Goal: Task Accomplishment & Management: Manage account settings

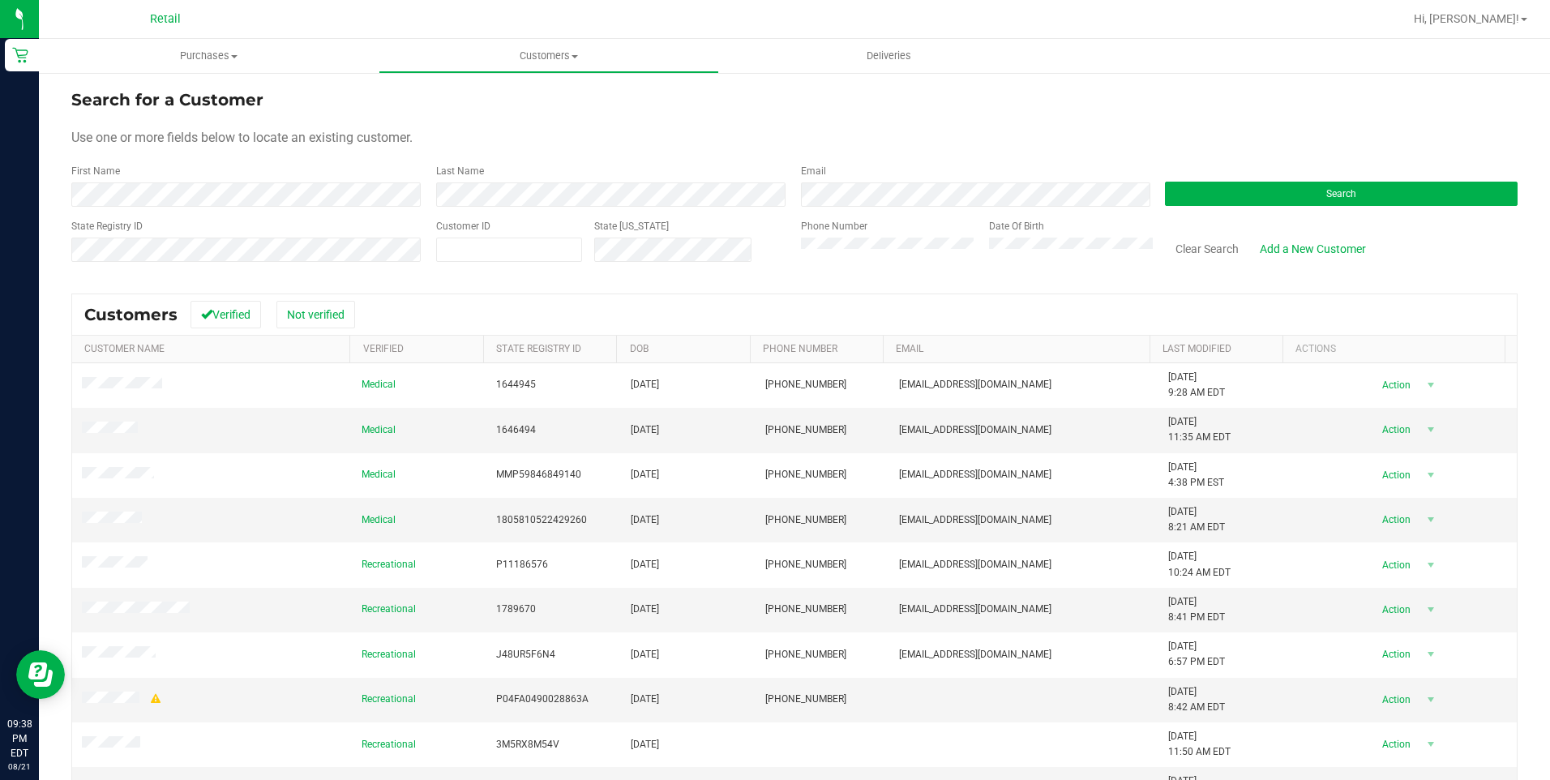
click at [286, 182] on div "First Name" at bounding box center [247, 185] width 353 height 43
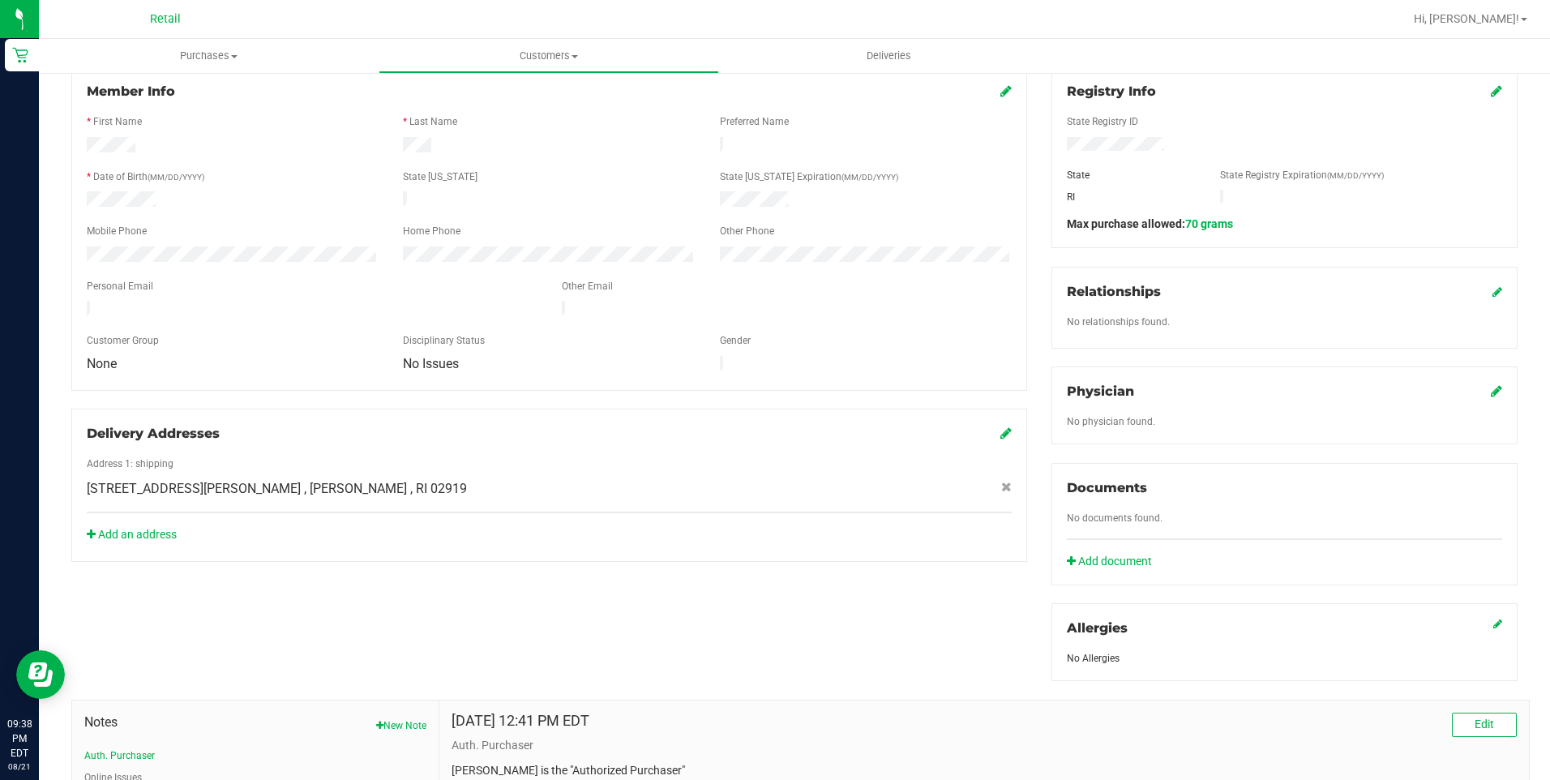
scroll to position [172, 0]
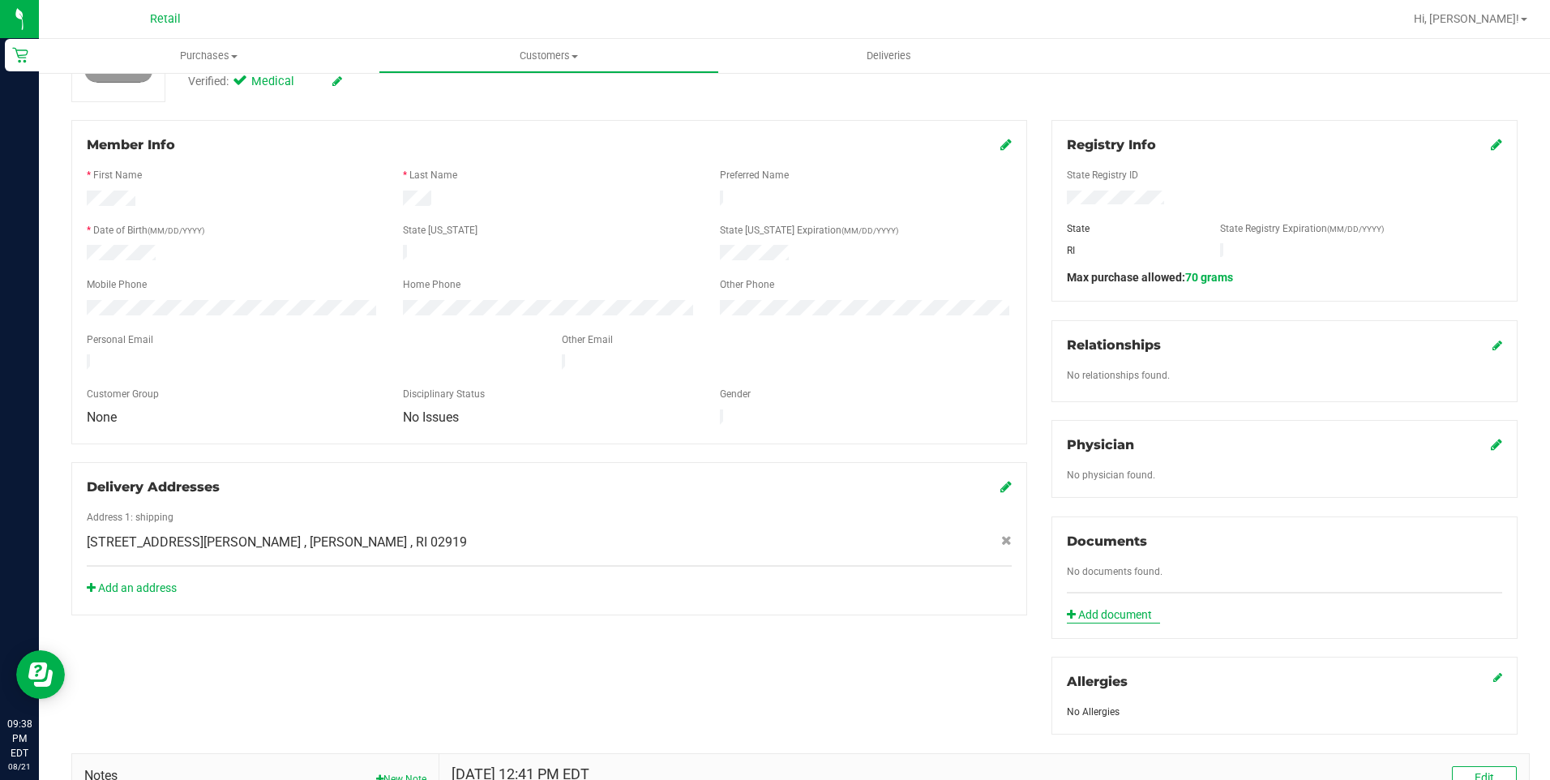
click at [1106, 610] on link "Add document" at bounding box center [1113, 614] width 93 height 17
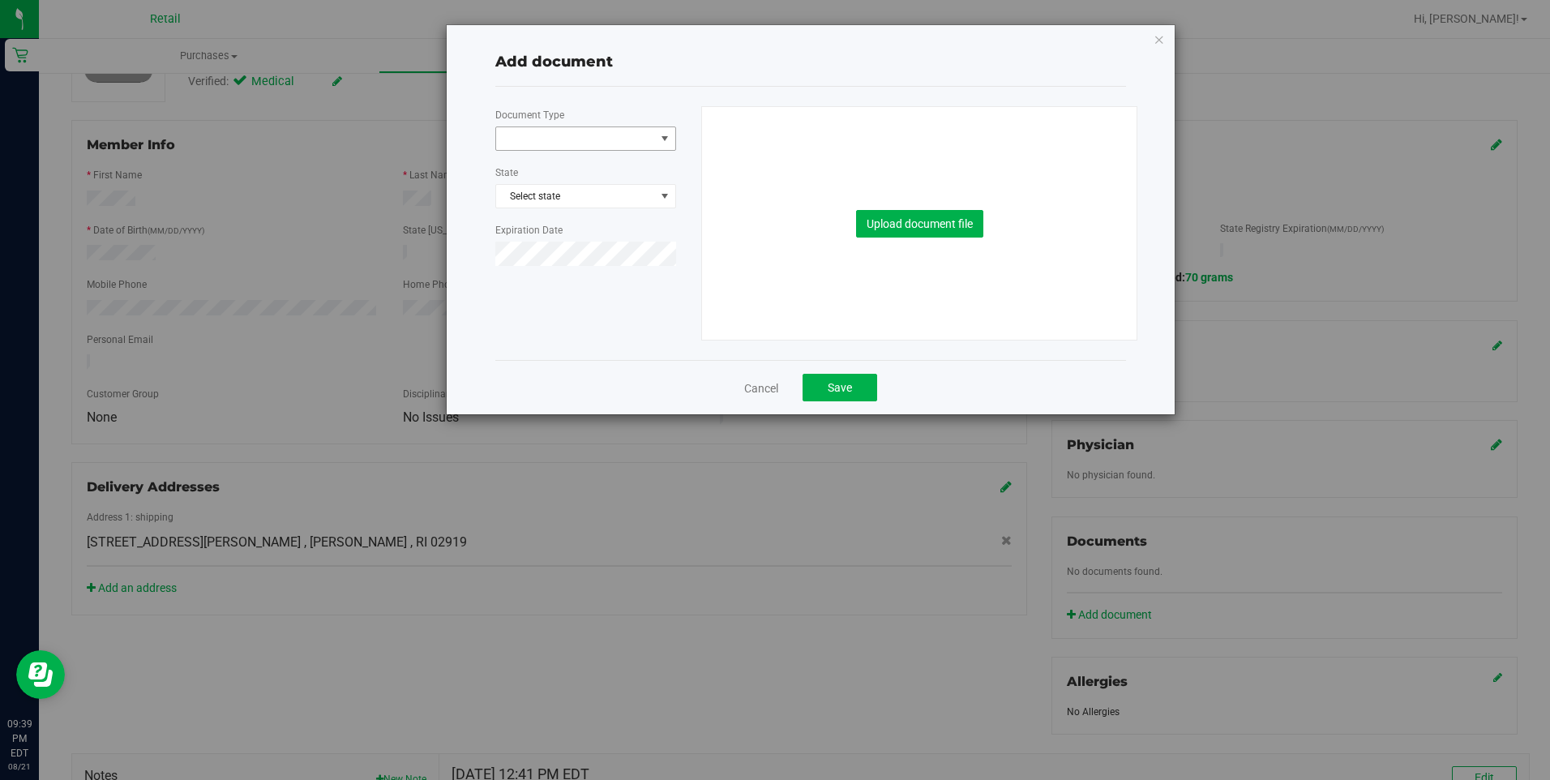
click at [578, 126] on span at bounding box center [585, 138] width 181 height 24
click at [586, 193] on li "Medical Card" at bounding box center [585, 190] width 179 height 24
click at [593, 196] on span "Select state" at bounding box center [585, 196] width 179 height 23
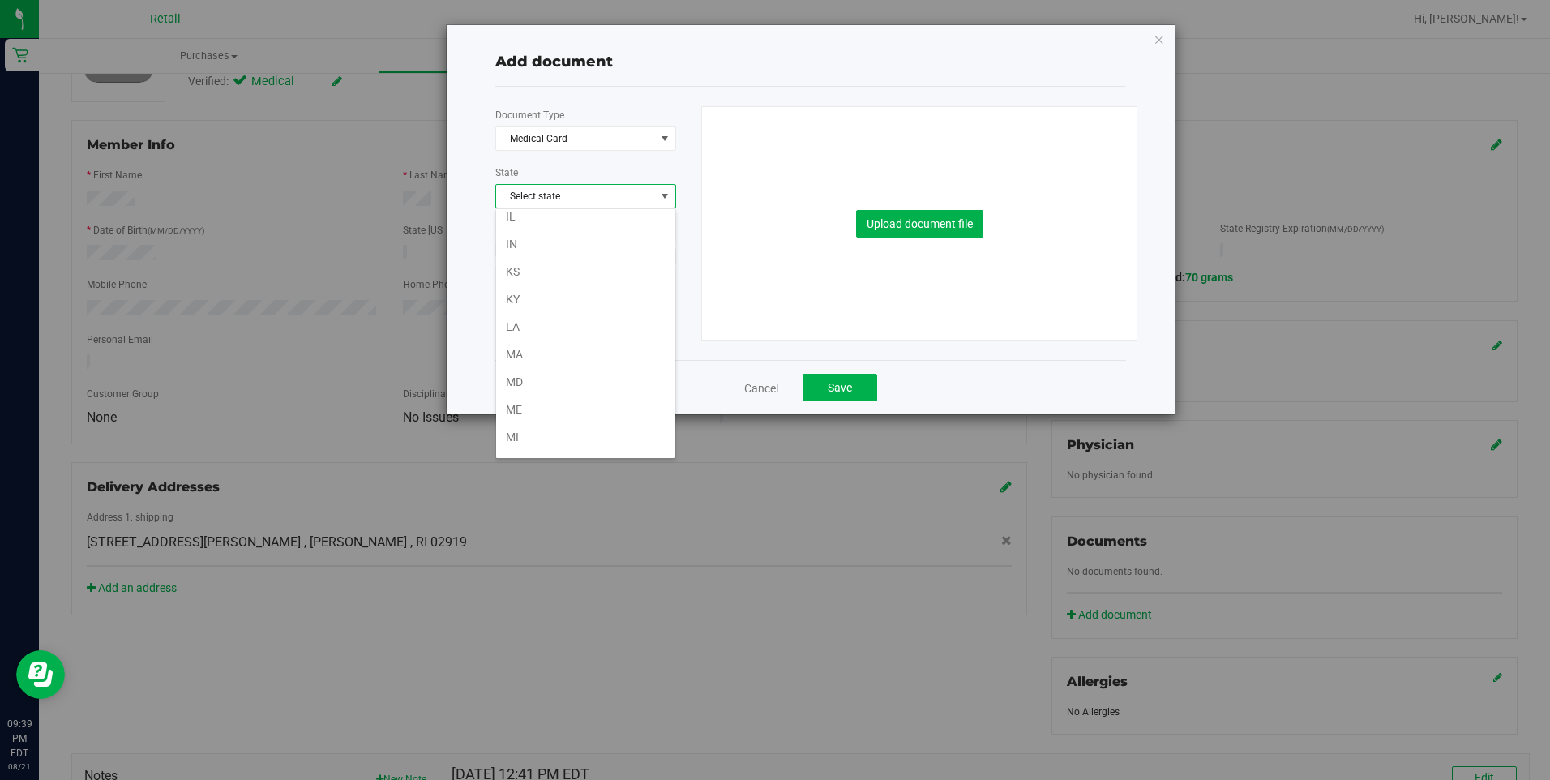
scroll to position [162, 0]
click at [610, 87] on div "Document Type Medical Card 5 State Select state Expiration Date Upload document…" at bounding box center [810, 223] width 631 height 273
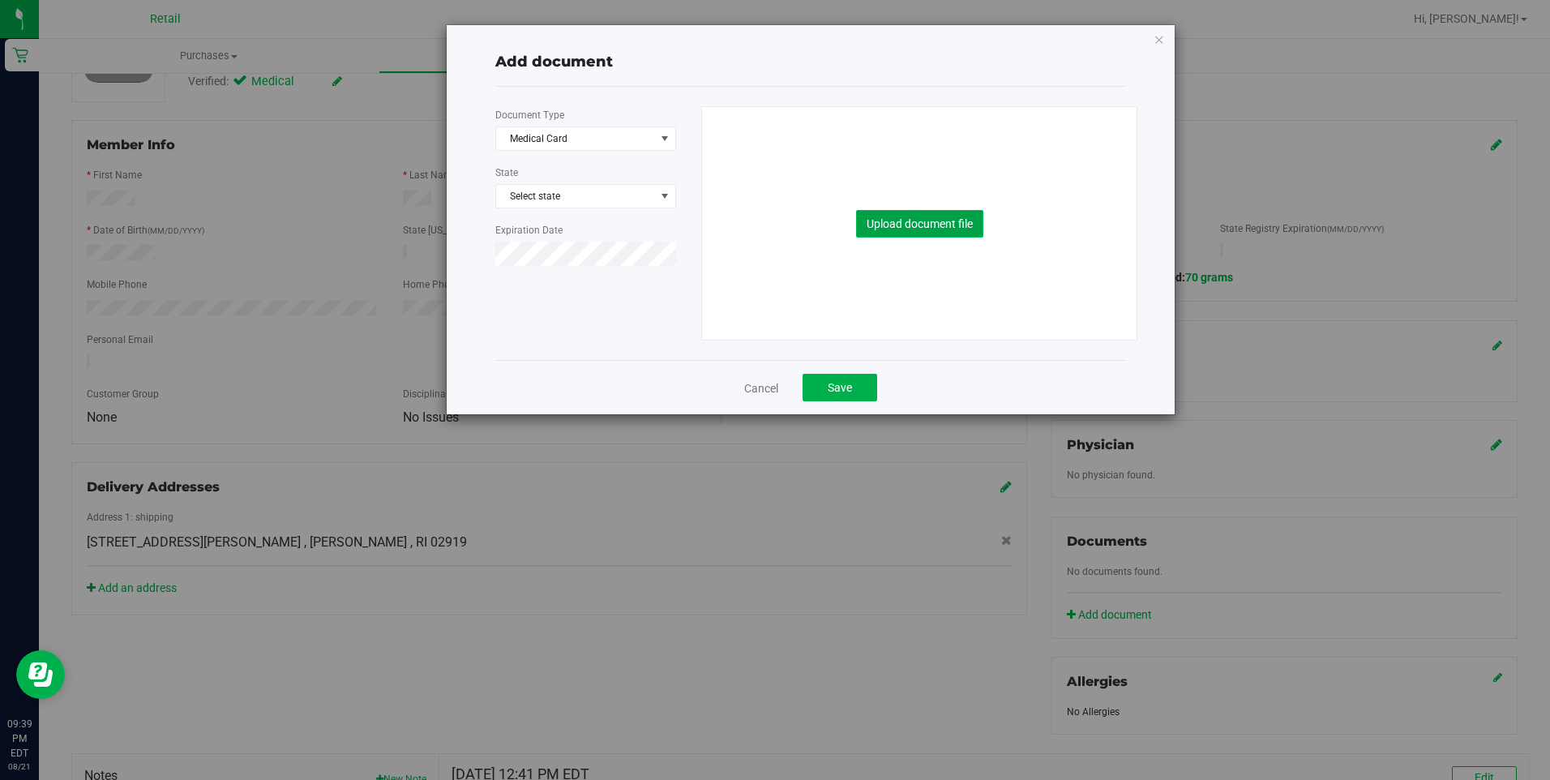
click at [887, 216] on button "Upload document file" at bounding box center [919, 224] width 127 height 28
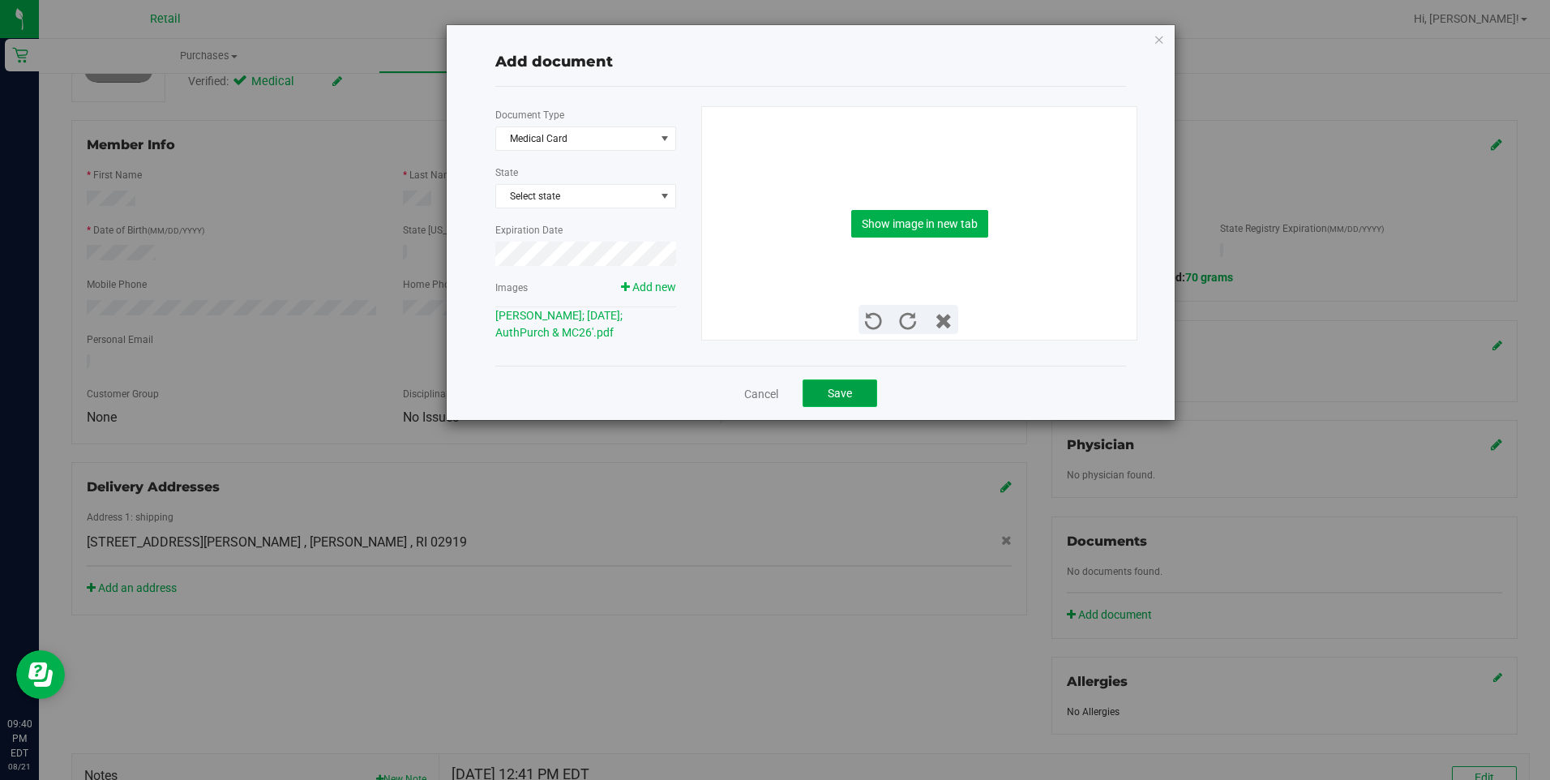
click at [840, 383] on button "Save" at bounding box center [839, 393] width 75 height 28
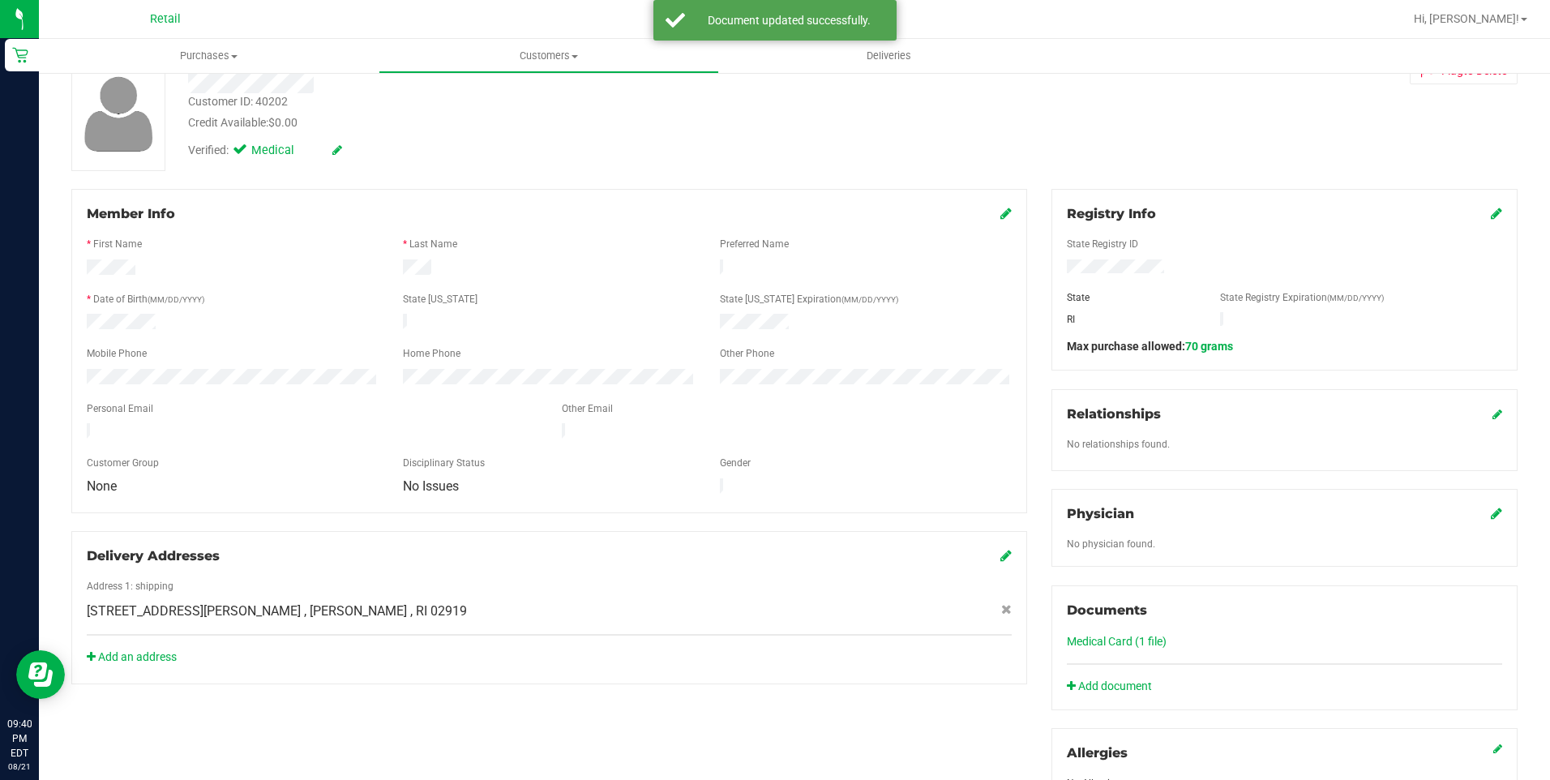
scroll to position [0, 0]
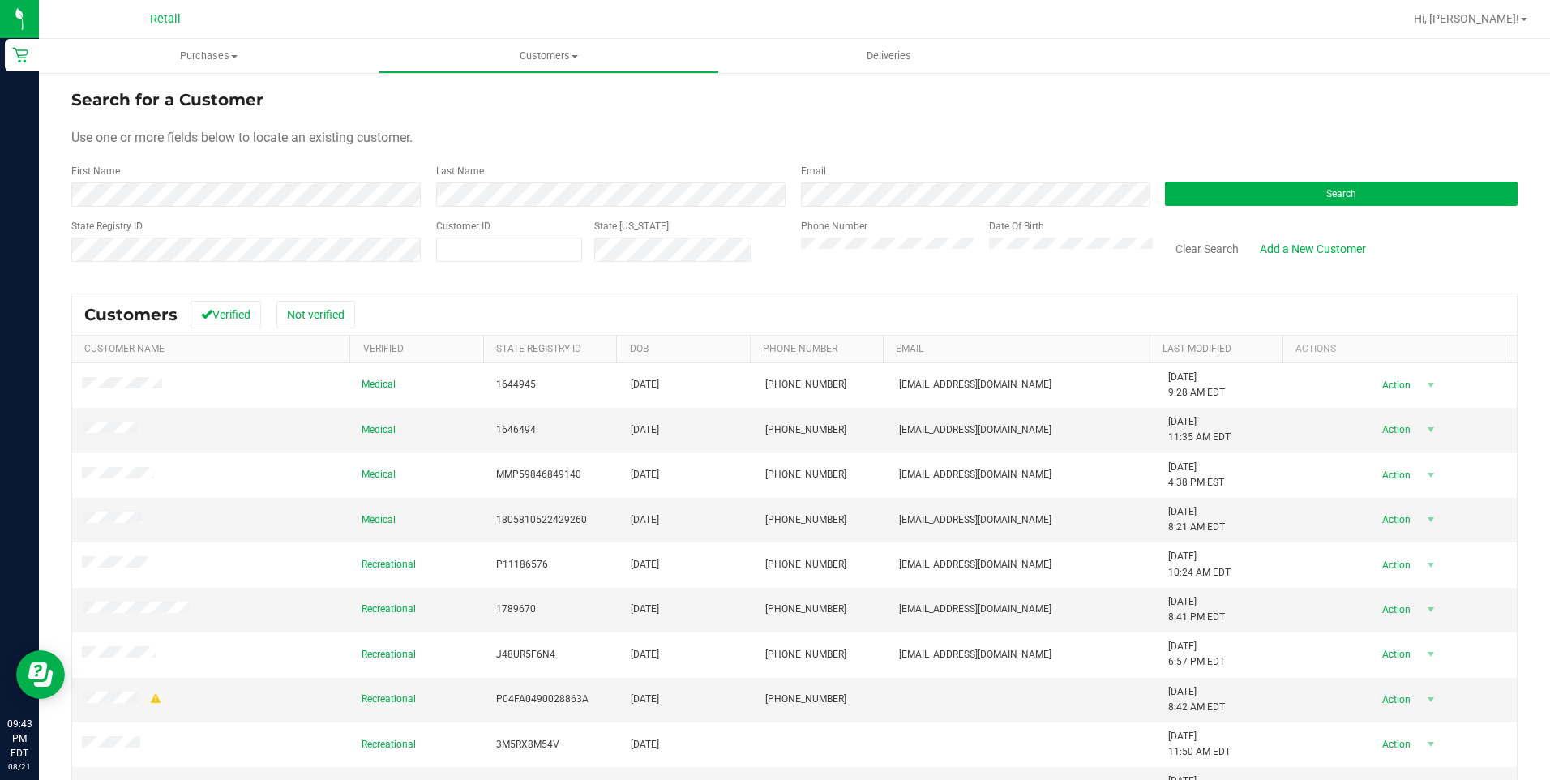
click at [358, 178] on div "First Name" at bounding box center [247, 185] width 353 height 43
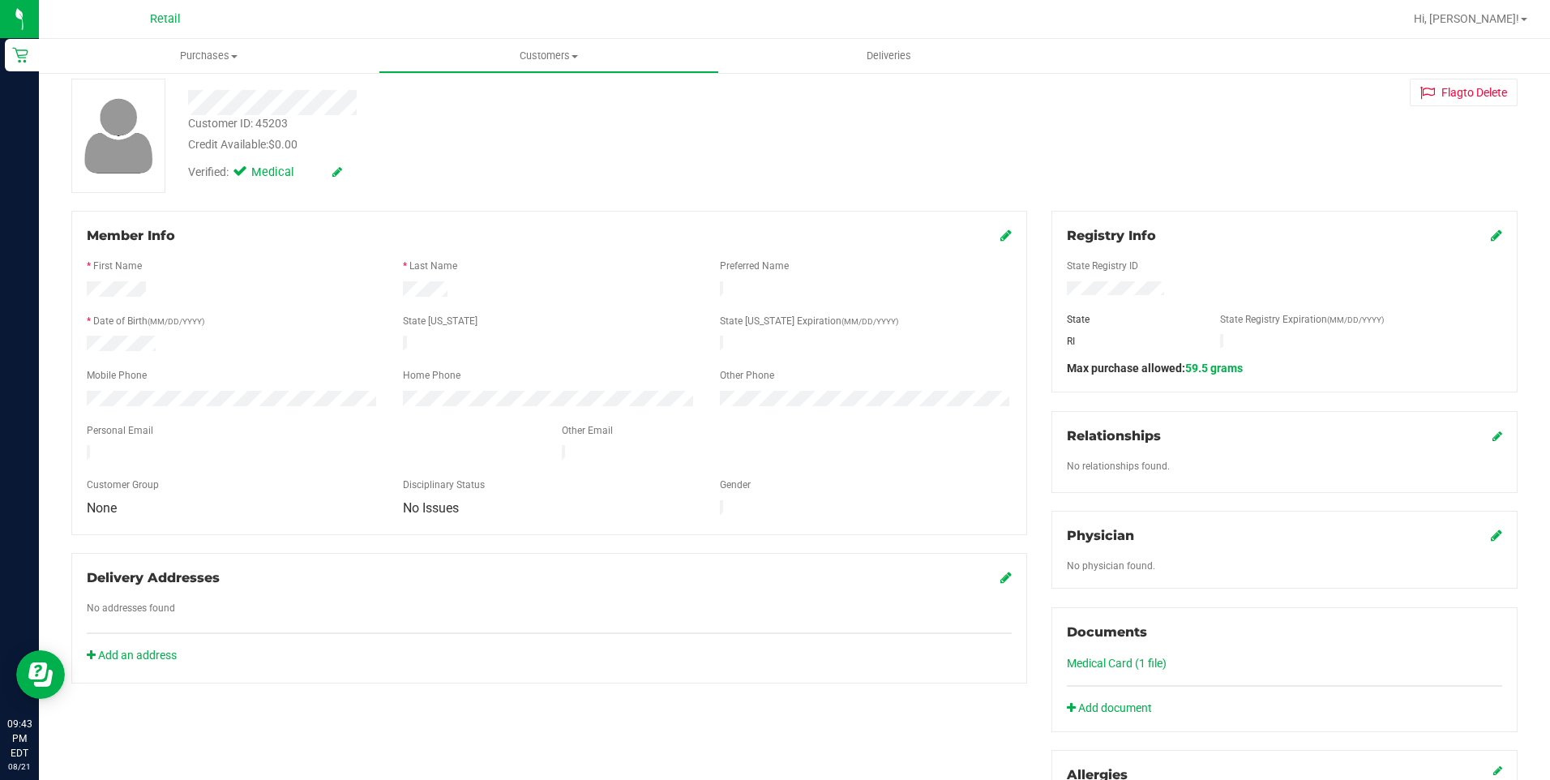
scroll to position [162, 0]
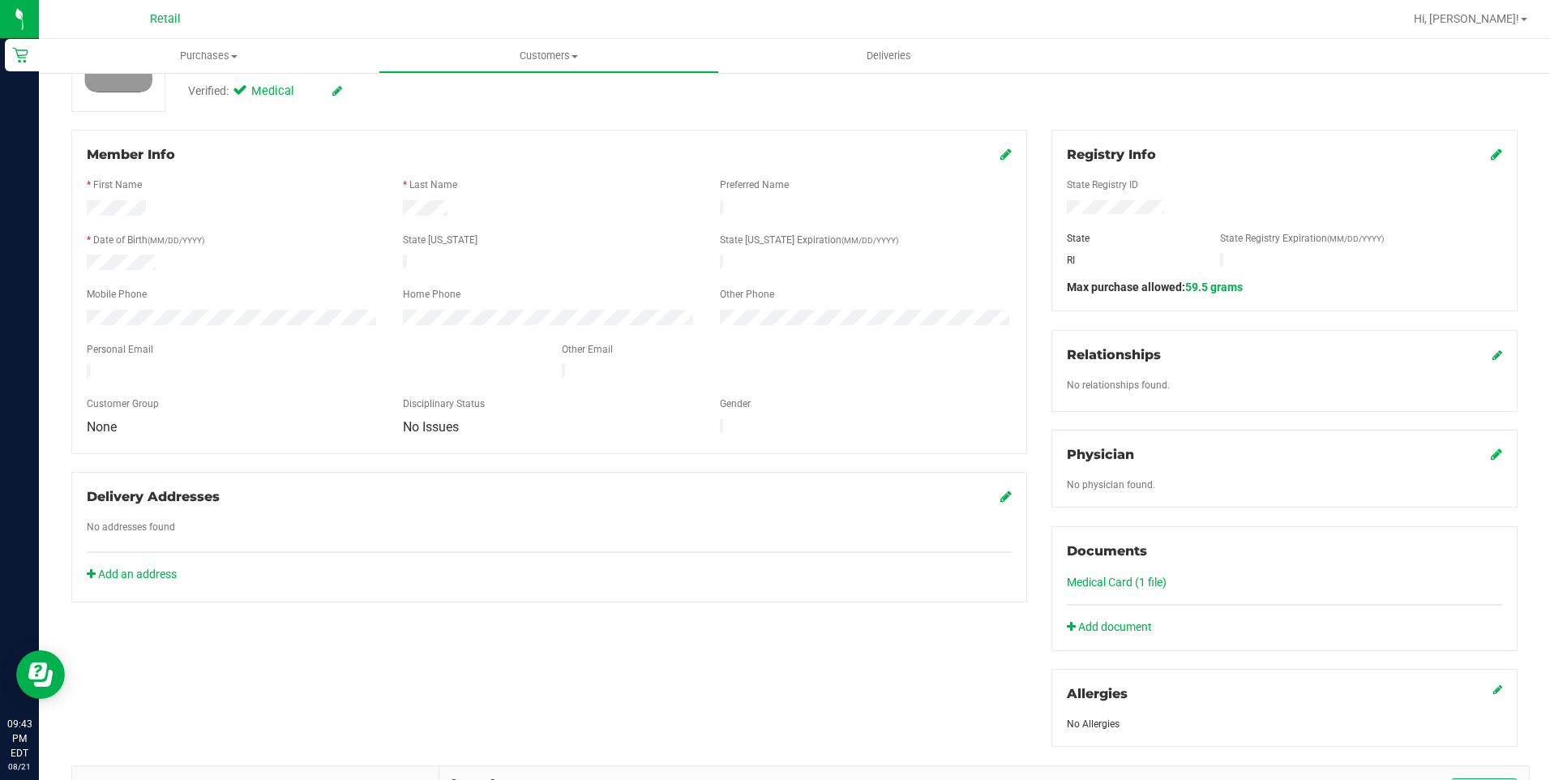
click at [1093, 582] on link "Medical Card (1 file)" at bounding box center [1117, 581] width 100 height 13
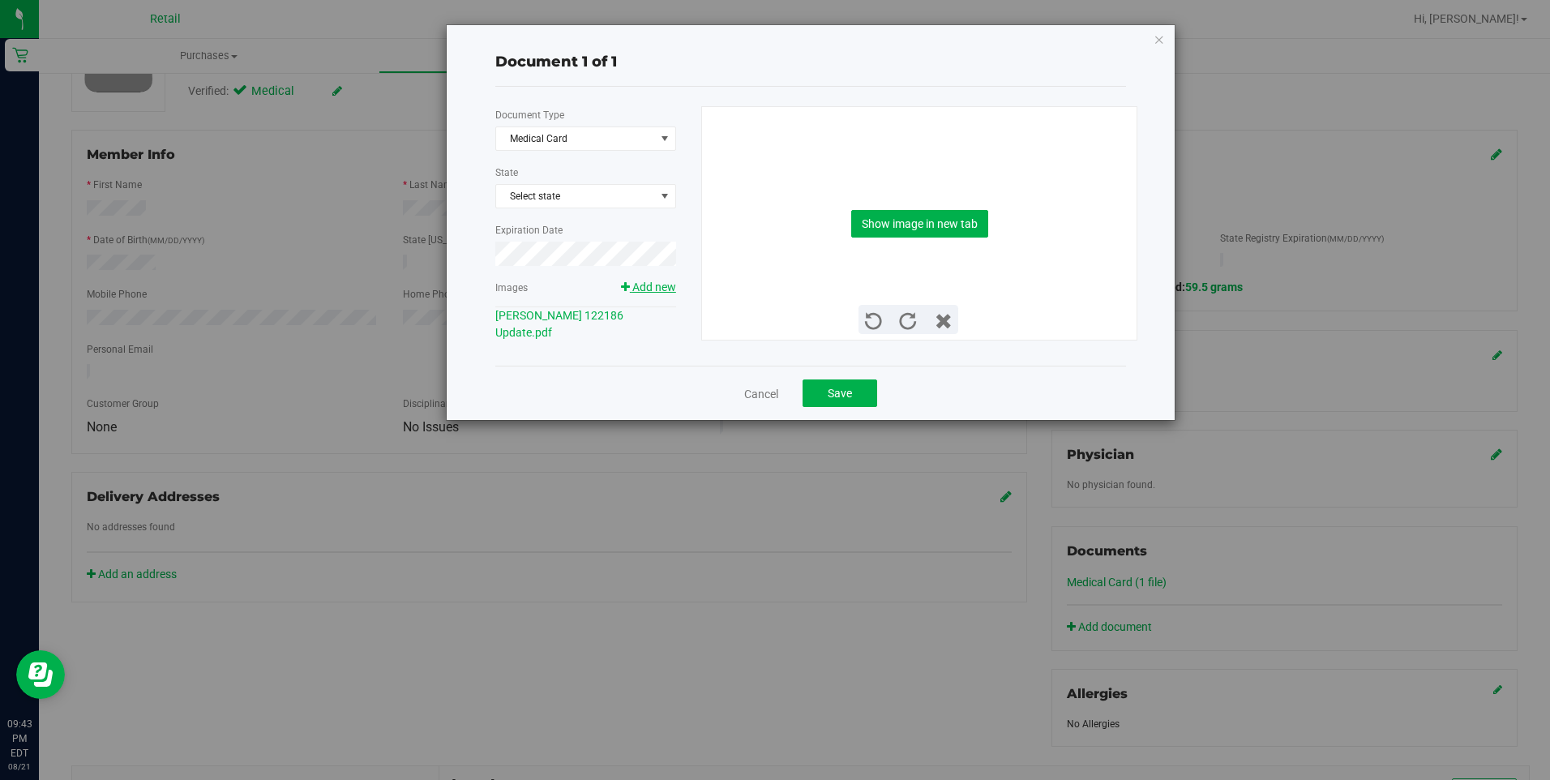
click at [633, 285] on span "Add new" at bounding box center [654, 286] width 44 height 13
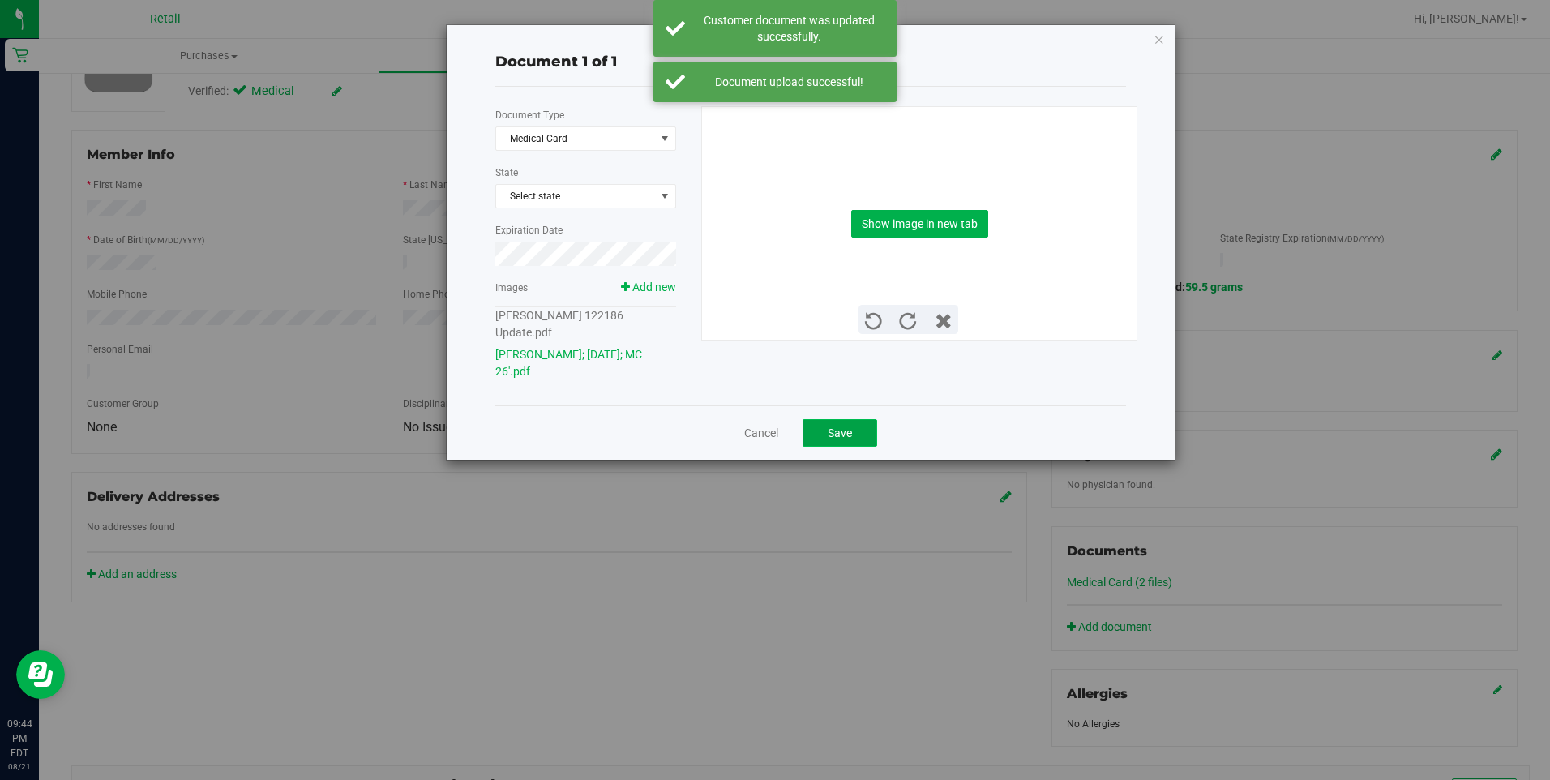
click at [858, 433] on button "Save" at bounding box center [839, 433] width 75 height 28
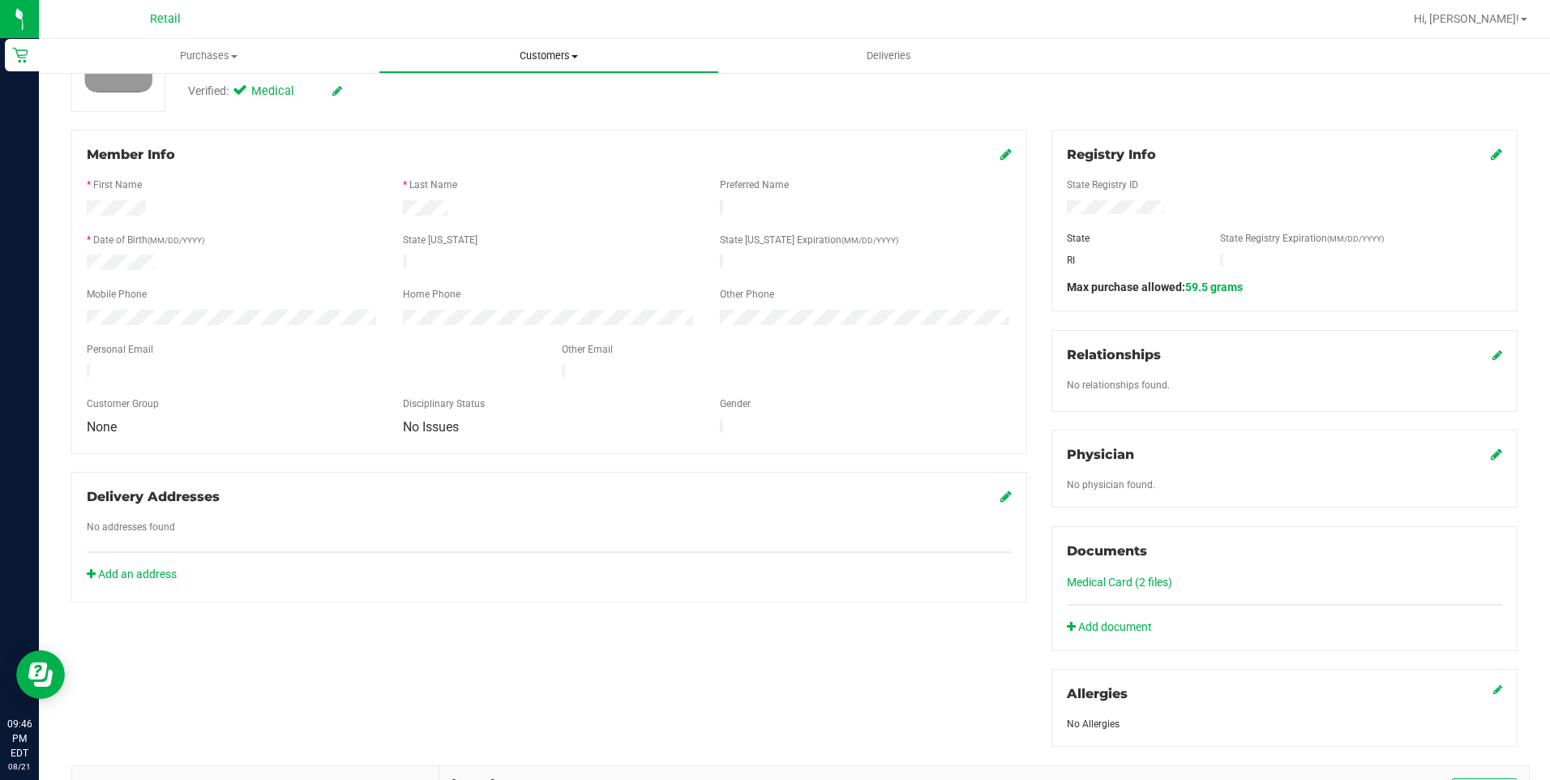
click at [535, 62] on span "Customers" at bounding box center [548, 56] width 338 height 15
click at [415, 98] on span "All customers" at bounding box center [437, 98] width 117 height 14
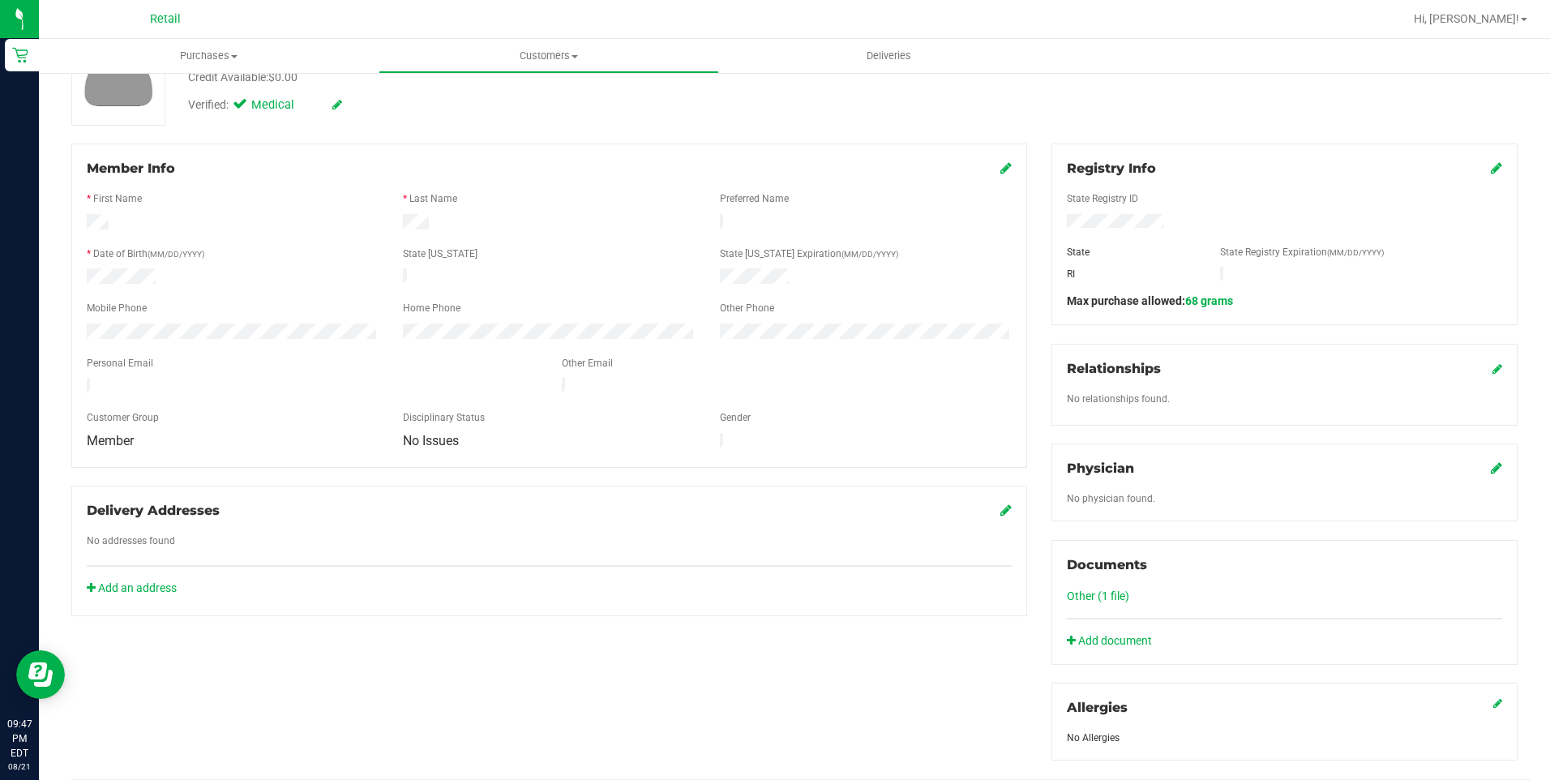
scroll to position [162, 0]
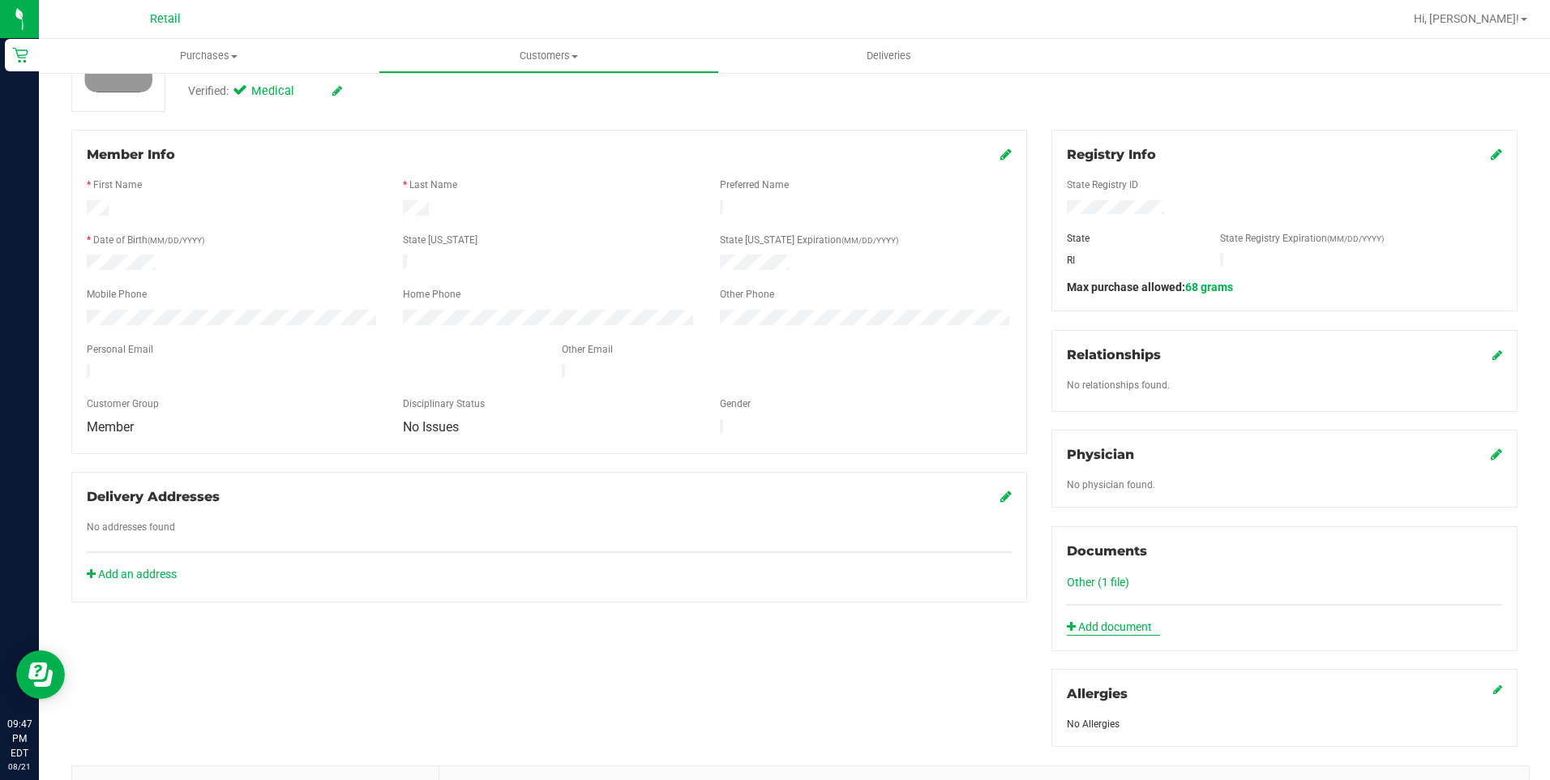
click at [1100, 625] on link "Add document" at bounding box center [1113, 626] width 93 height 17
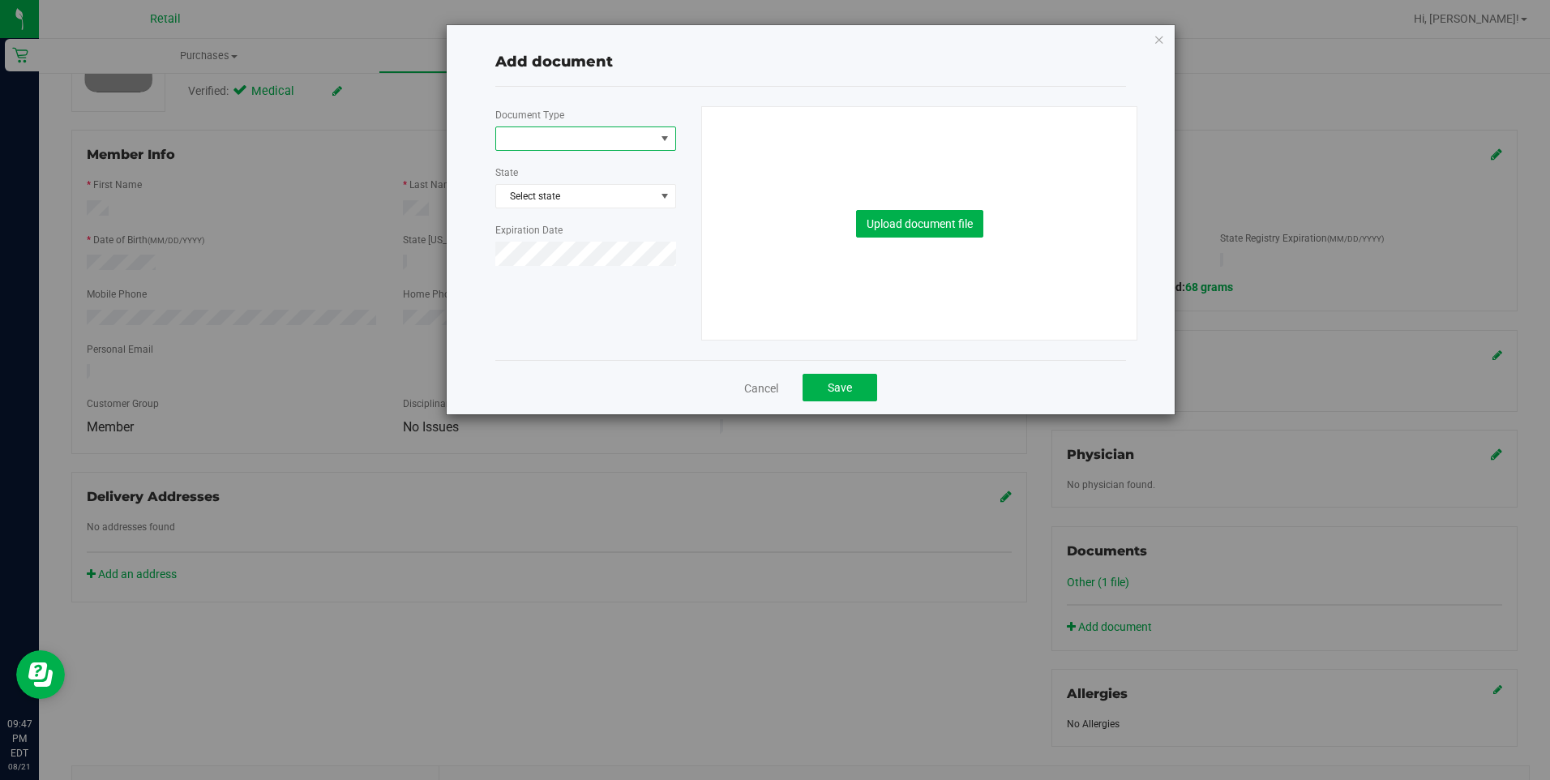
click at [631, 145] on span at bounding box center [575, 138] width 159 height 23
click at [558, 190] on li "Medical Card" at bounding box center [585, 190] width 179 height 24
click at [1157, 38] on icon "button" at bounding box center [1158, 38] width 11 height 19
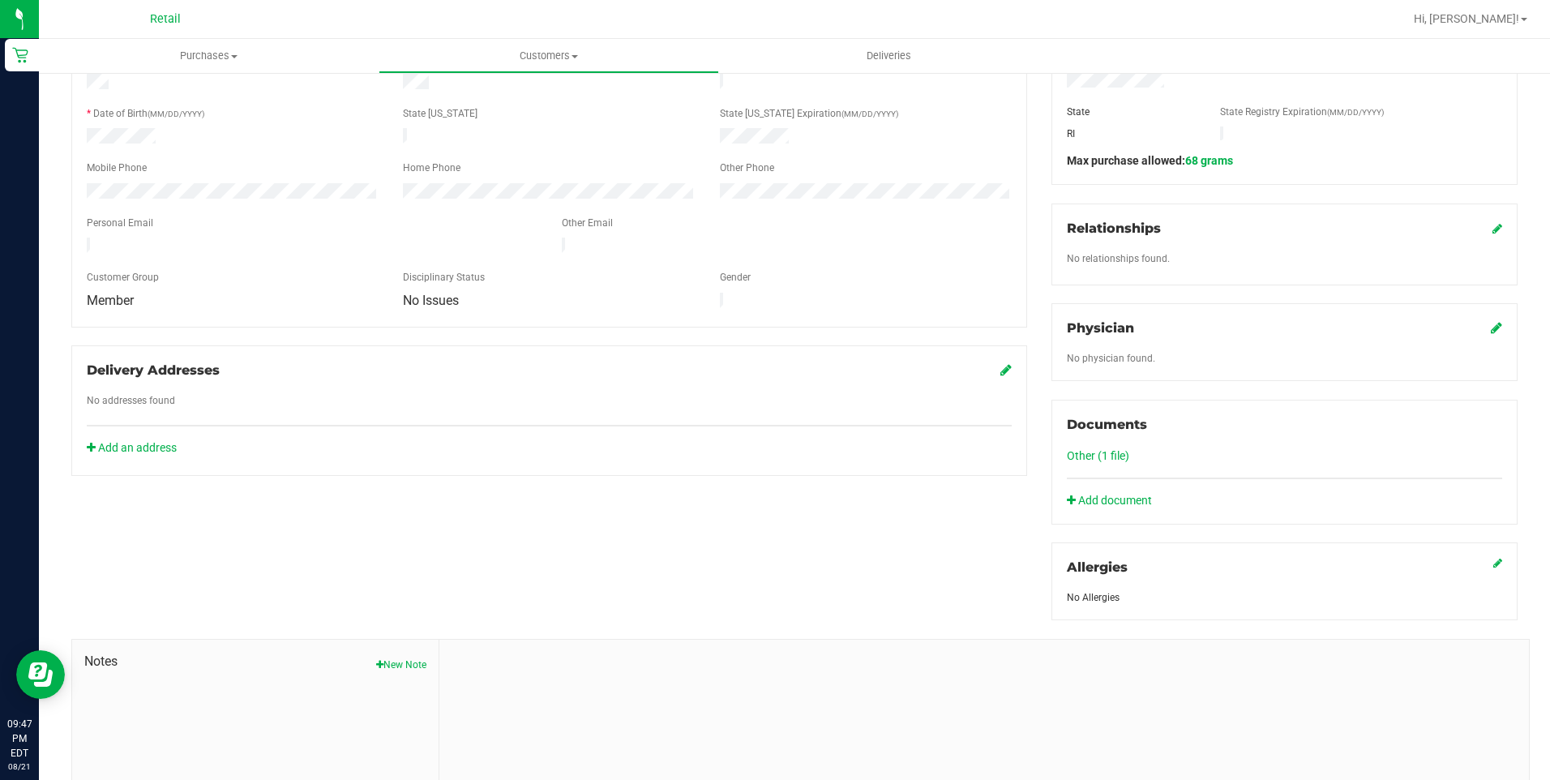
scroll to position [405, 0]
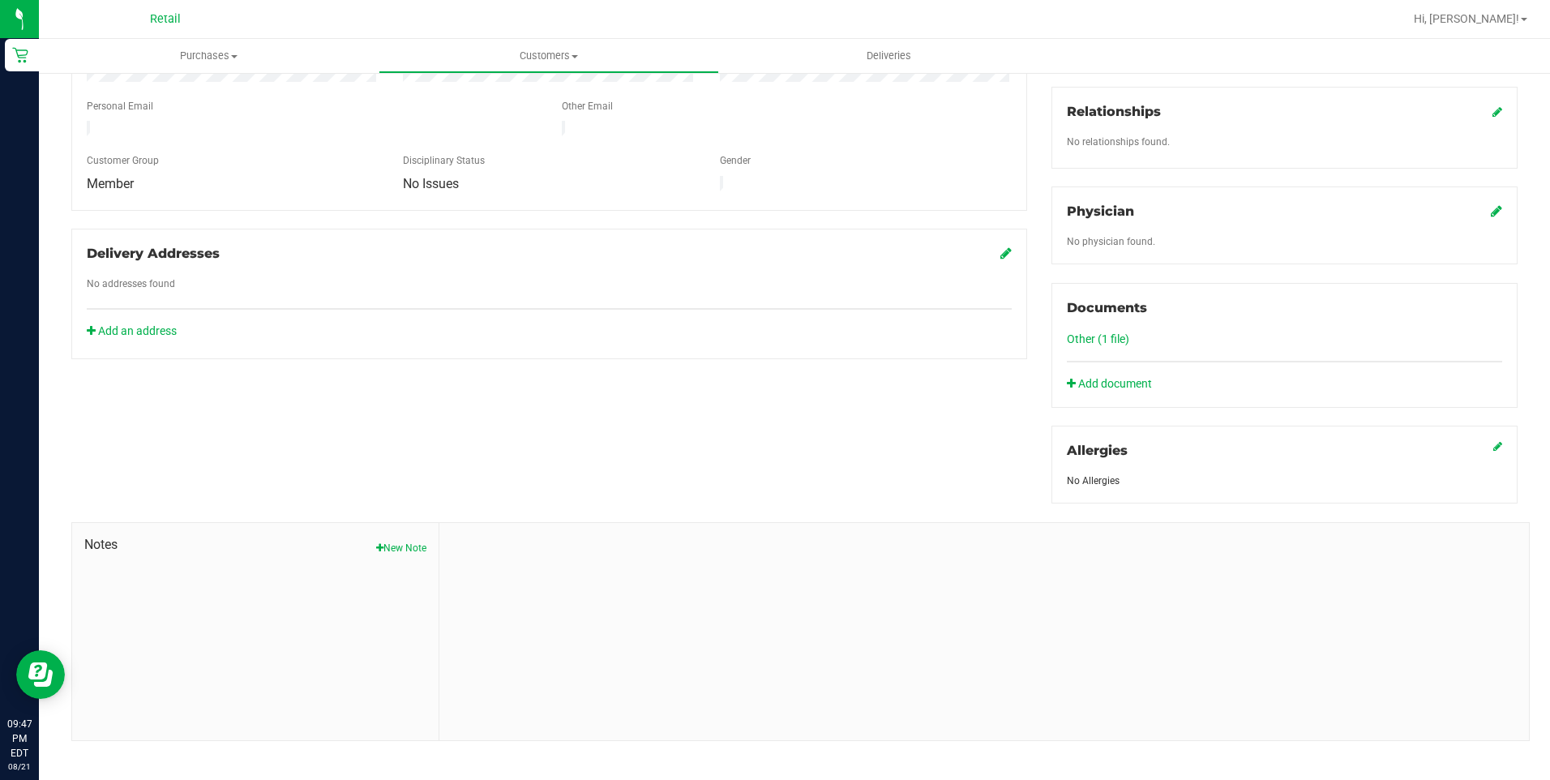
click at [1093, 339] on link "Other (1 file)" at bounding box center [1098, 338] width 62 height 13
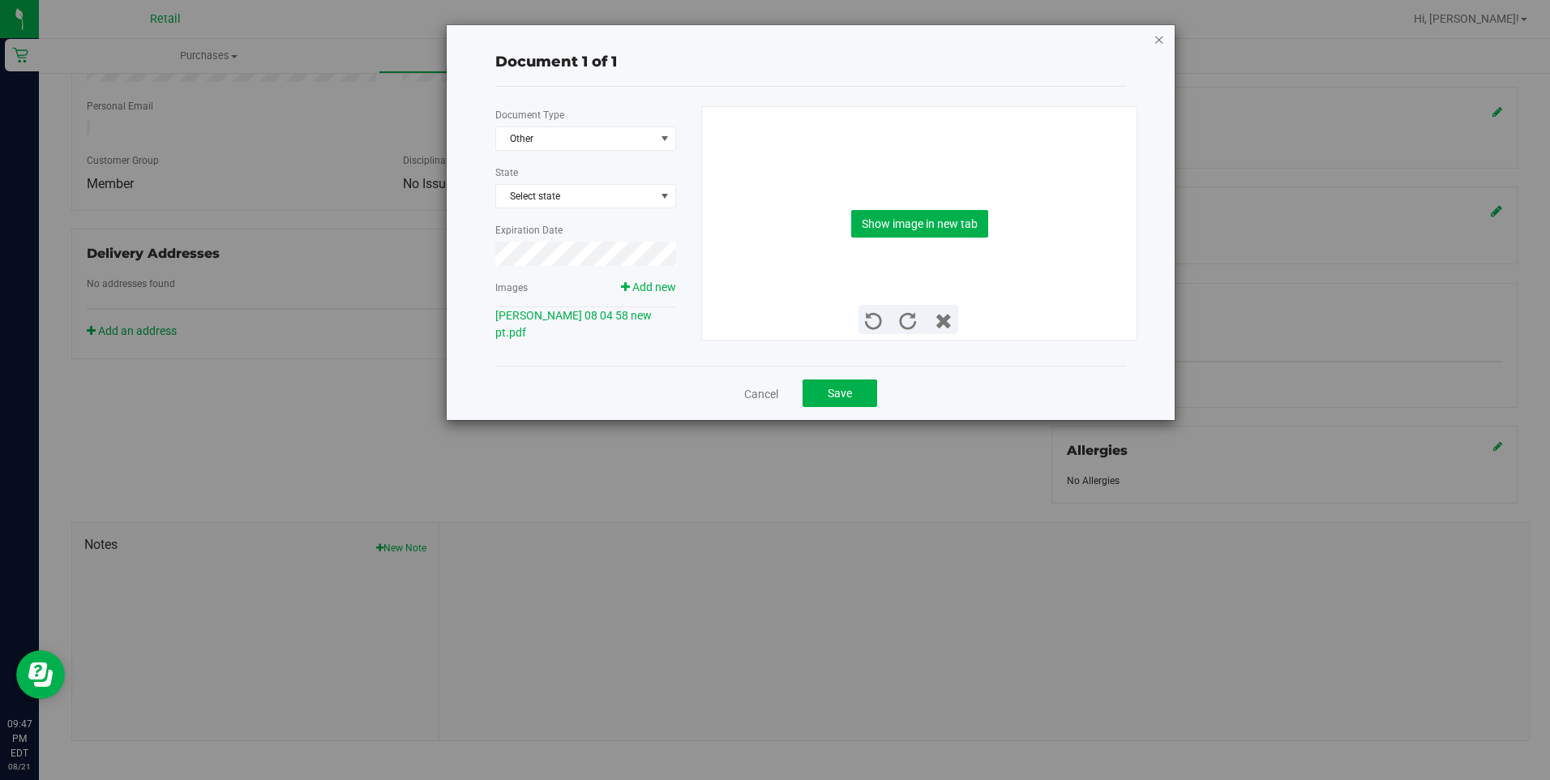
click at [1157, 40] on icon "button" at bounding box center [1158, 38] width 11 height 19
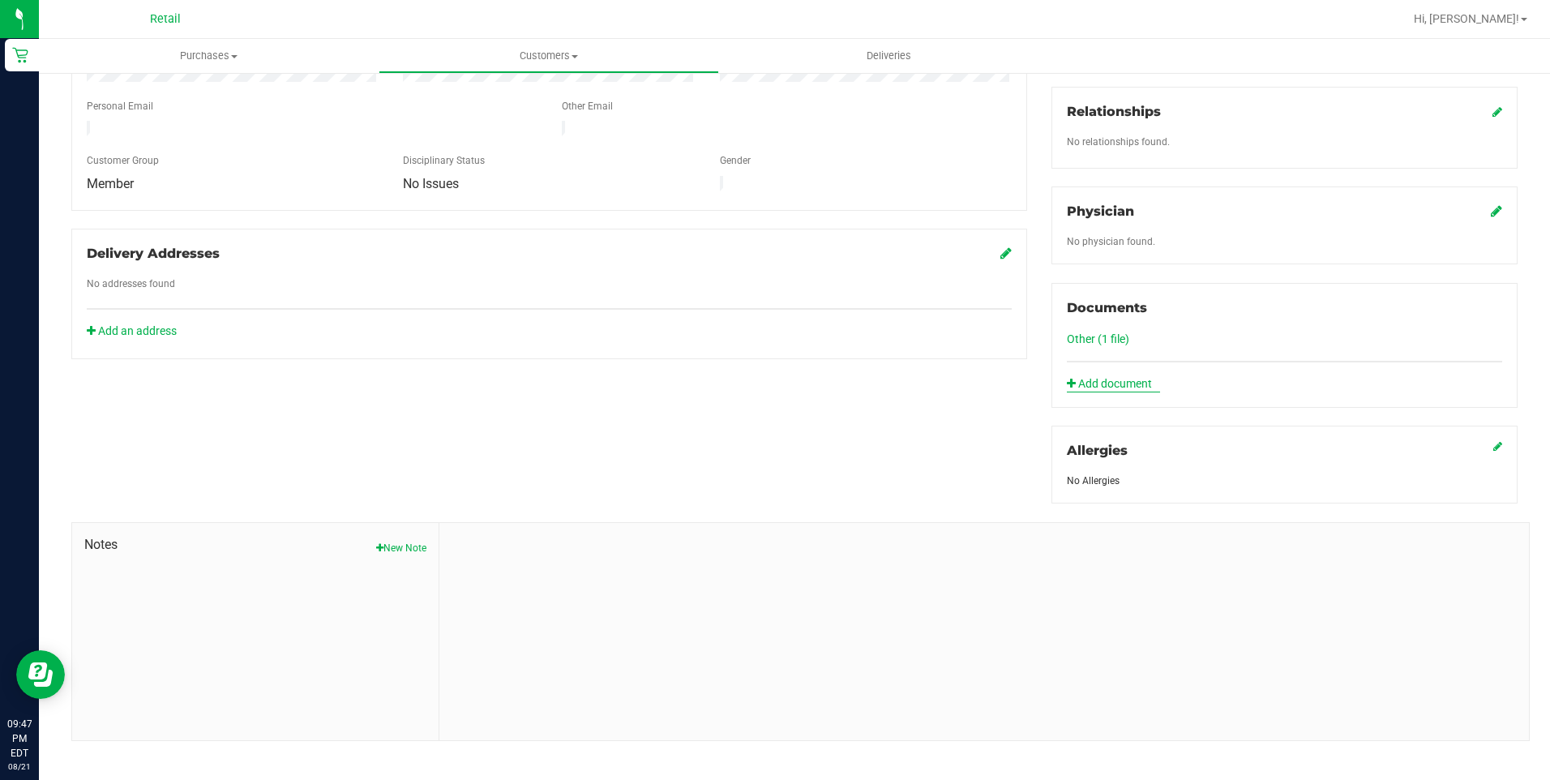
click at [1089, 379] on link "Add document" at bounding box center [1113, 383] width 93 height 17
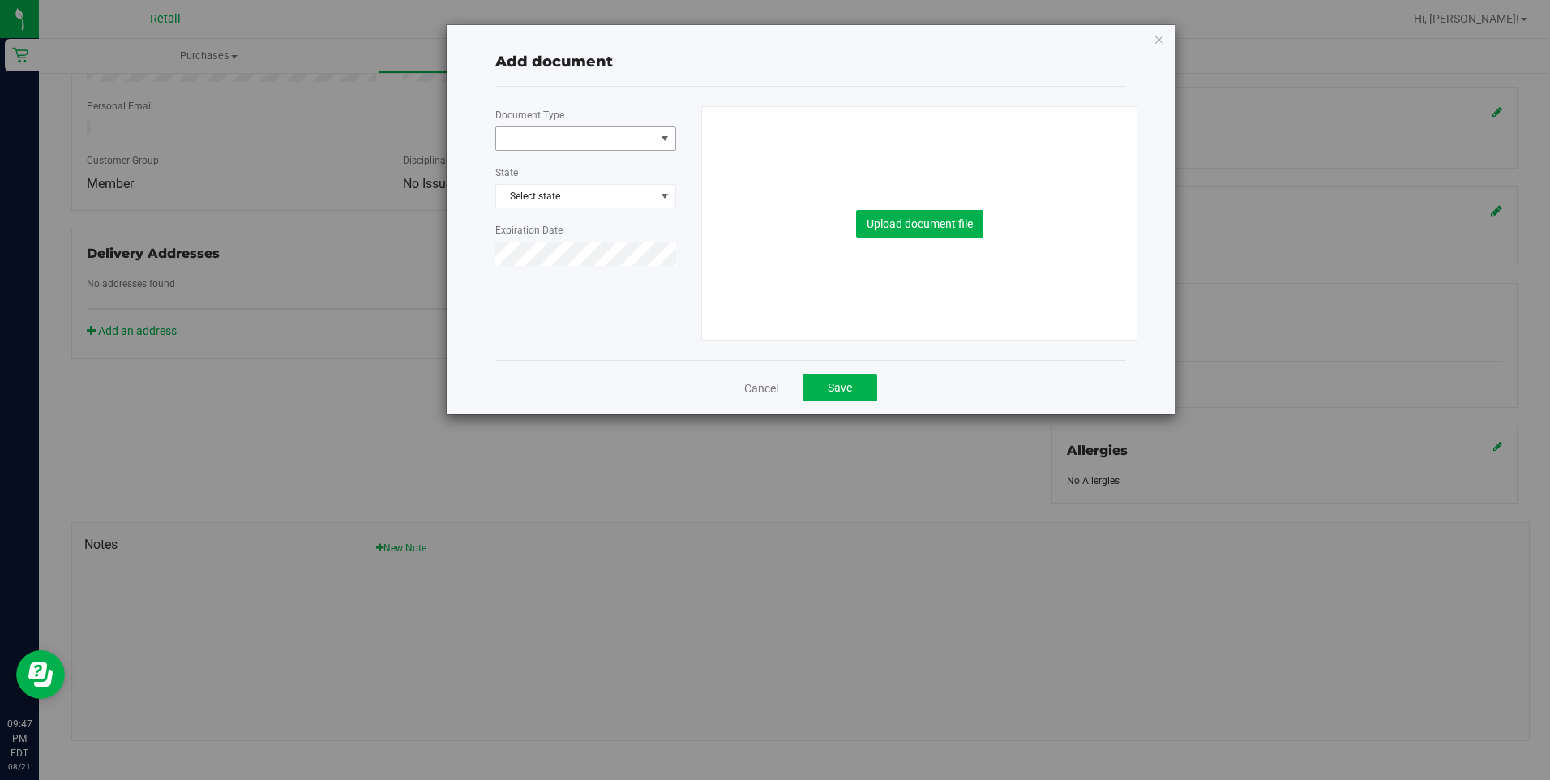
click at [614, 138] on span at bounding box center [575, 138] width 159 height 23
click at [1160, 45] on icon "button" at bounding box center [1158, 38] width 11 height 19
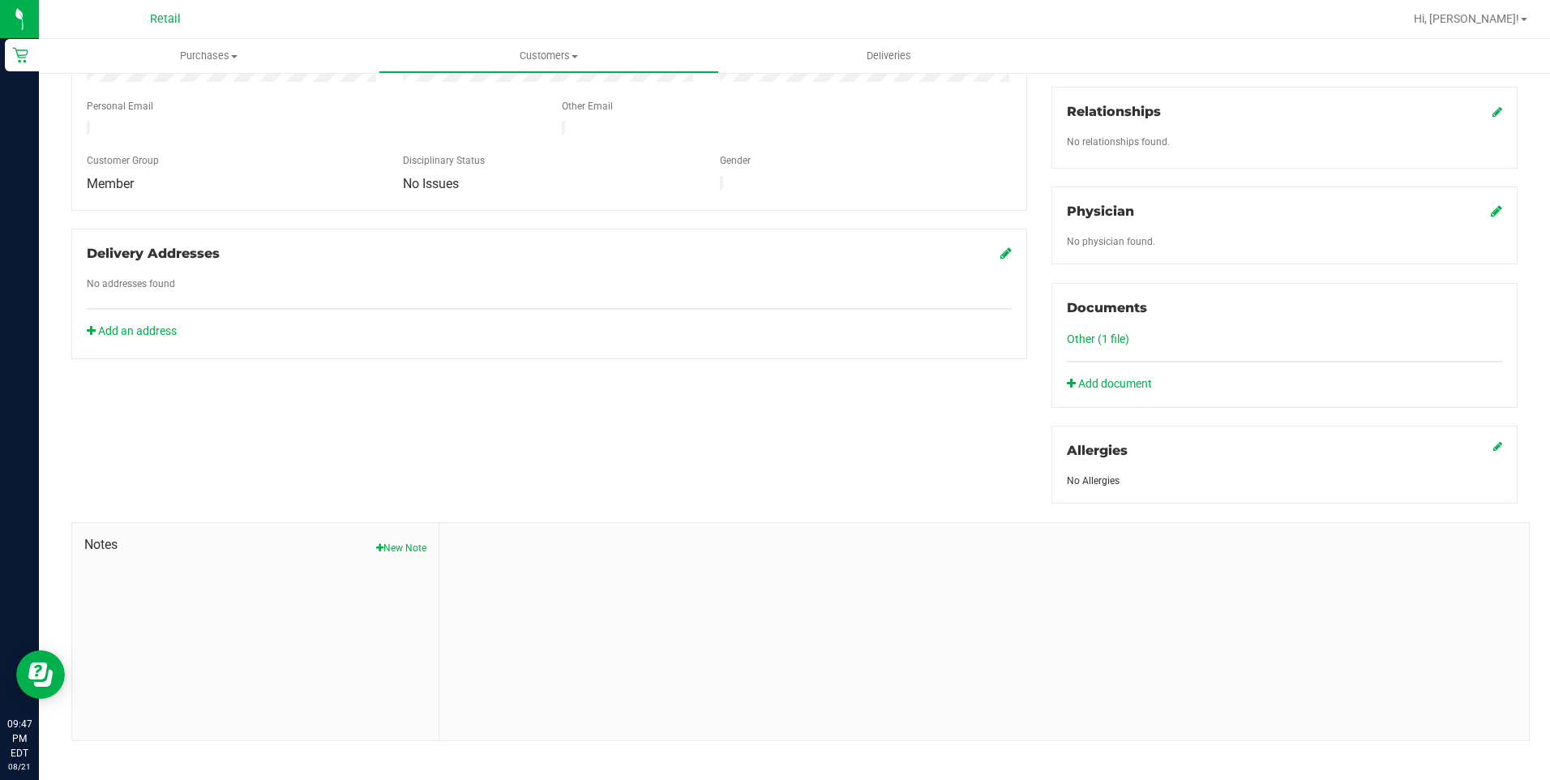
click at [1089, 338] on link "Other (1 file)" at bounding box center [1098, 338] width 62 height 13
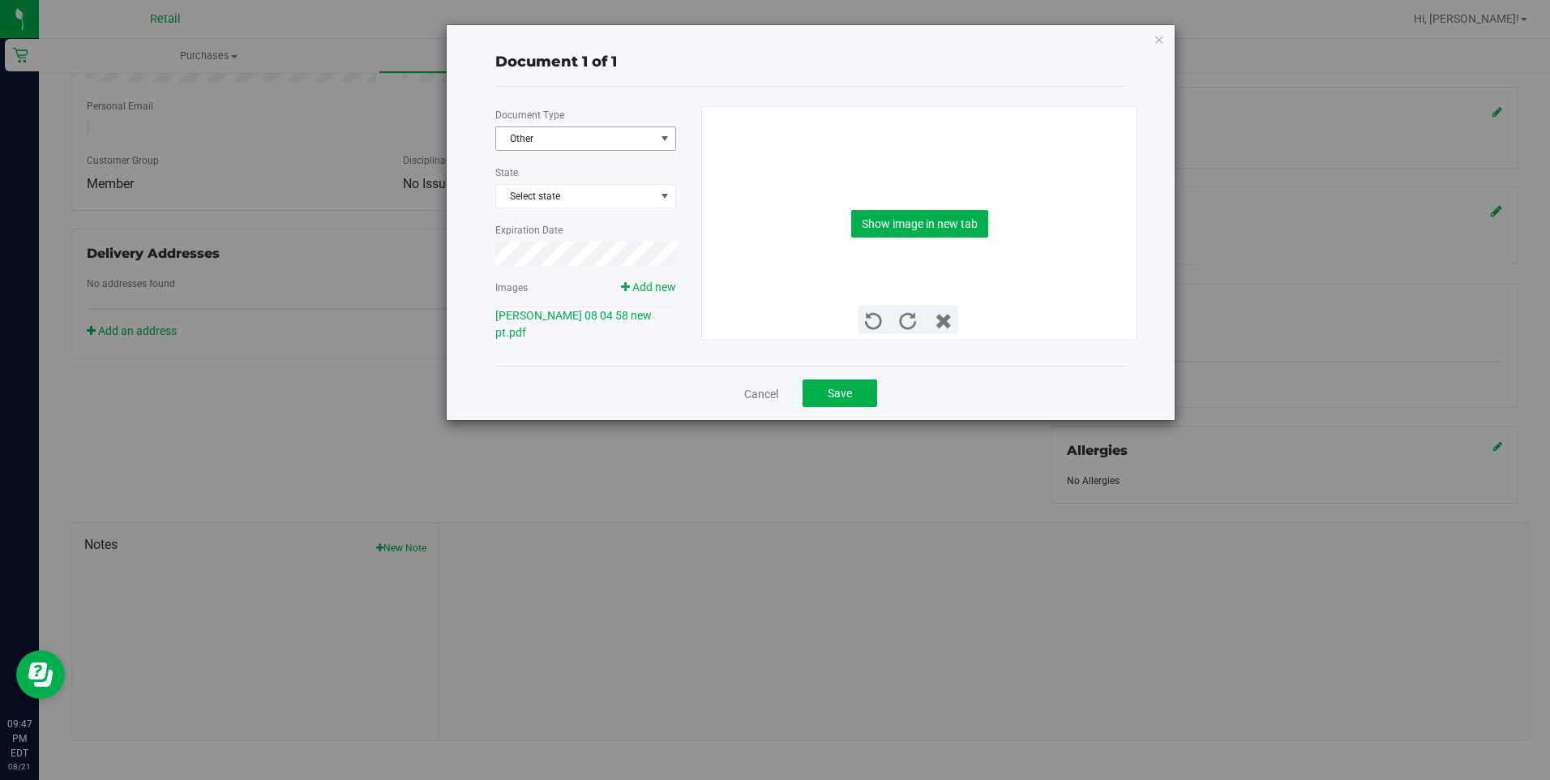
click at [571, 145] on span "Other" at bounding box center [575, 138] width 159 height 23
click at [554, 185] on li "Medical Card" at bounding box center [585, 184] width 179 height 24
click at [643, 293] on span "Add new" at bounding box center [654, 286] width 44 height 13
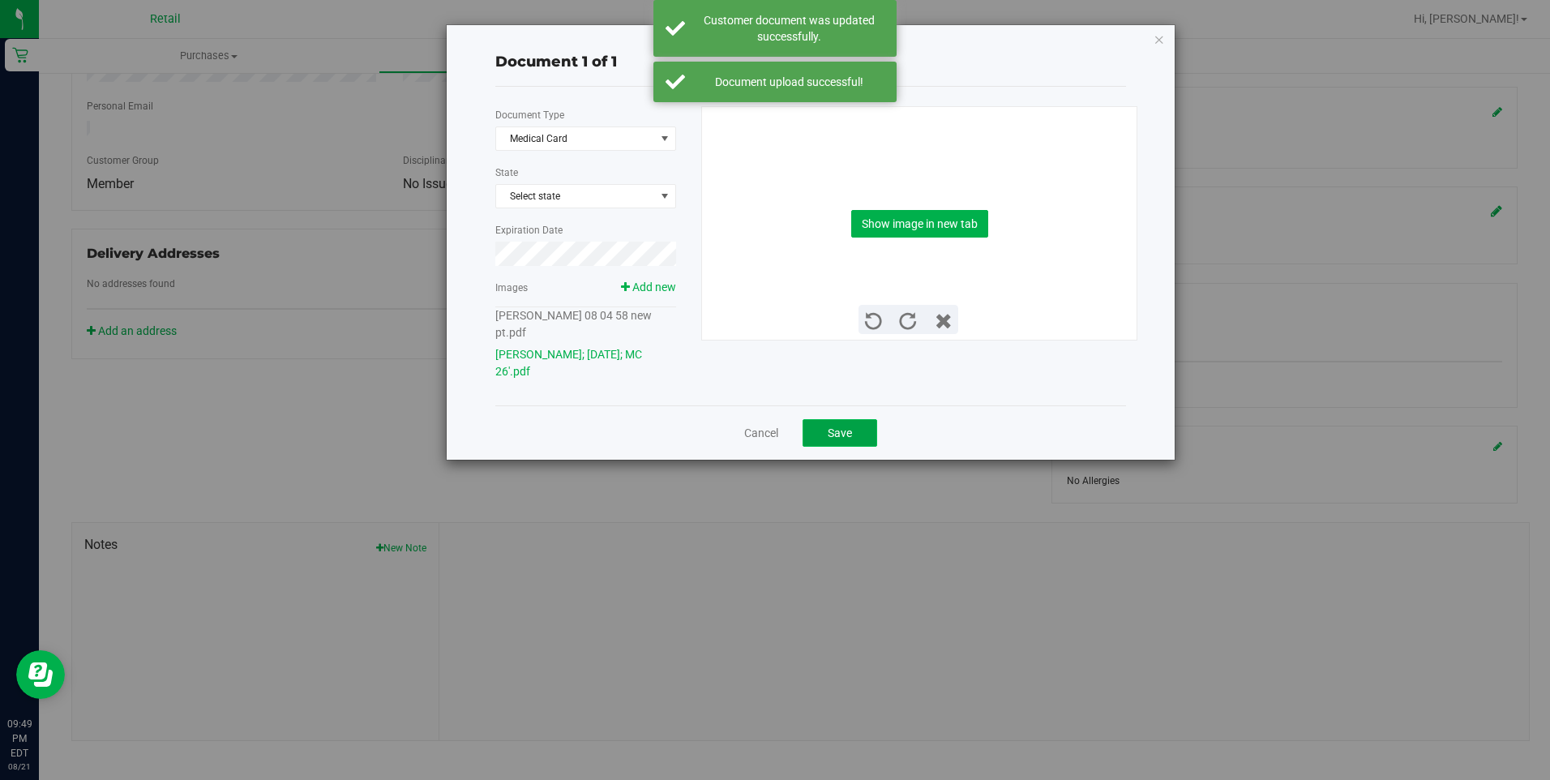
click at [860, 419] on button "Save" at bounding box center [839, 433] width 75 height 28
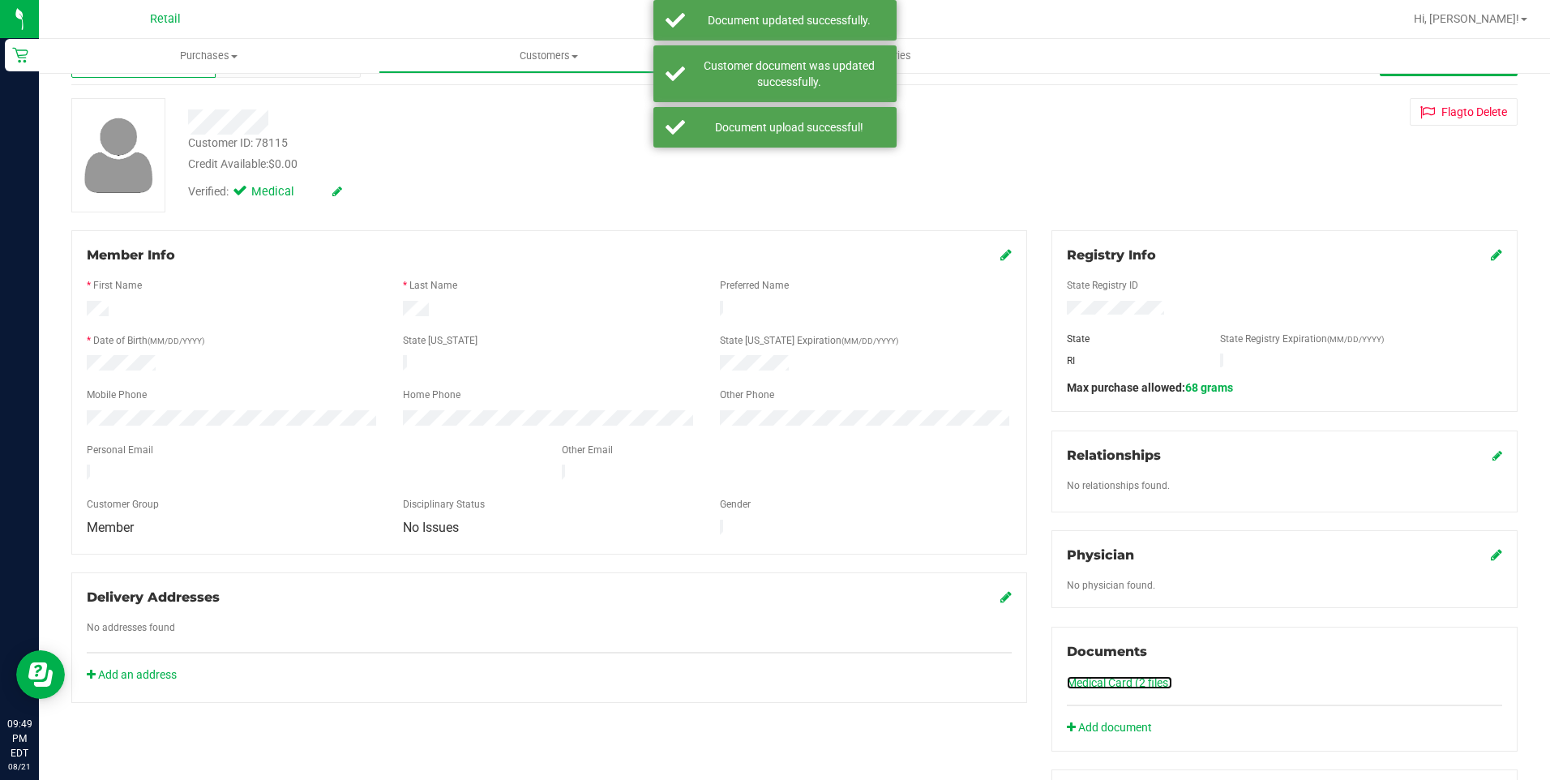
scroll to position [0, 0]
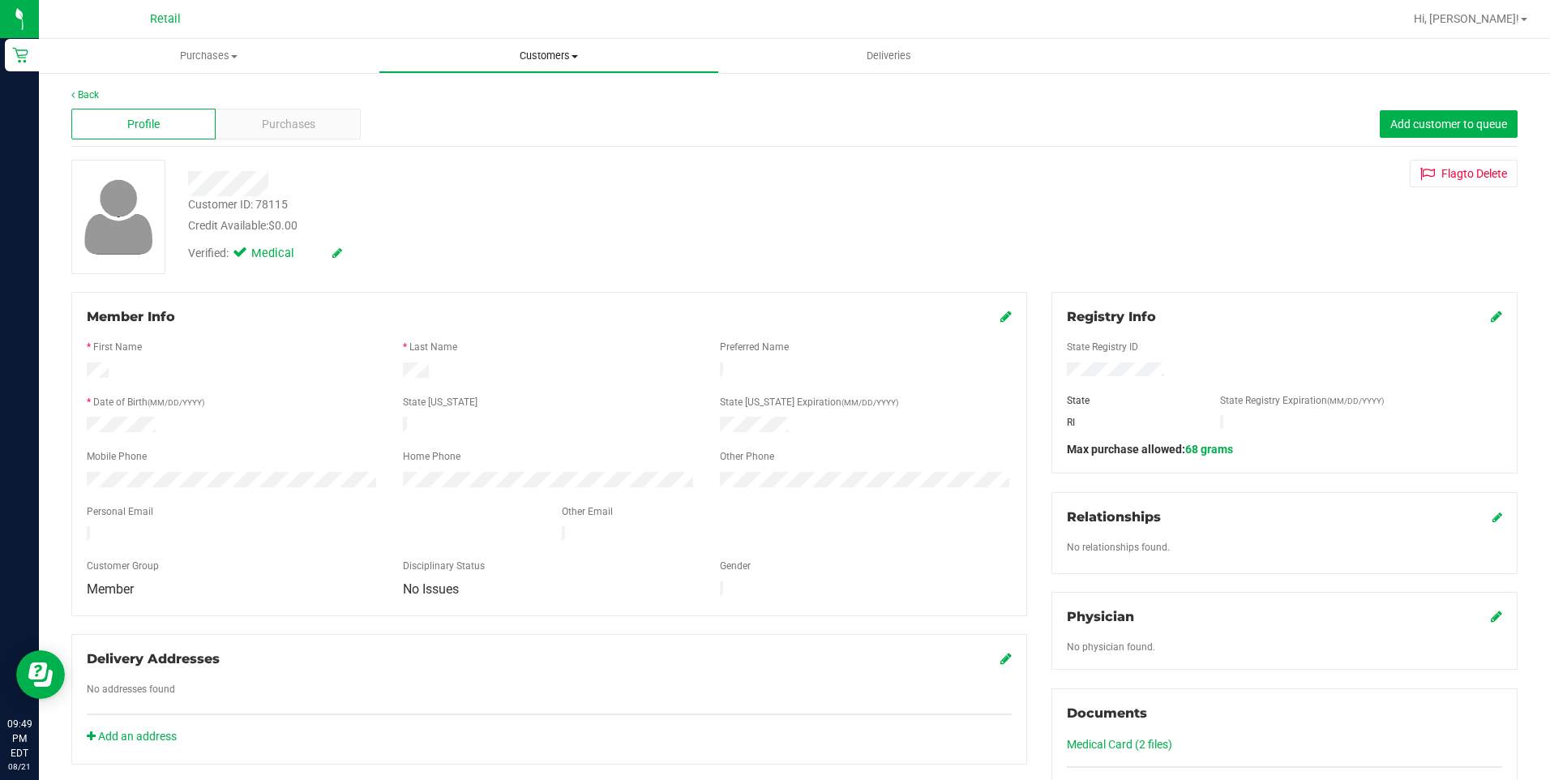
click at [523, 46] on uib-tab-heading "Customers All customers Add a new customer All physicians" at bounding box center [548, 56] width 338 height 32
click at [452, 97] on span "All customers" at bounding box center [437, 98] width 117 height 14
click at [292, 132] on span "Purchases" at bounding box center [288, 124] width 53 height 17
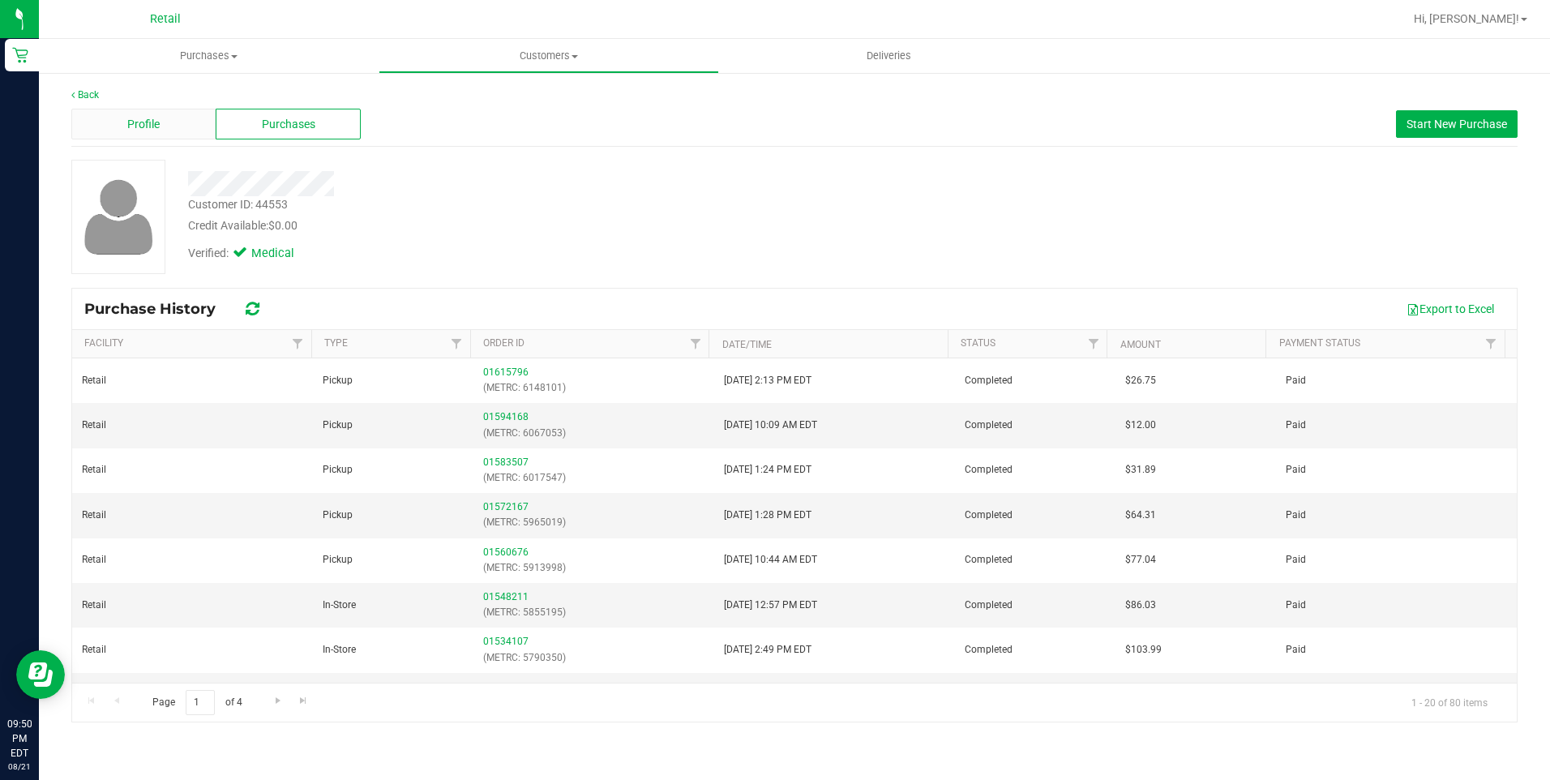
click at [179, 134] on div "Profile" at bounding box center [143, 124] width 144 height 31
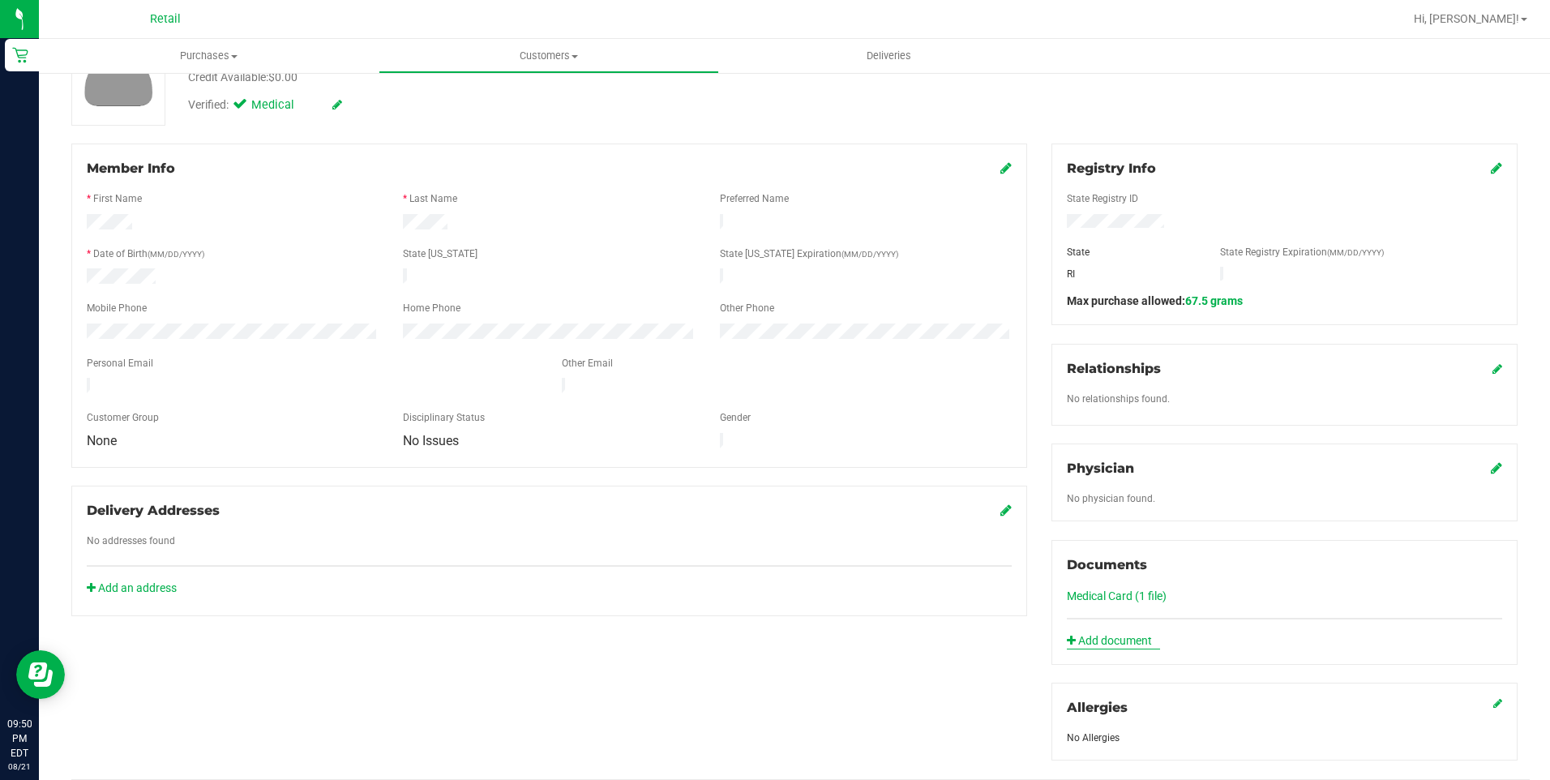
scroll to position [162, 0]
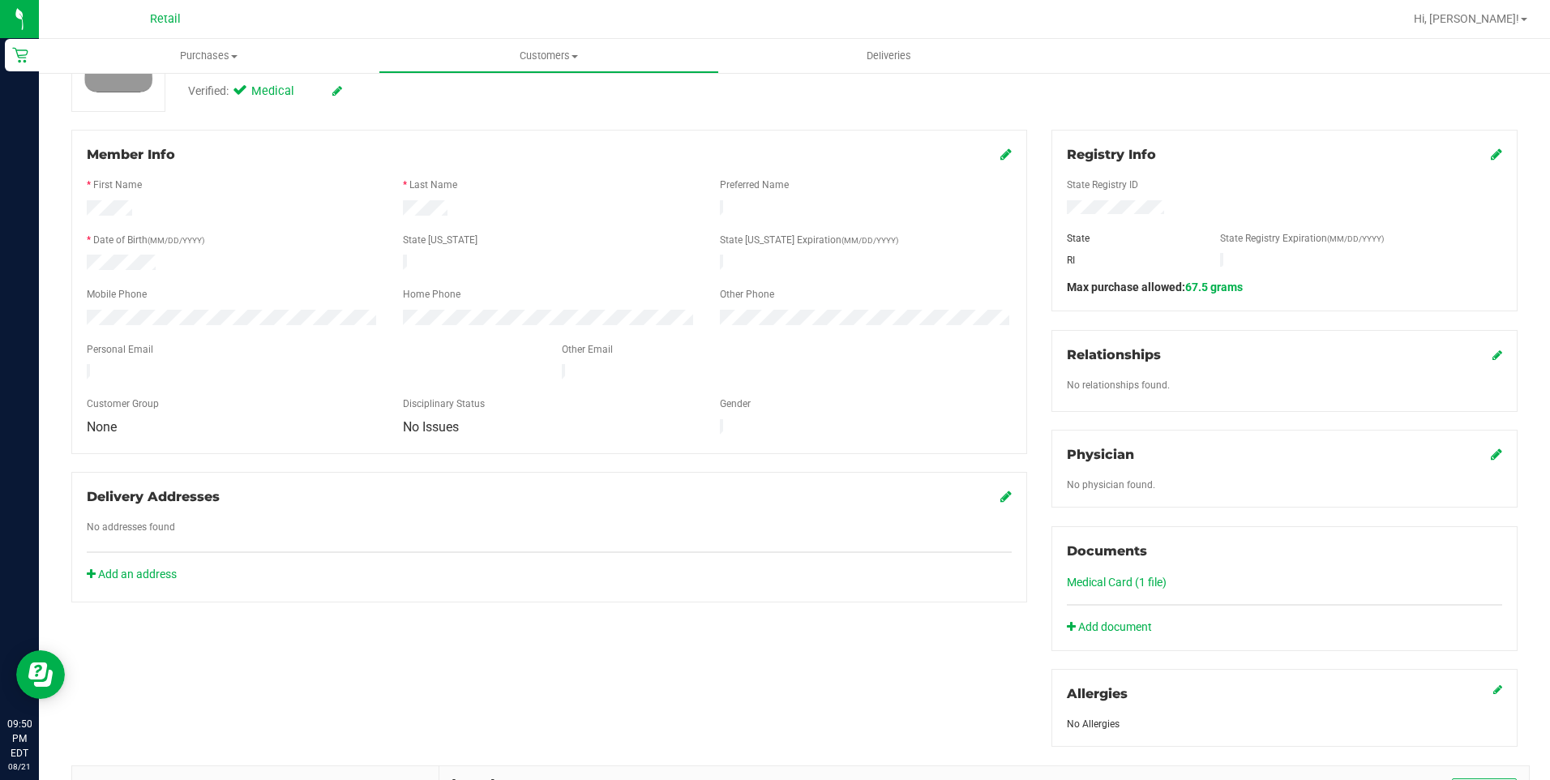
click at [1094, 583] on link "Medical Card (1 file)" at bounding box center [1117, 581] width 100 height 13
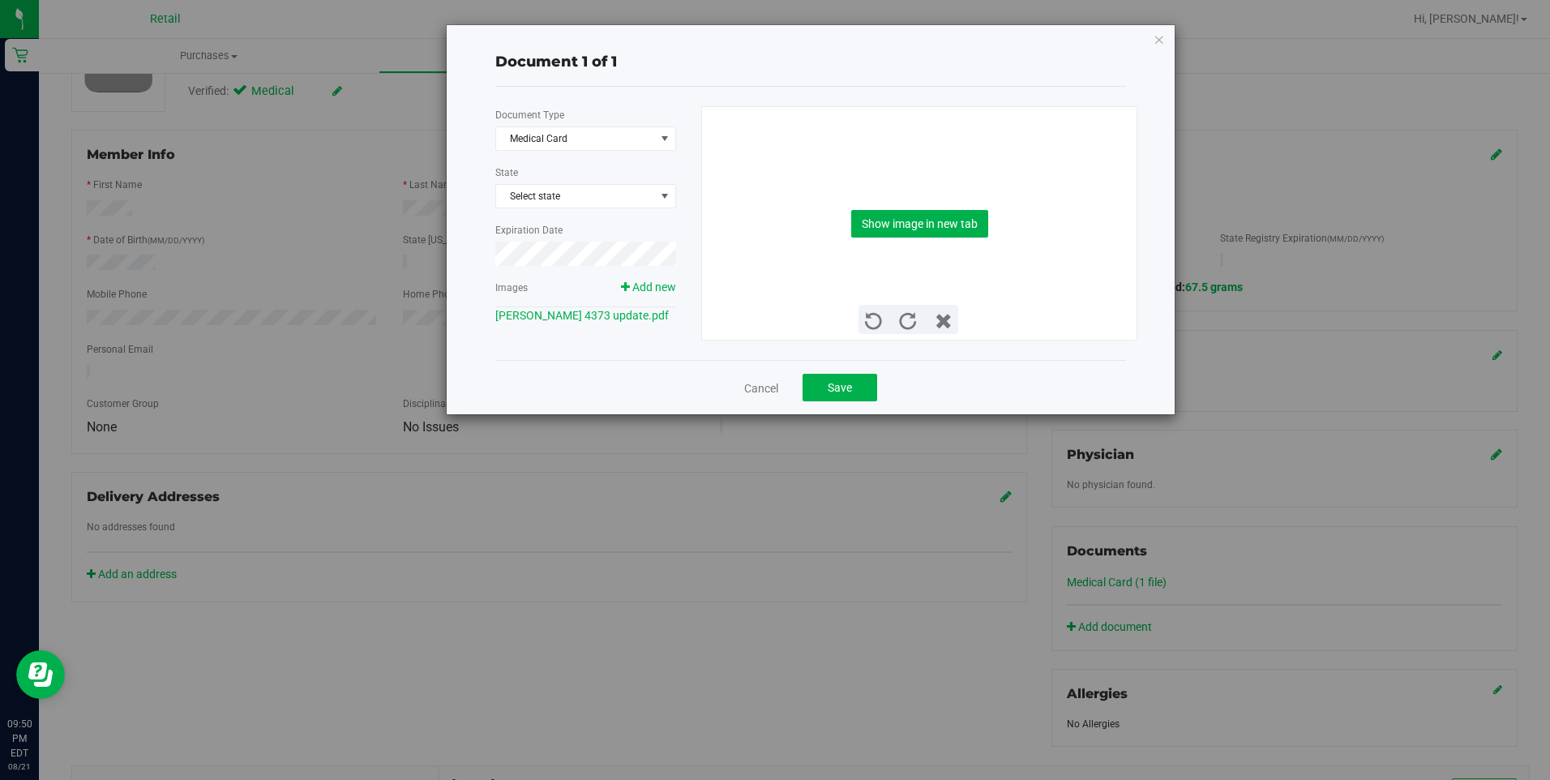
click at [663, 278] on div at bounding box center [585, 272] width 181 height 13
click at [661, 284] on span "Add new" at bounding box center [654, 286] width 44 height 13
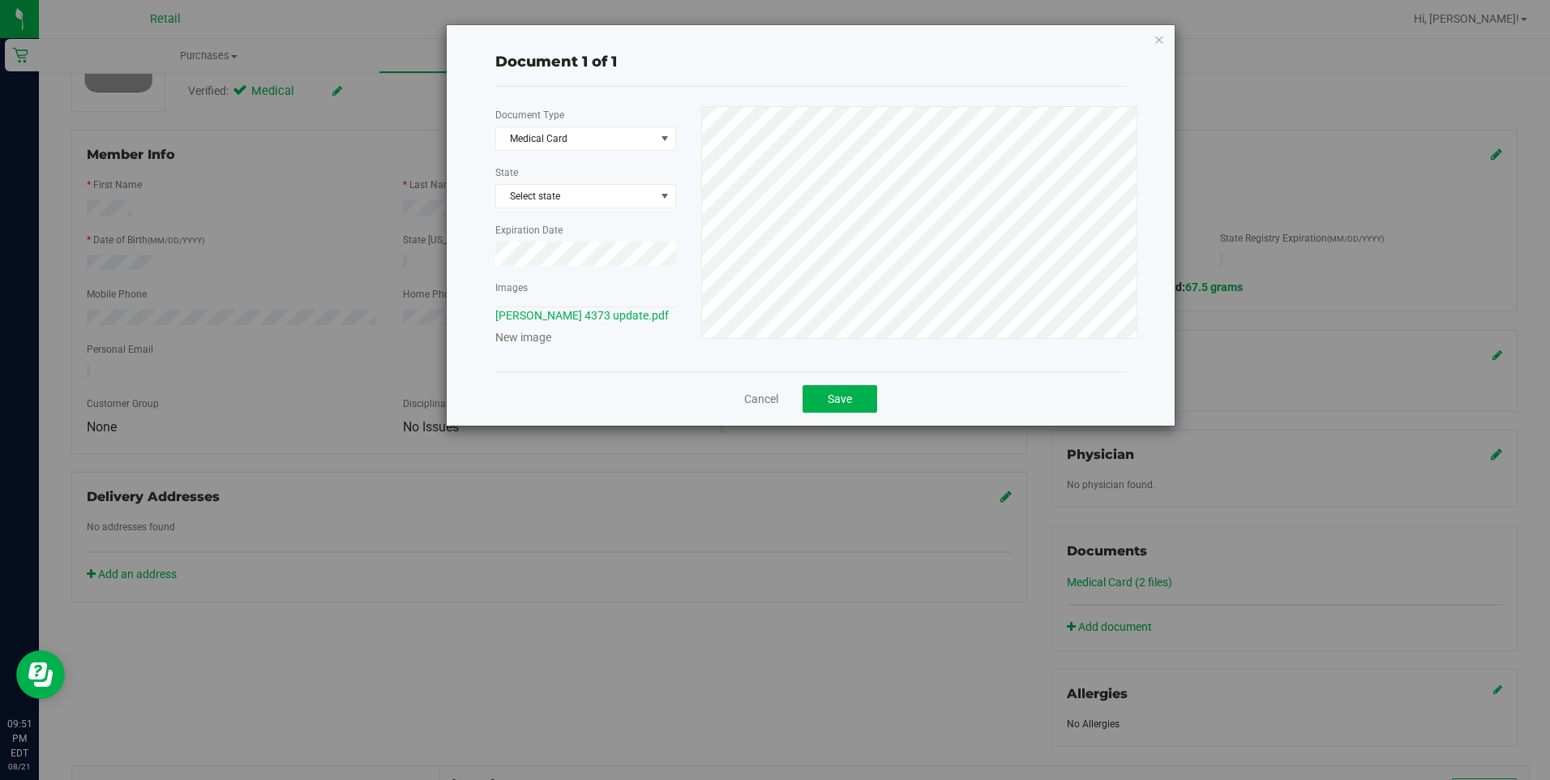
click at [881, 99] on div "Document Type Medical Card 5 State Select state Expiration Date Images Mike Can…" at bounding box center [810, 229] width 631 height 285
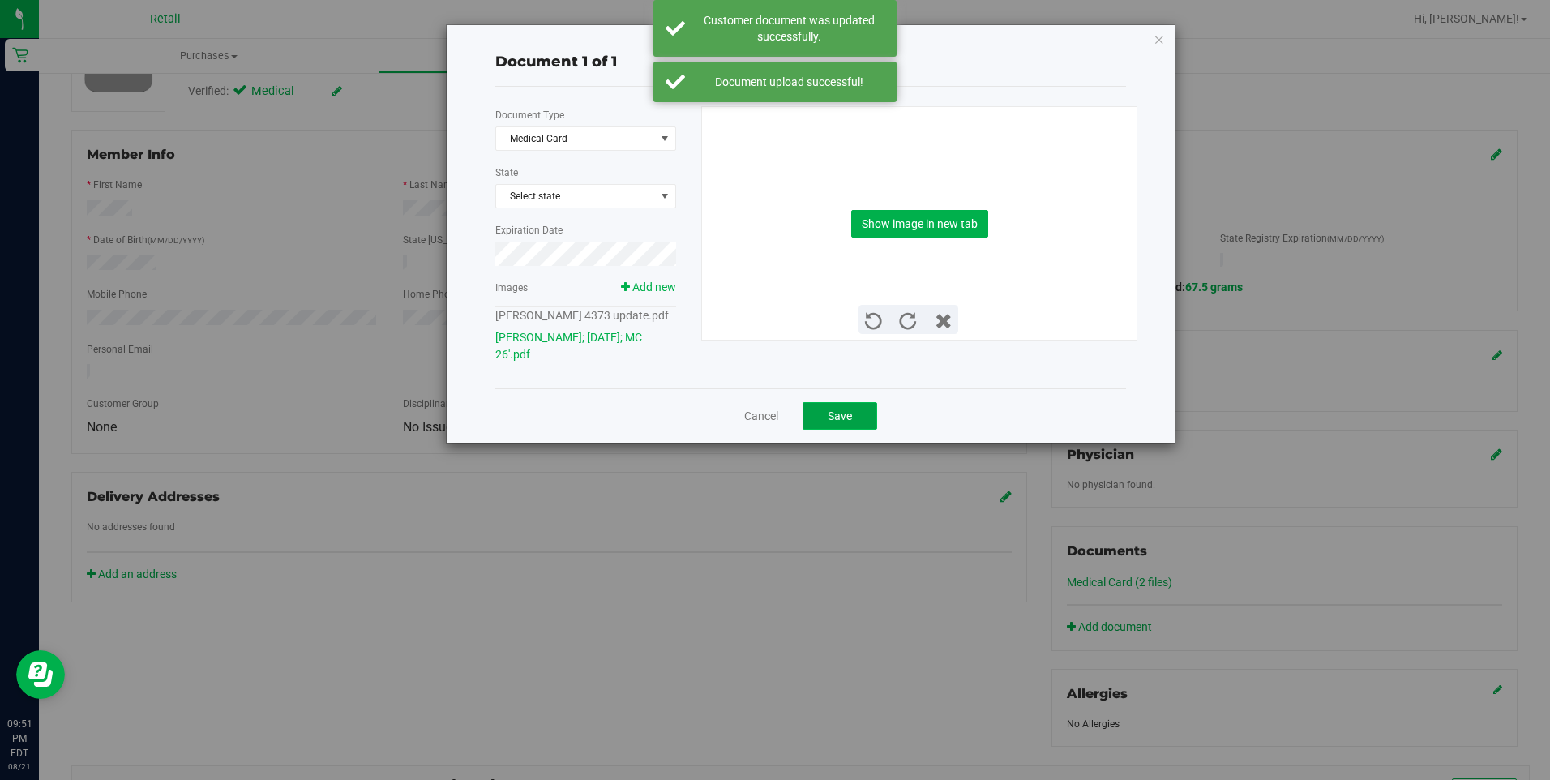
click at [841, 409] on span "Save" at bounding box center [840, 415] width 24 height 13
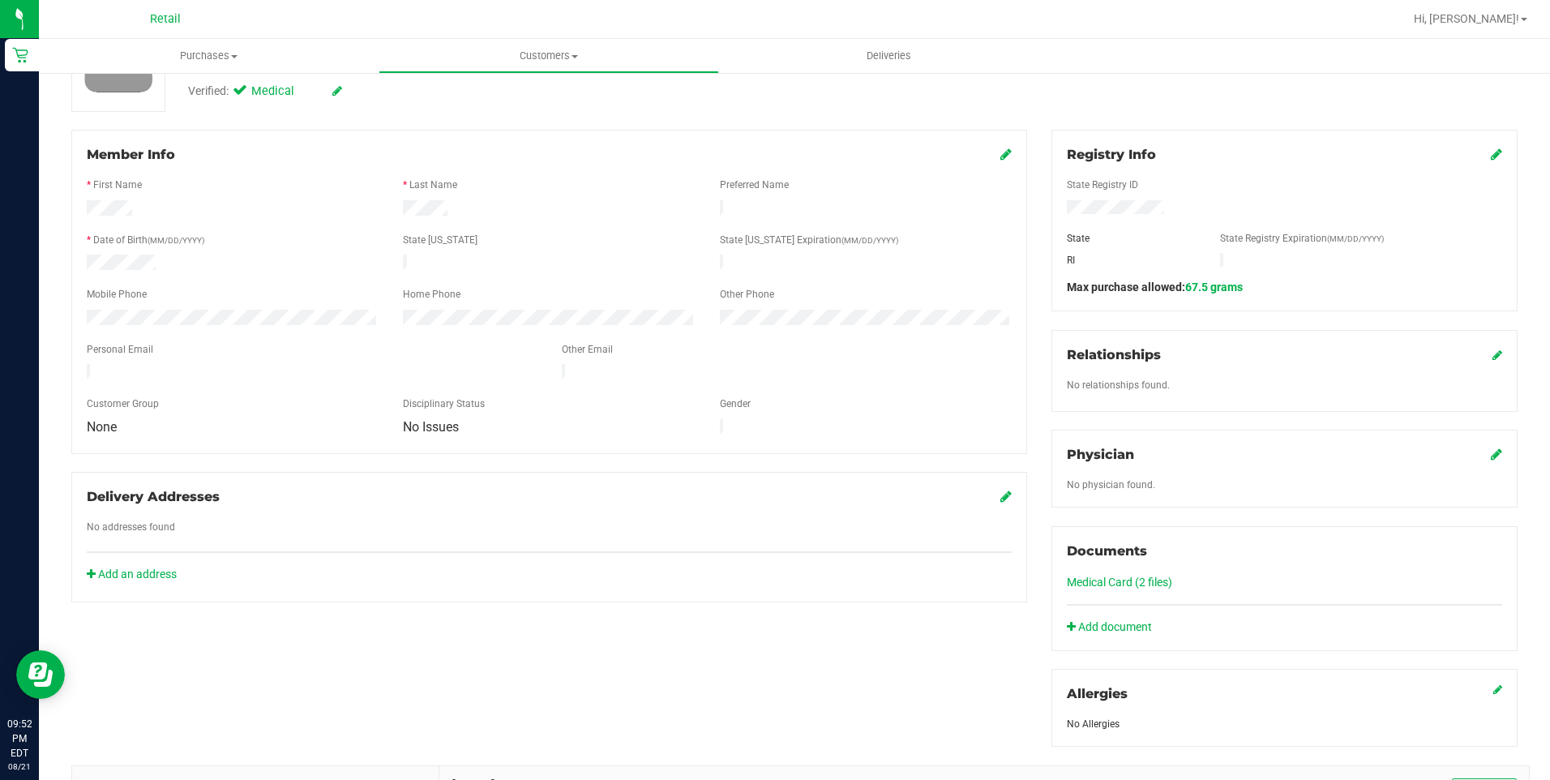
drag, startPoint x: 233, startPoint y: 145, endPoint x: 233, endPoint y: 165, distance: 19.5
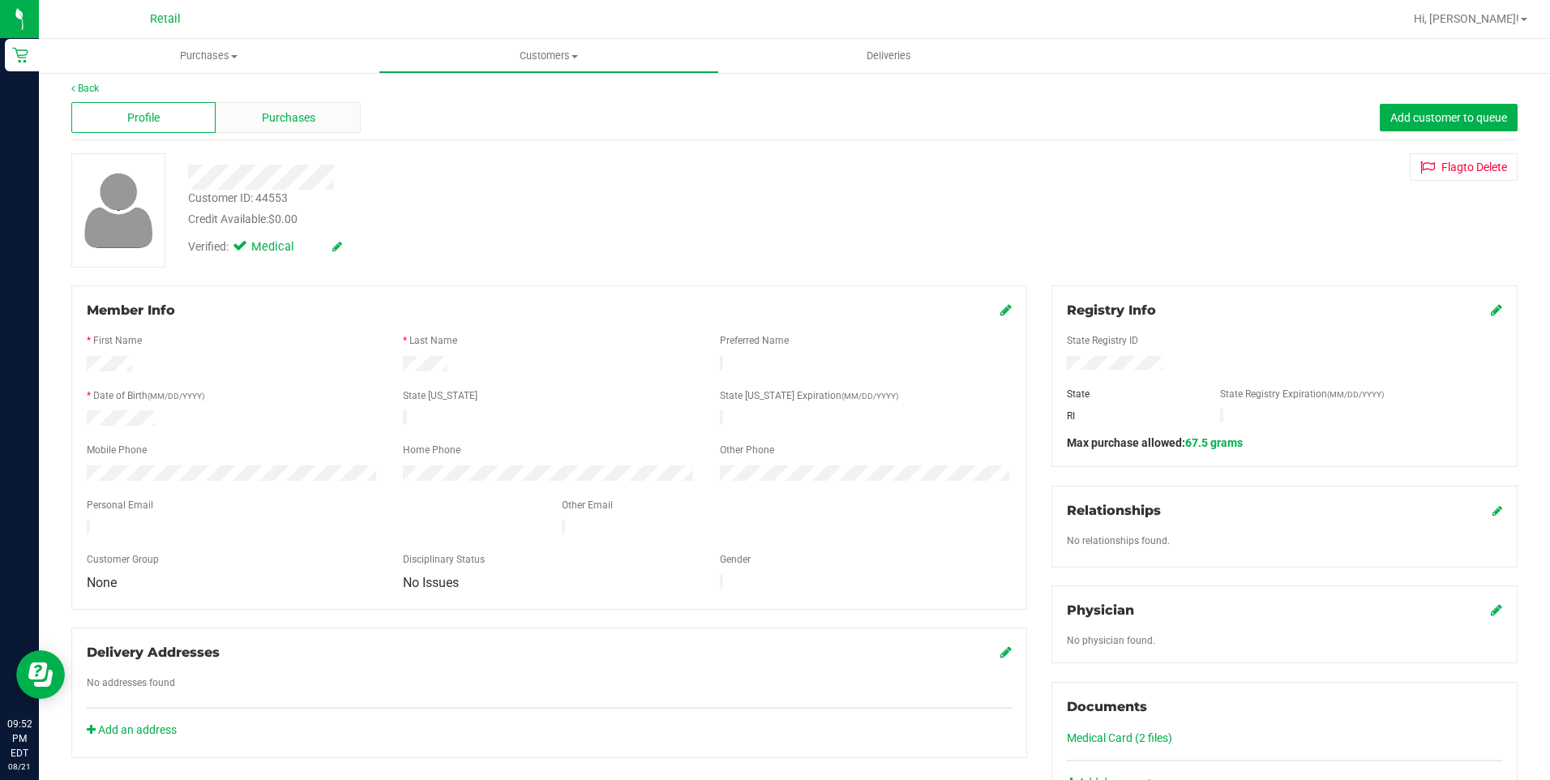
scroll to position [0, 0]
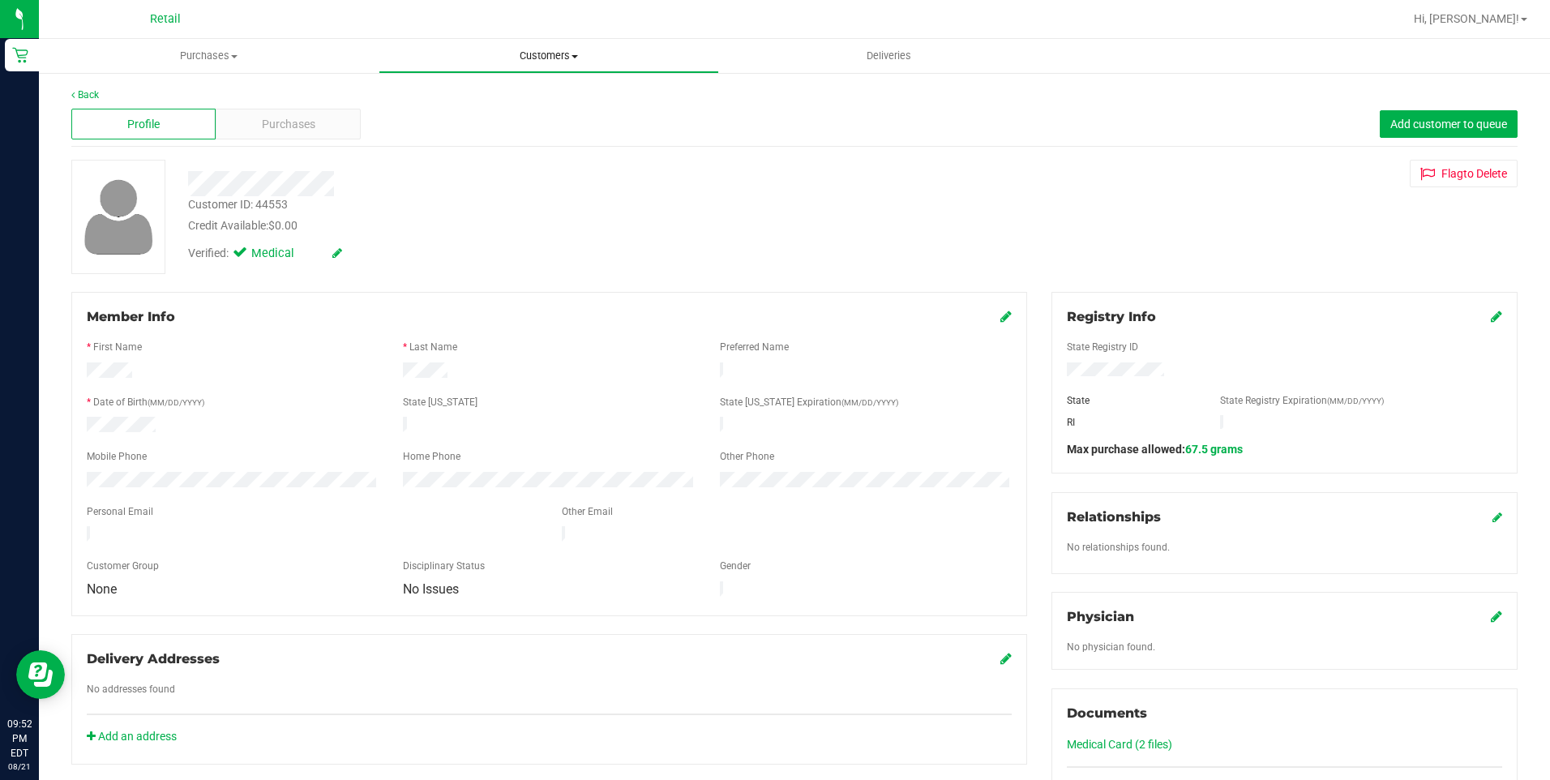
click at [507, 59] on span "Customers" at bounding box center [548, 56] width 338 height 15
click at [448, 95] on span "All customers" at bounding box center [437, 98] width 117 height 14
click at [328, 119] on div "Purchases" at bounding box center [288, 124] width 144 height 31
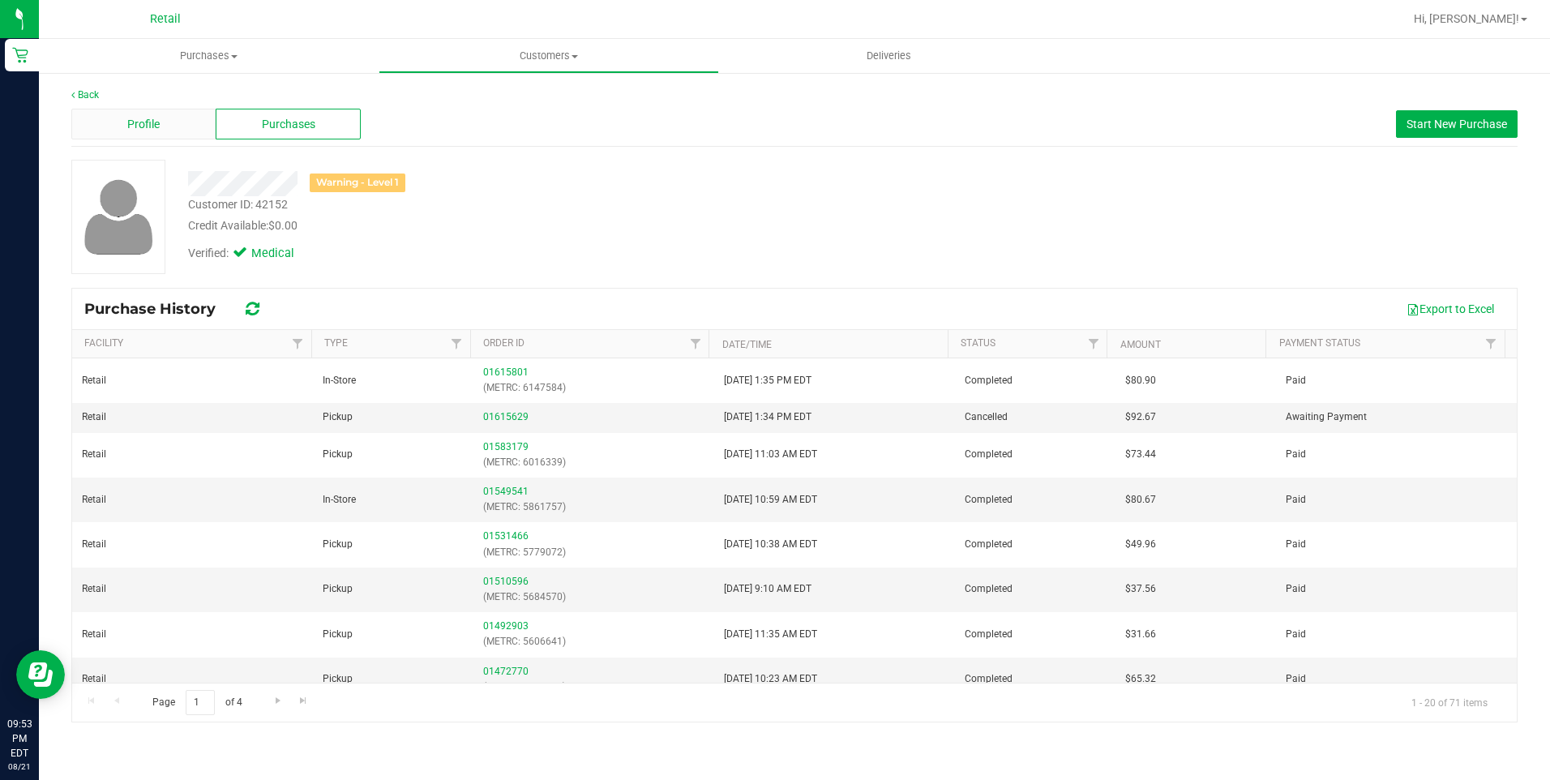
click at [135, 126] on span "Profile" at bounding box center [143, 124] width 32 height 17
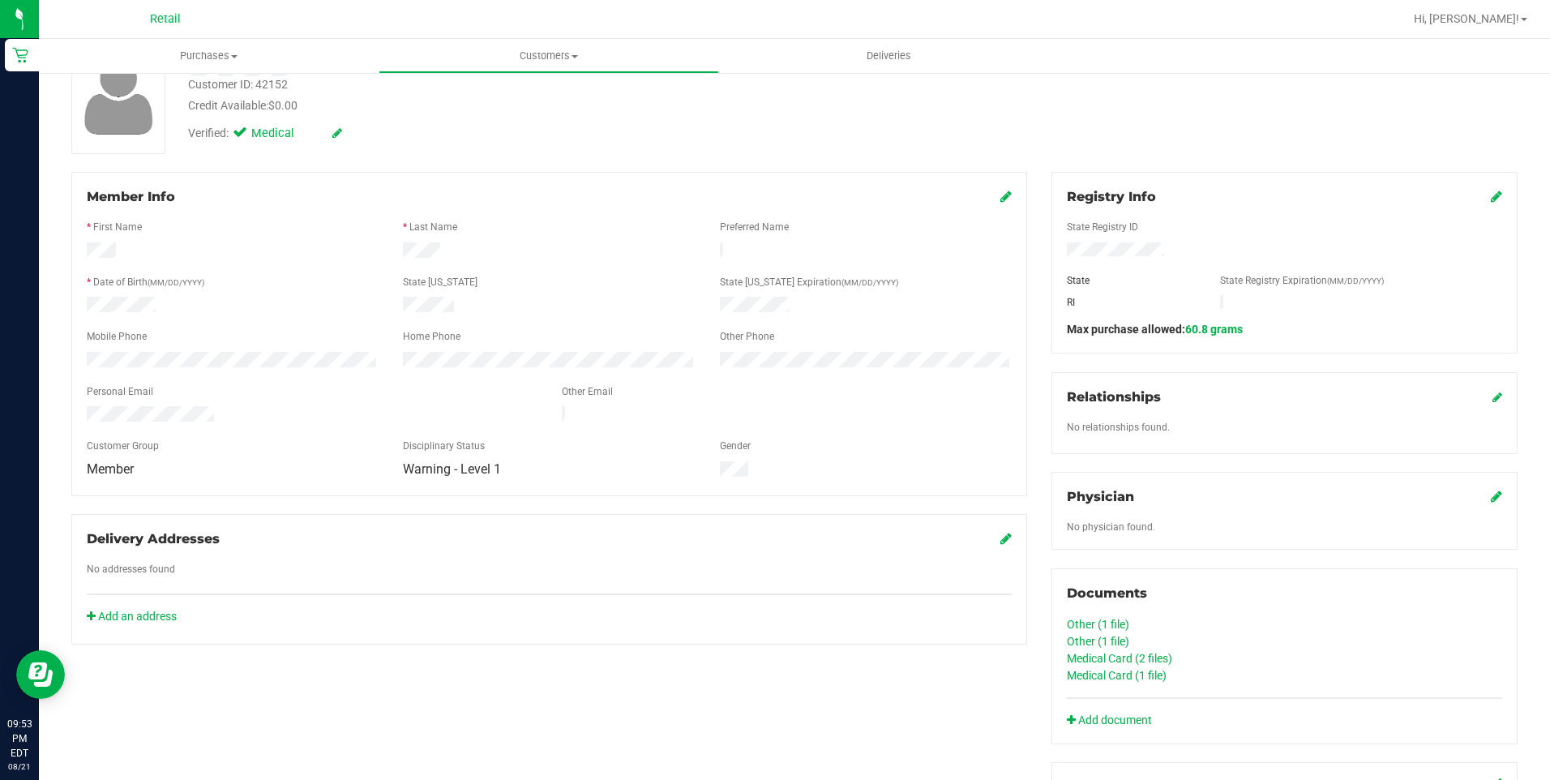
scroll to position [243, 0]
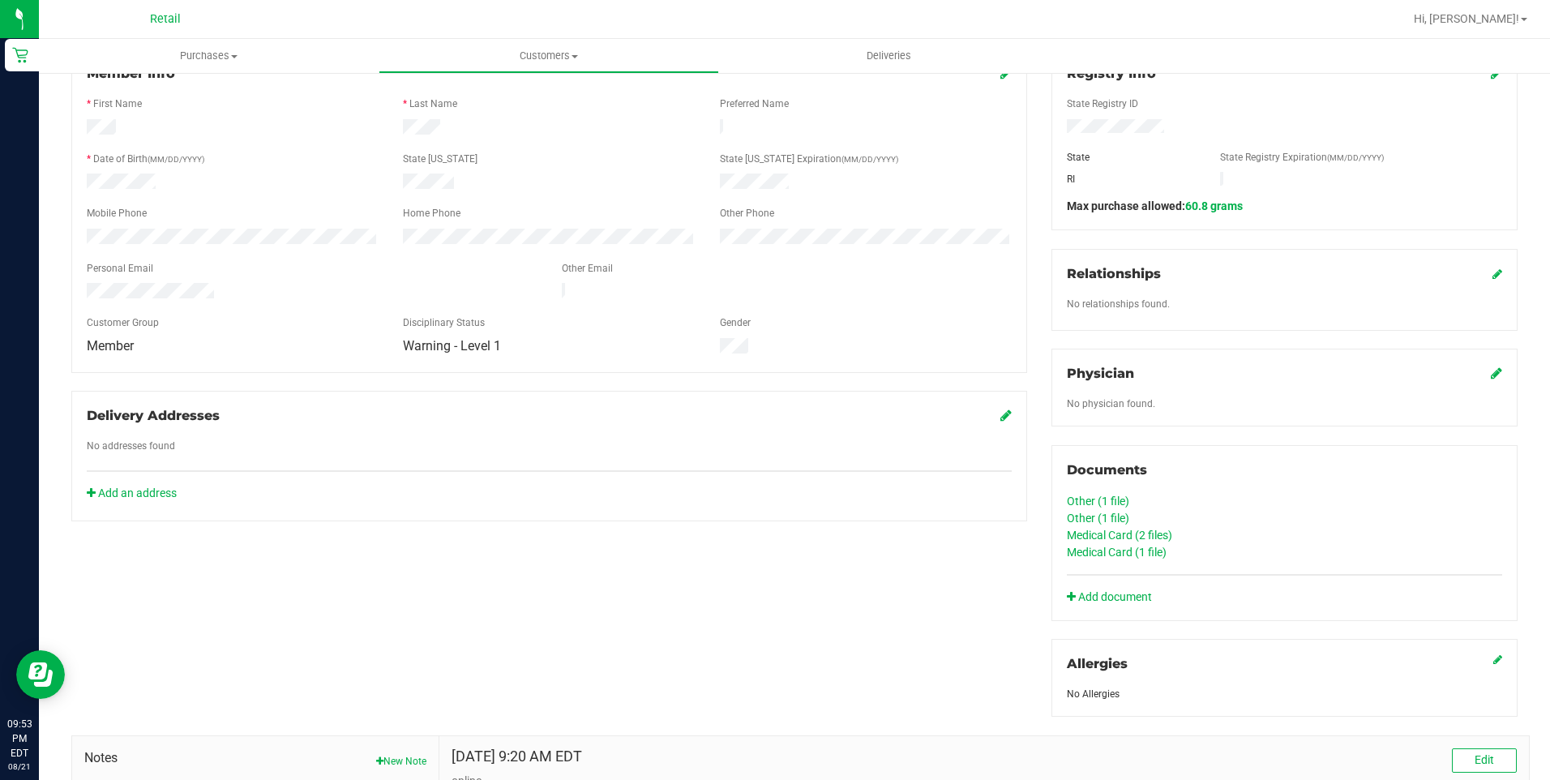
click at [1115, 536] on link "Medical Card (2 files)" at bounding box center [1119, 534] width 105 height 13
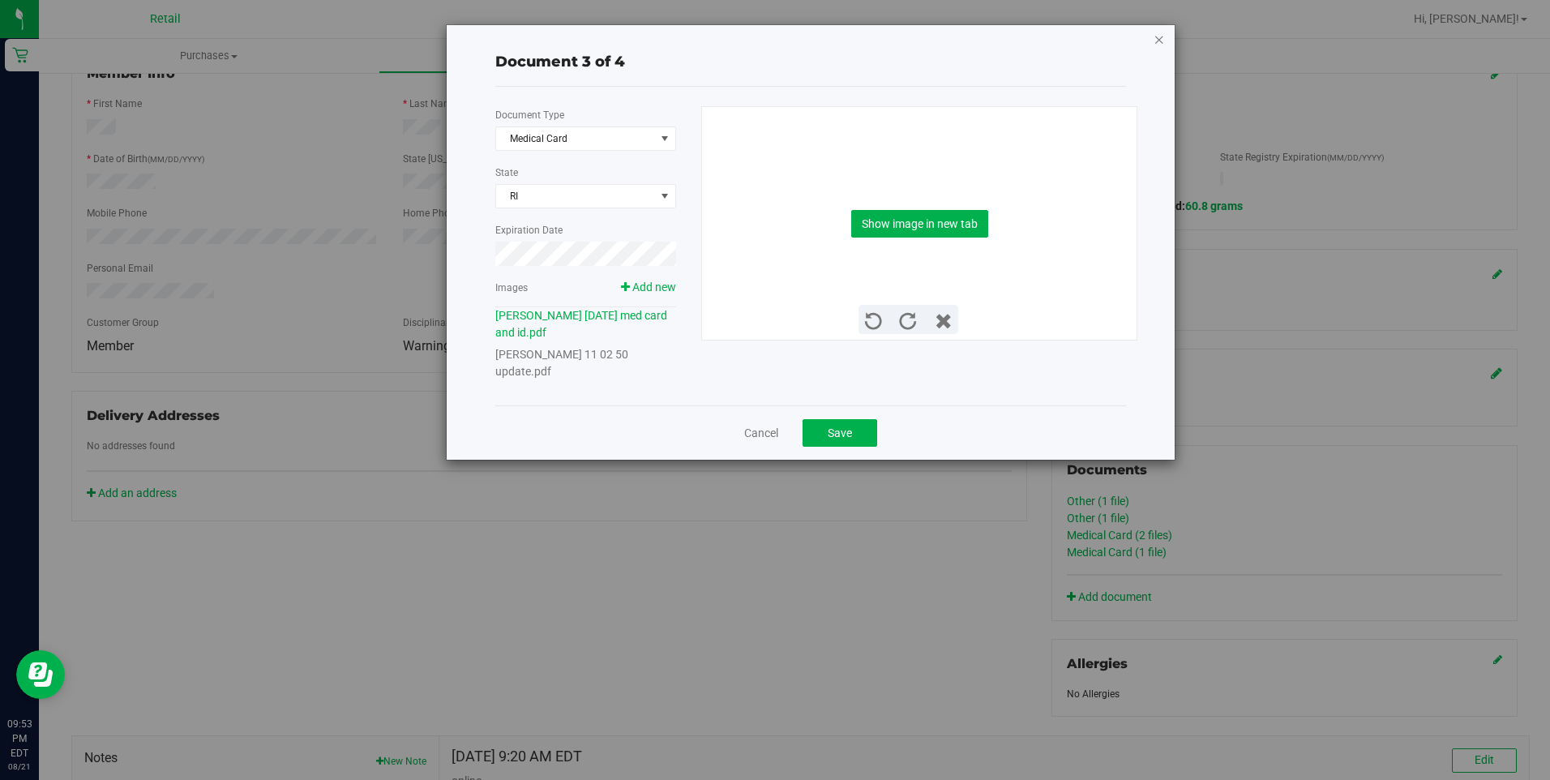
click at [1157, 38] on icon "button" at bounding box center [1158, 38] width 11 height 19
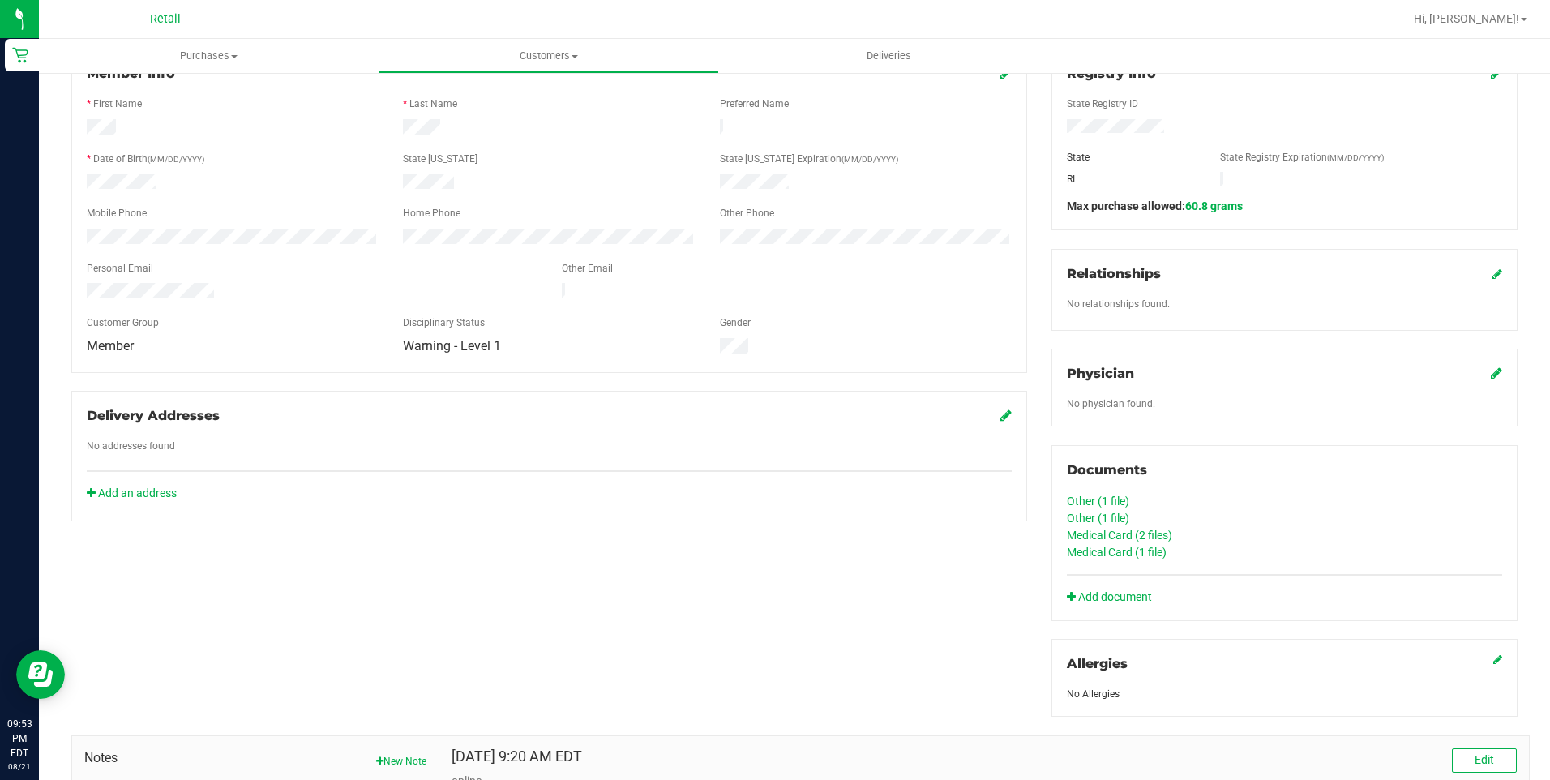
click at [1132, 545] on link "Medical Card (1 file)" at bounding box center [1117, 551] width 100 height 13
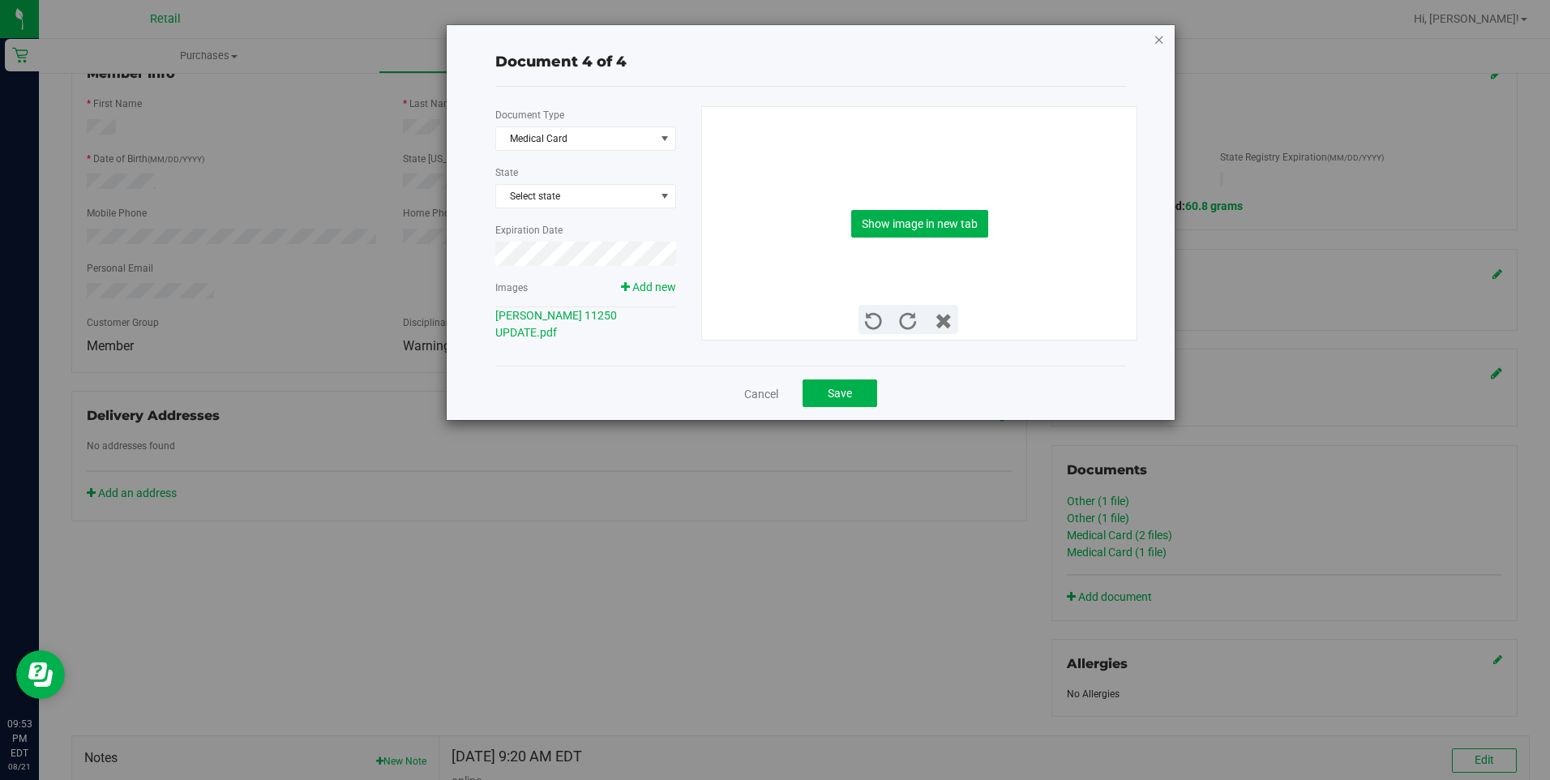
click at [1162, 40] on icon "button" at bounding box center [1158, 38] width 11 height 19
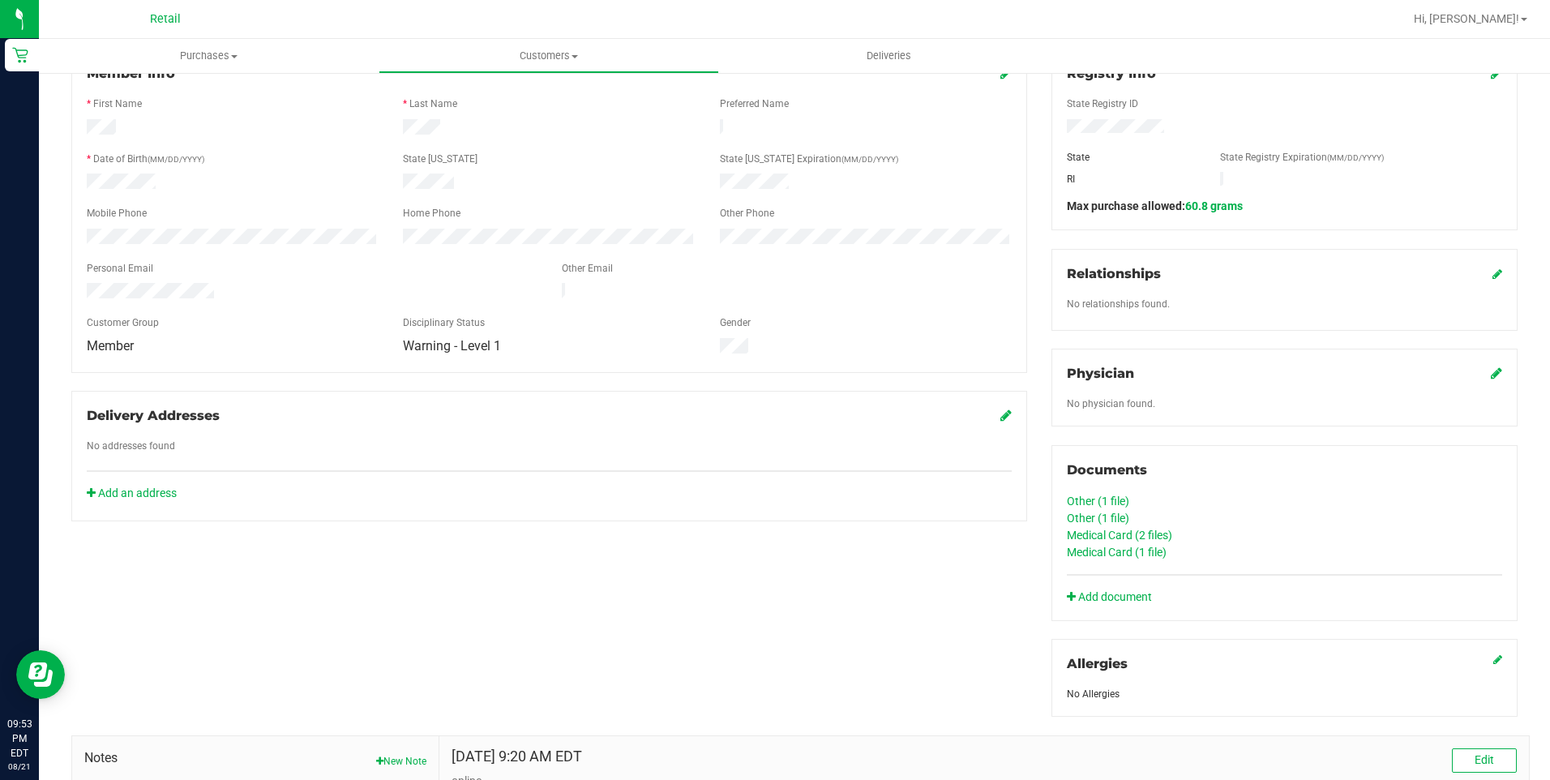
click at [1097, 533] on link "Medical Card (2 files)" at bounding box center [1119, 534] width 105 height 13
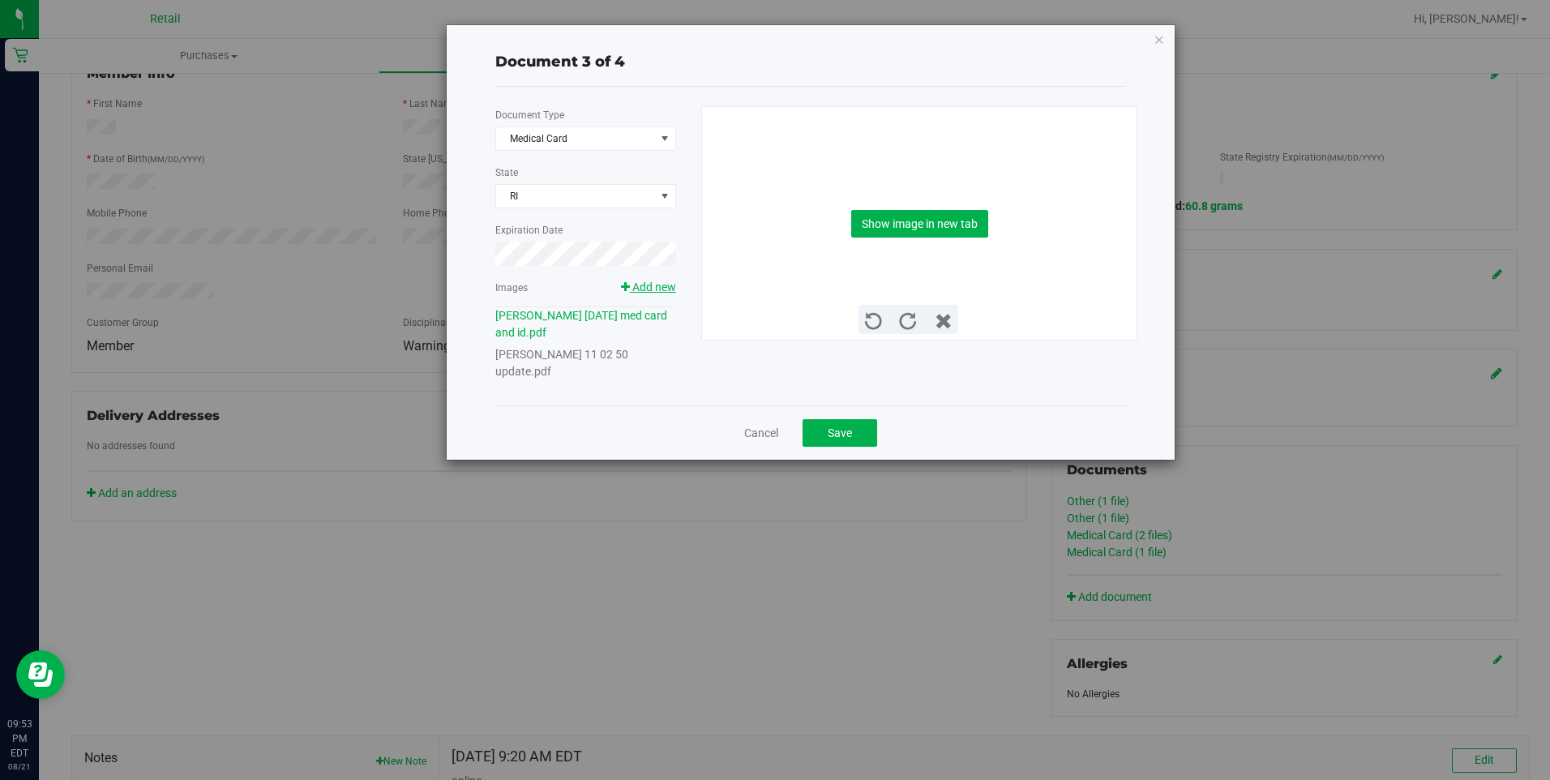
click at [652, 285] on span "Add new" at bounding box center [654, 286] width 44 height 13
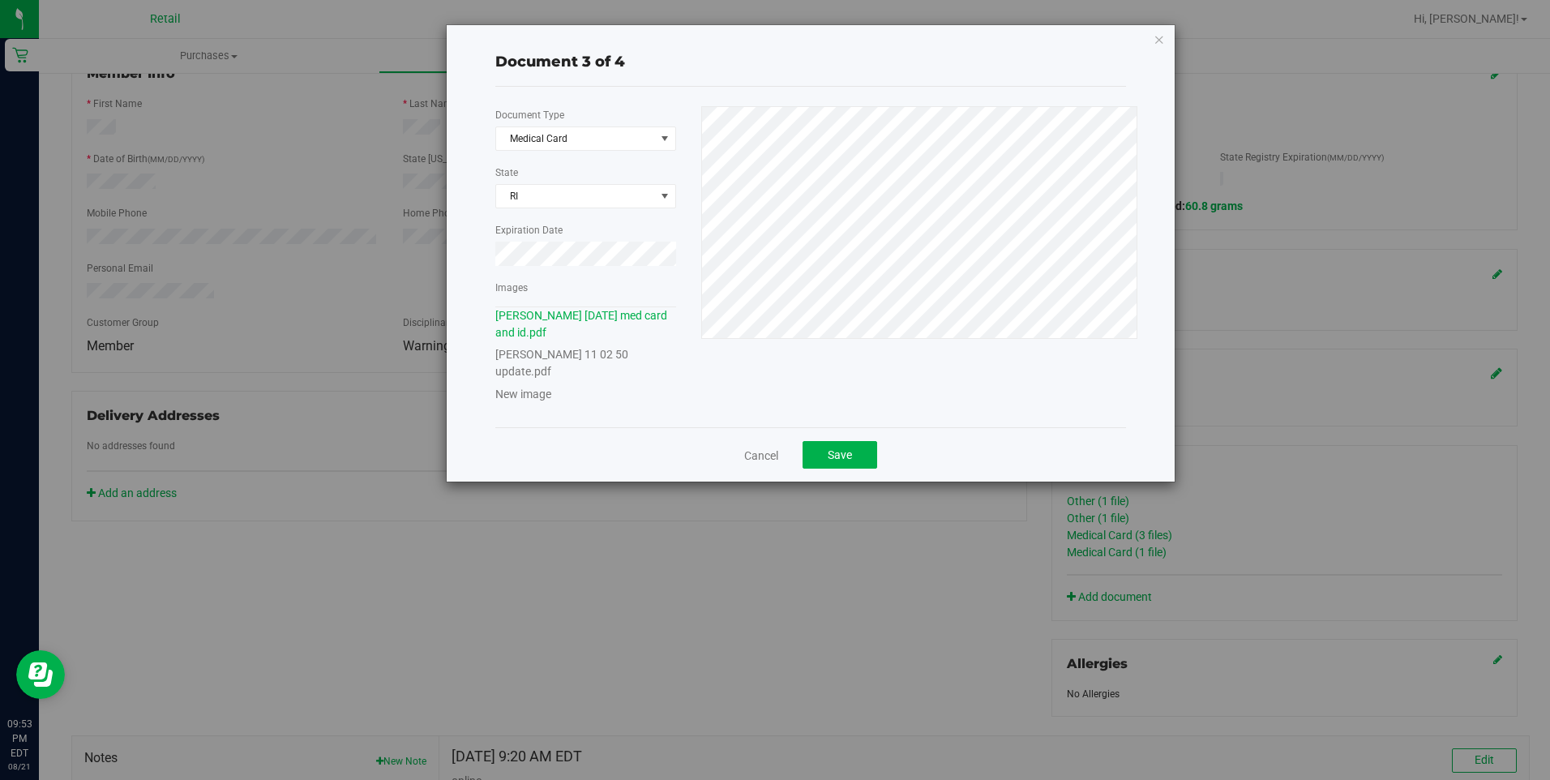
click at [233, 280] on div "Document 3 of 4 Document Type Medical Card 5 State RI Expiration Date Images jo…" at bounding box center [781, 390] width 1562 height 780
click at [785, 51] on div "Document 3 of 4" at bounding box center [810, 62] width 631 height 22
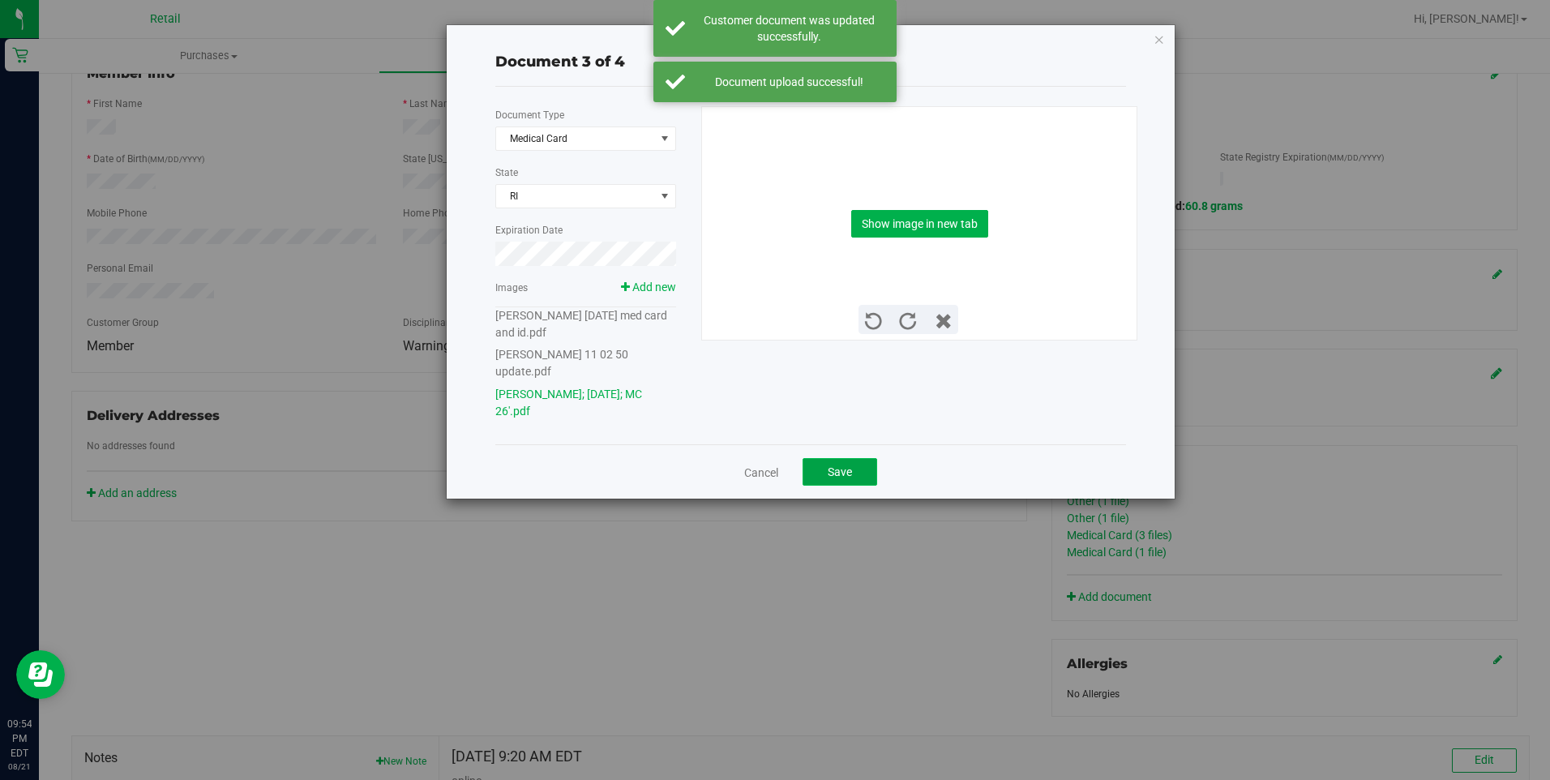
click at [821, 458] on button "Save" at bounding box center [839, 472] width 75 height 28
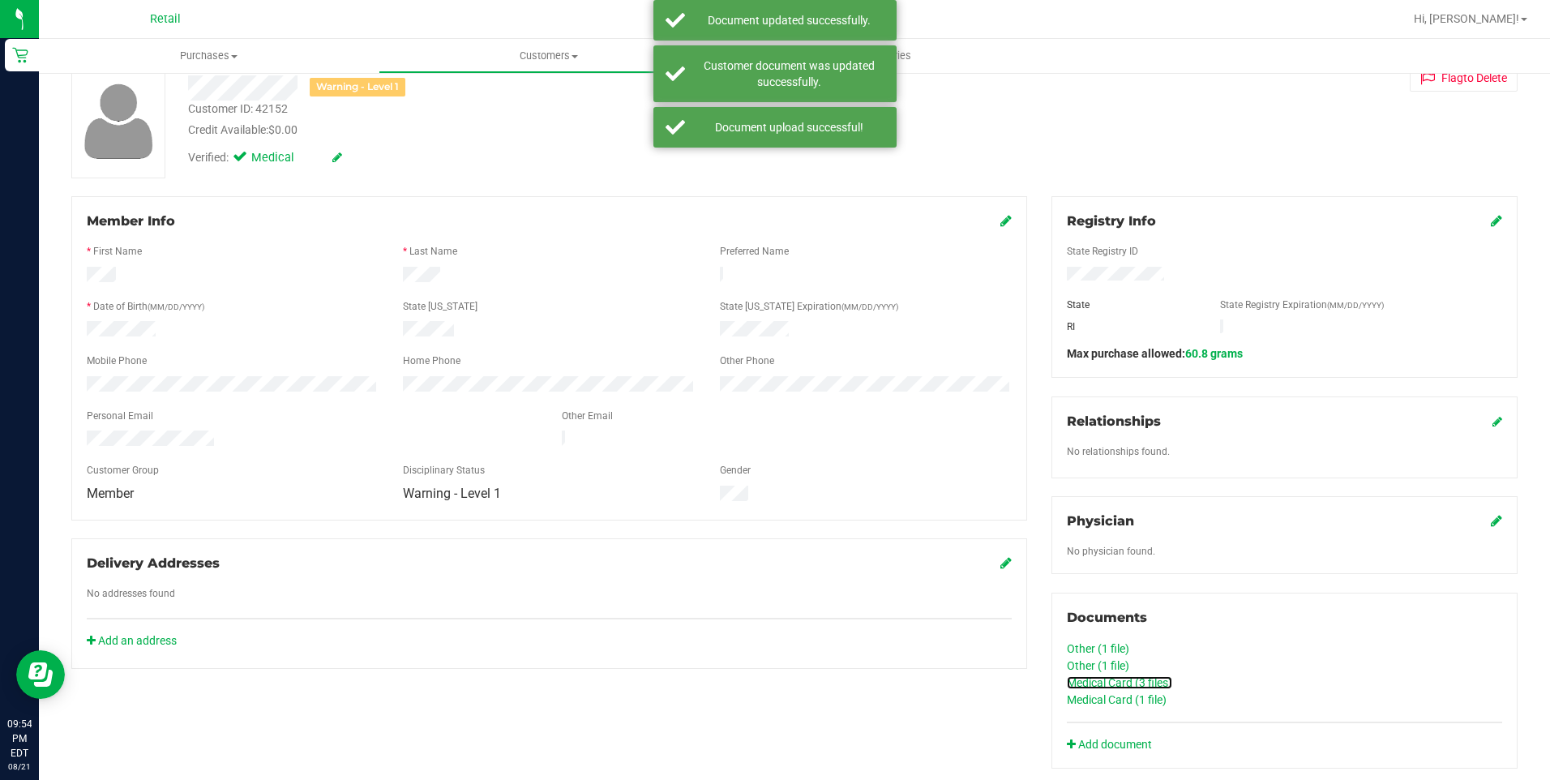
scroll to position [81, 0]
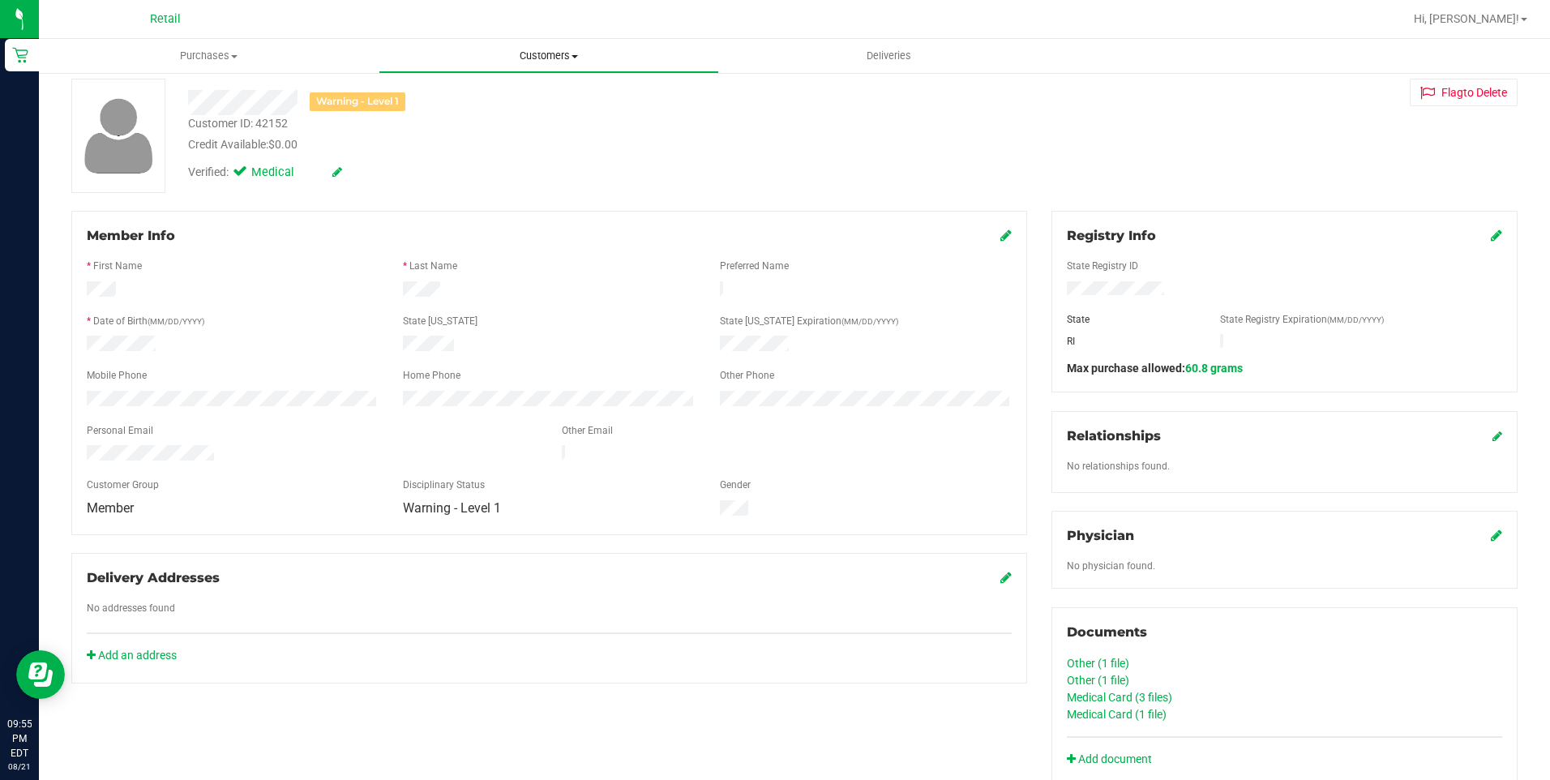
click at [533, 54] on span "Customers" at bounding box center [548, 56] width 338 height 15
click at [456, 96] on span "All customers" at bounding box center [437, 98] width 117 height 14
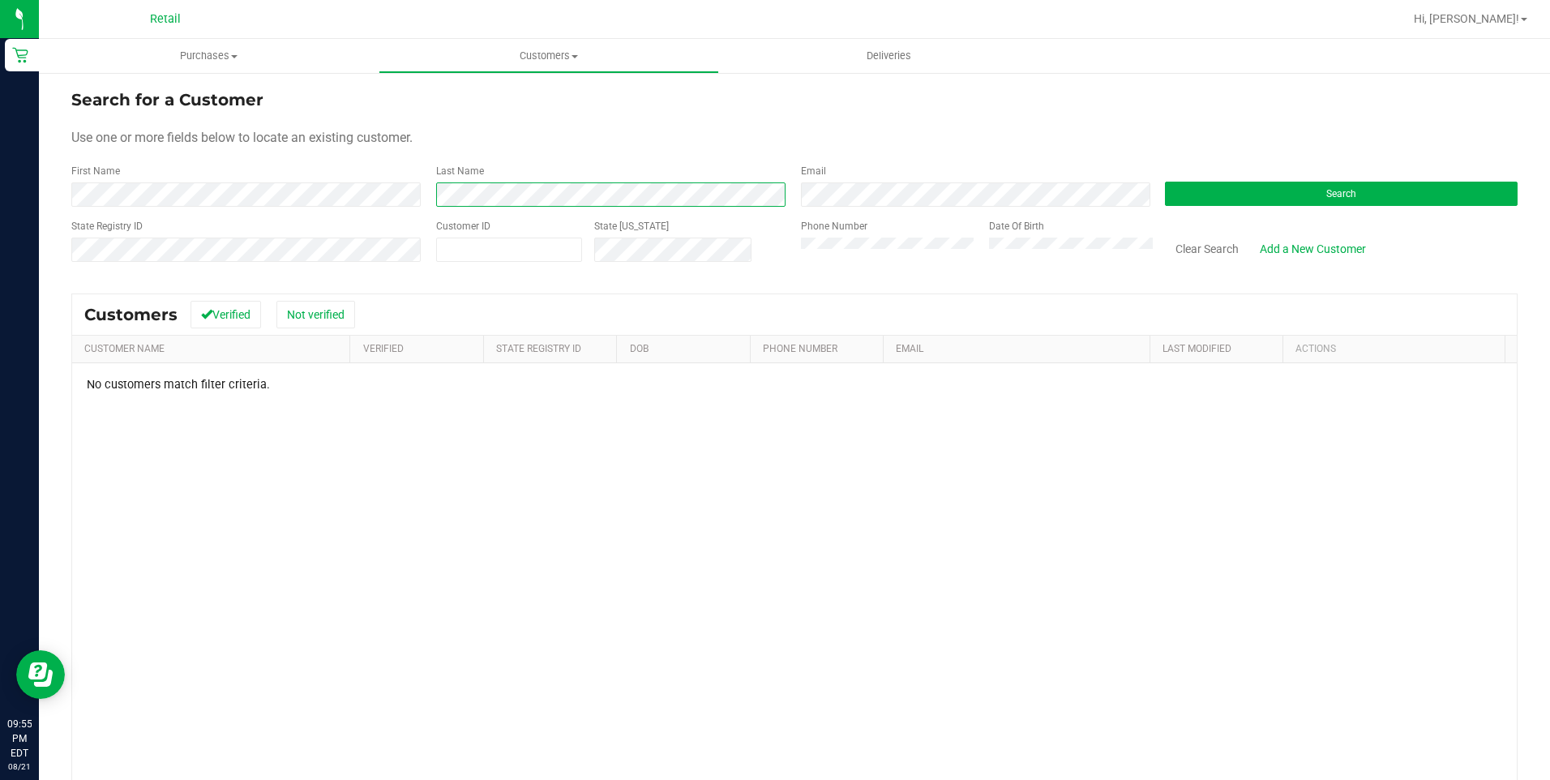
click at [233, 199] on div "First Name Last Name Email Search" at bounding box center [794, 185] width 1446 height 43
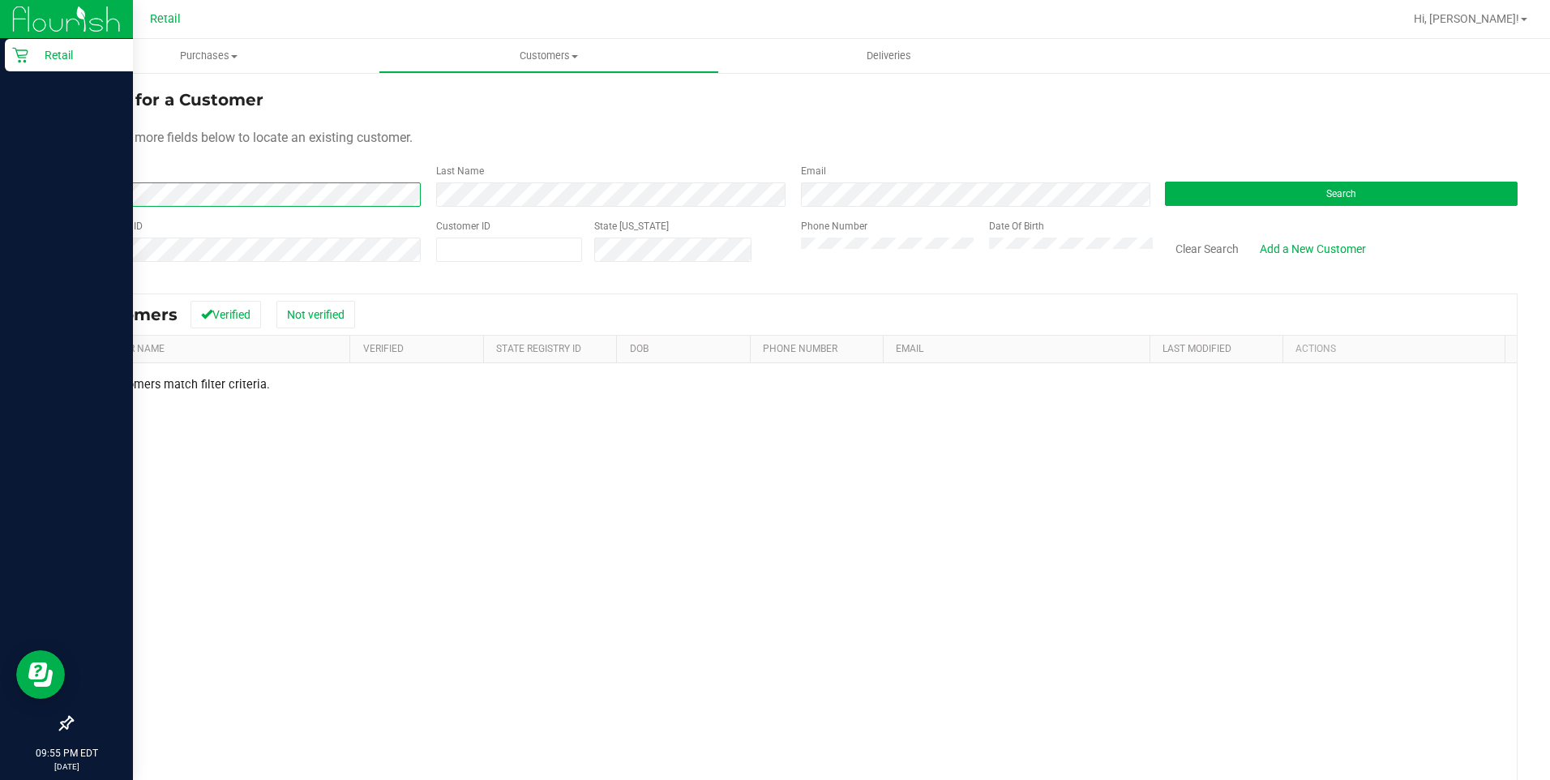
click at [32, 216] on div "Retail 09:55 PM EDT 08/21/2025 08/21 Retail Hi, Della! Purchases Summary of pur…" at bounding box center [775, 390] width 1550 height 780
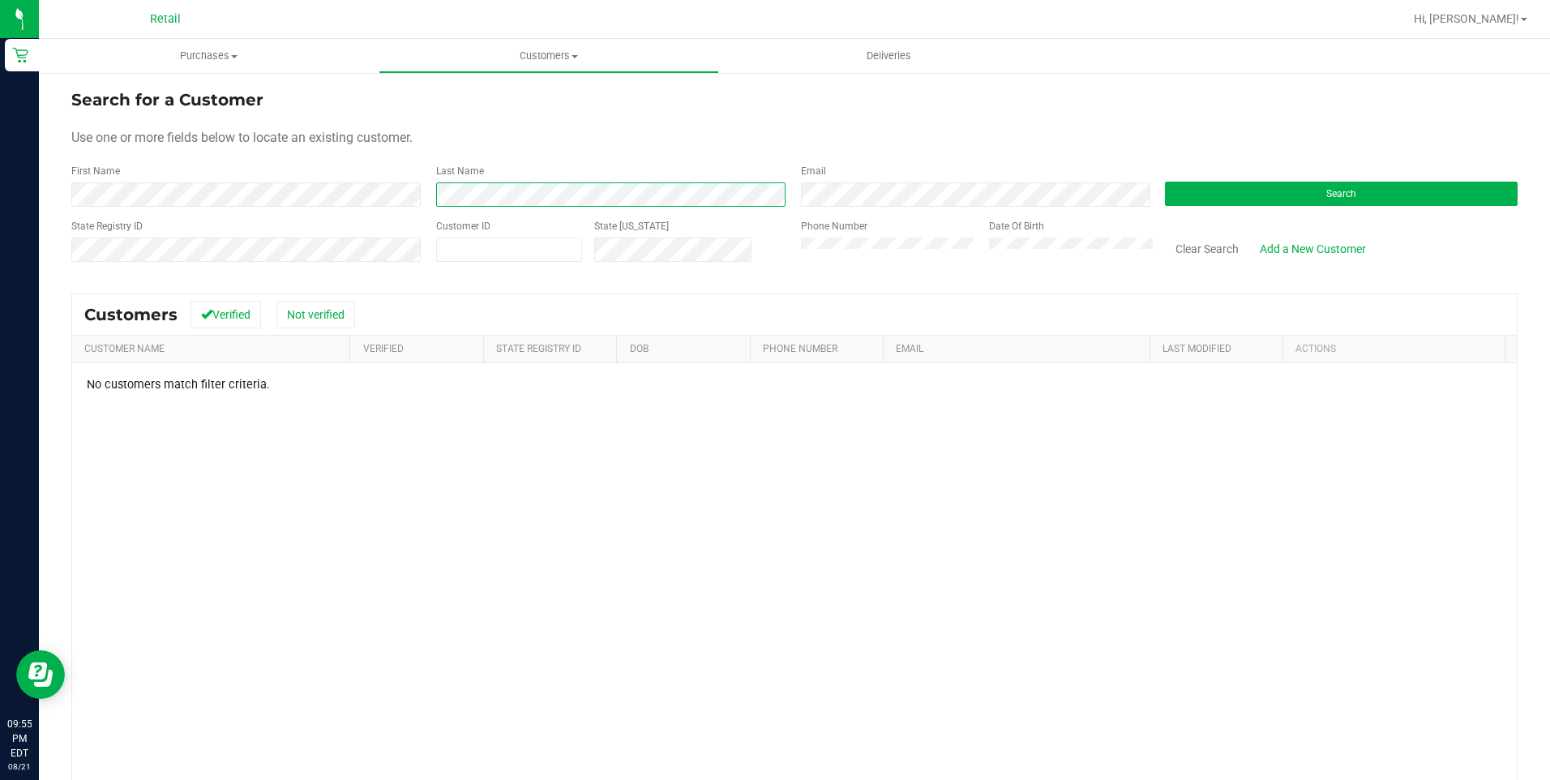
click at [402, 206] on div "First Name Last Name Email Search" at bounding box center [794, 185] width 1446 height 43
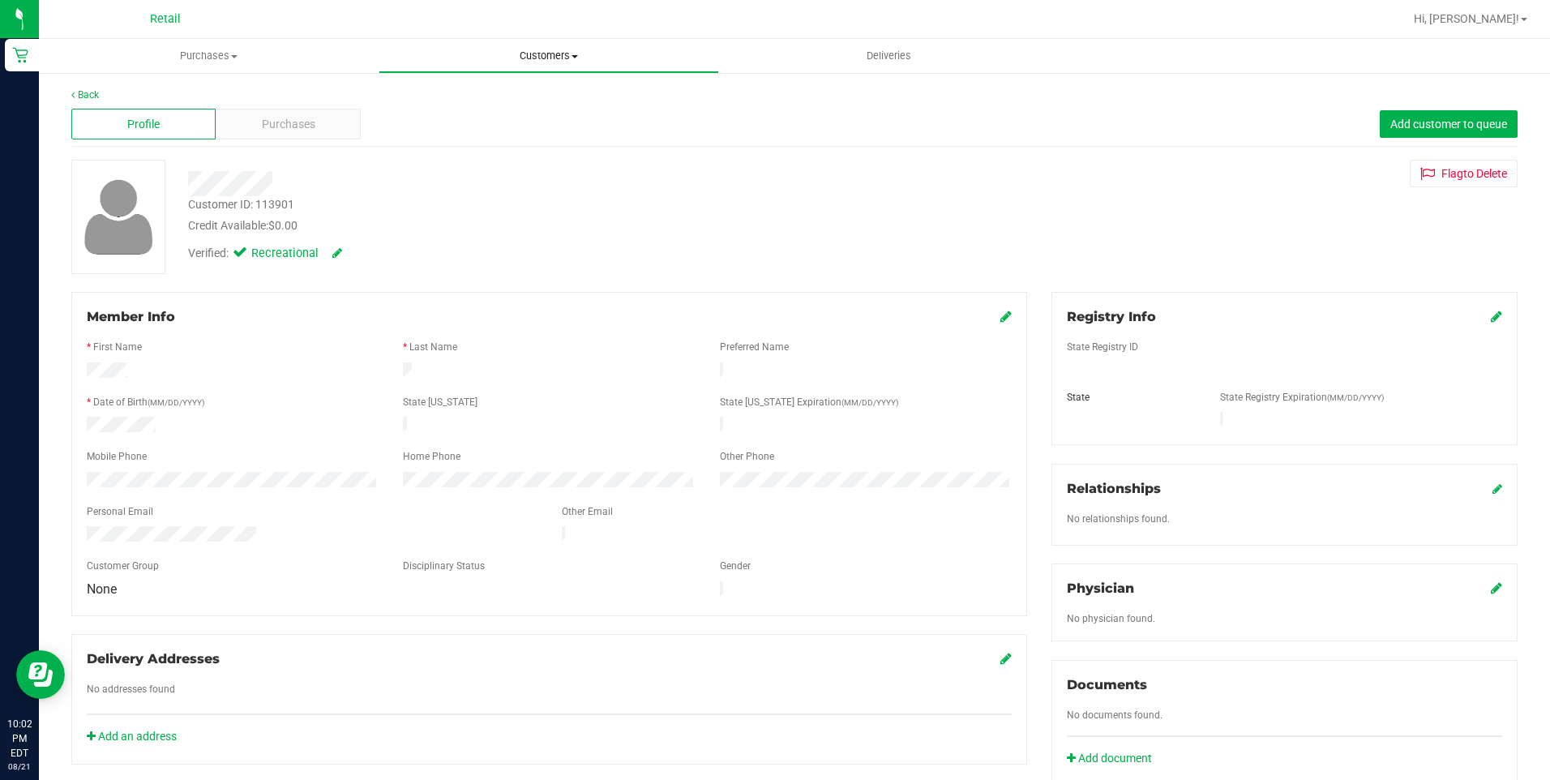
click at [486, 51] on span "Customers" at bounding box center [548, 56] width 338 height 15
click at [430, 91] on span "All customers" at bounding box center [437, 98] width 117 height 14
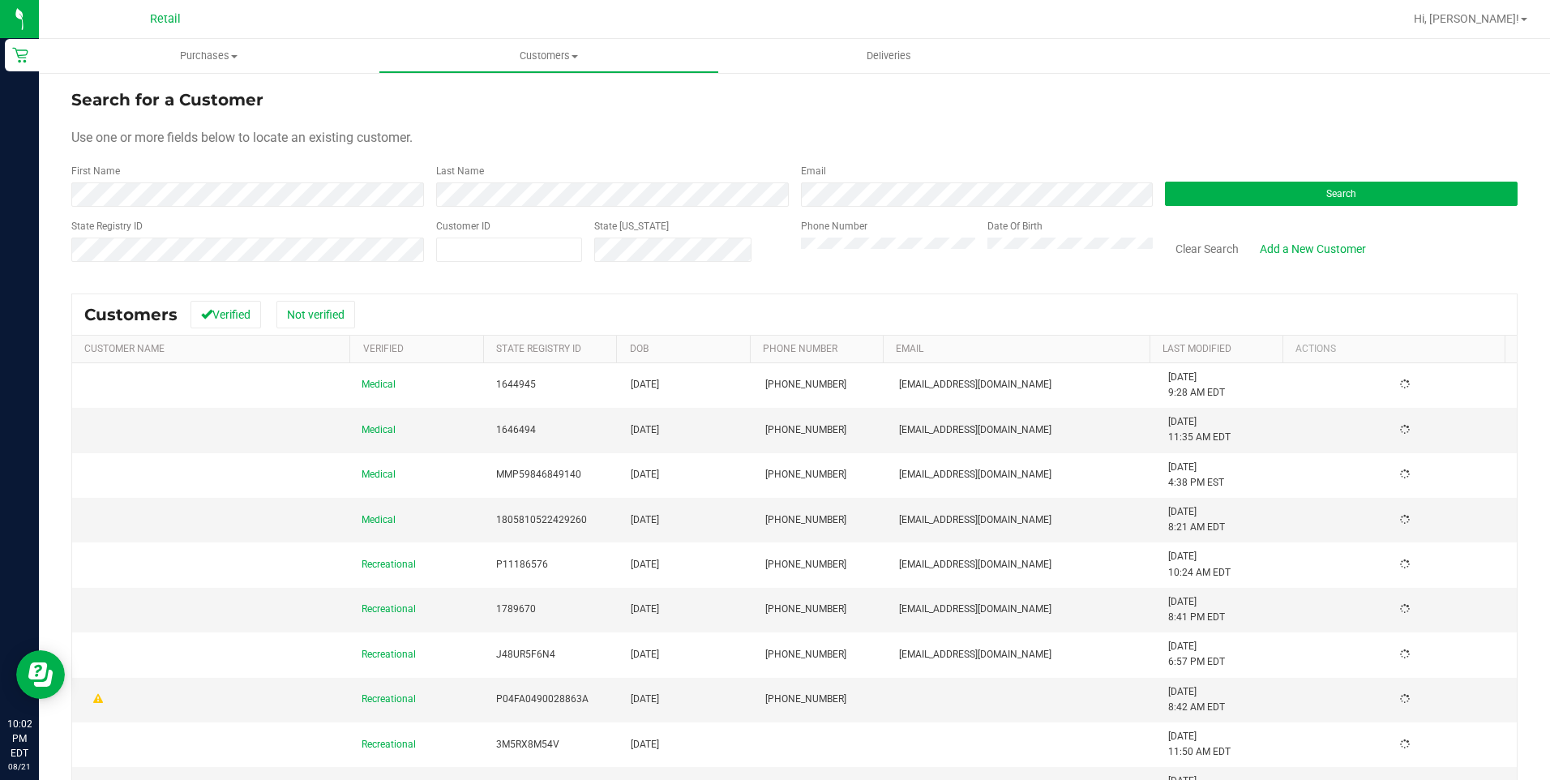
click at [197, 210] on form "Search for a Customer Use one or more fields below to locate an existing custom…" at bounding box center [794, 182] width 1446 height 189
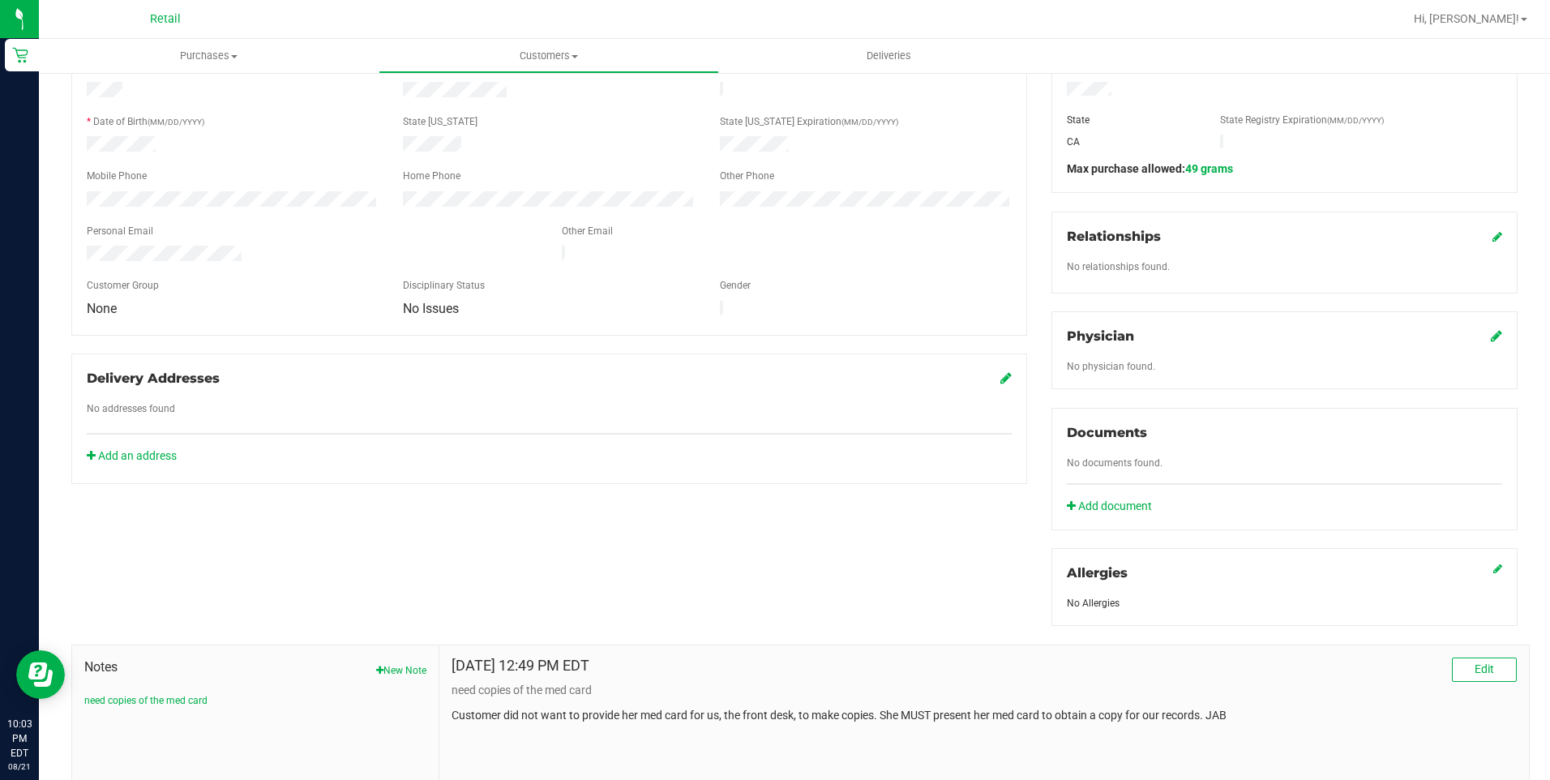
scroll to position [405, 0]
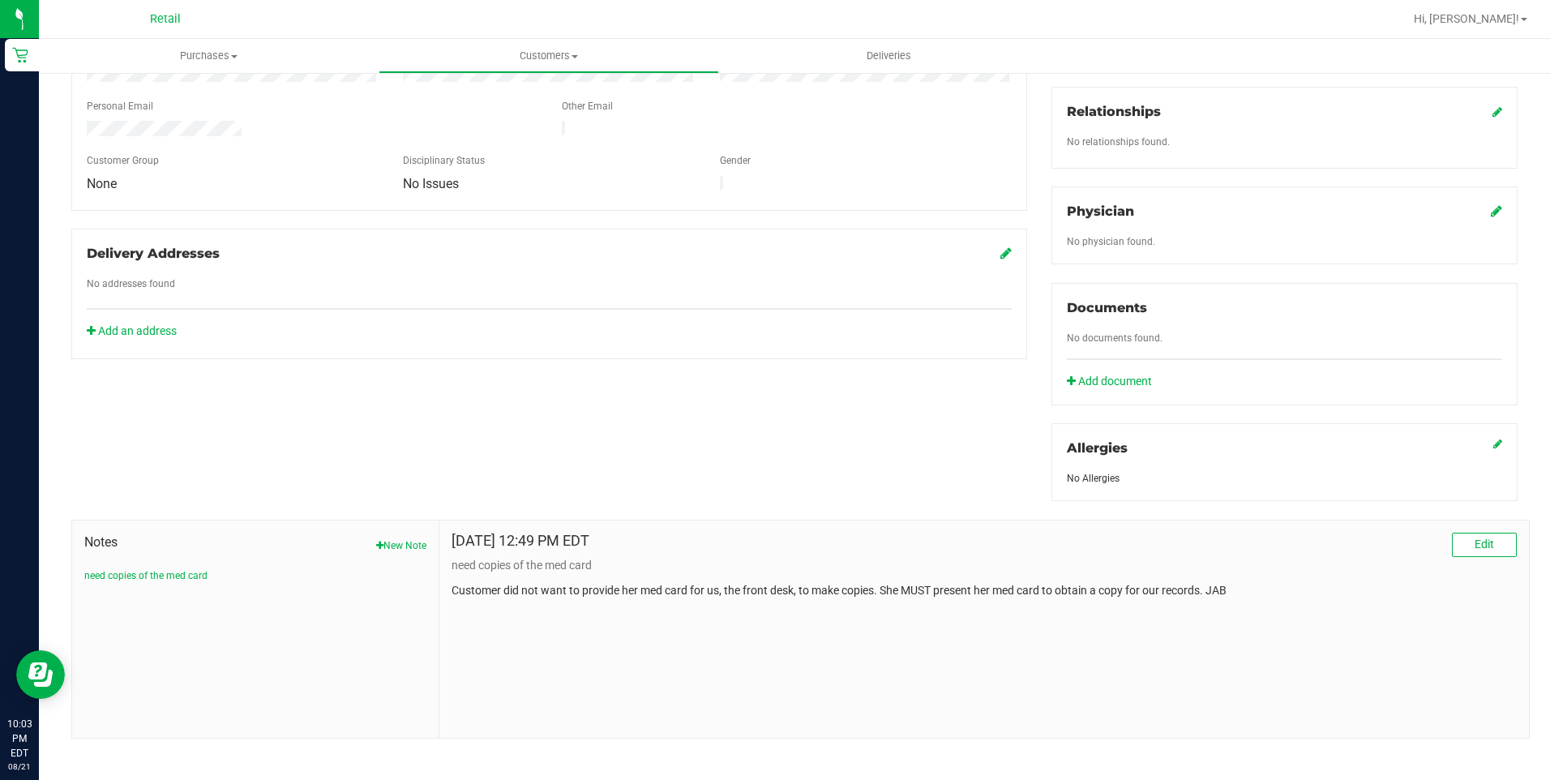
click at [1086, 349] on div "Documents No documents found. Add document" at bounding box center [1284, 344] width 466 height 122
click at [1087, 347] on div "Documents No documents found. Add document" at bounding box center [1284, 344] width 466 height 122
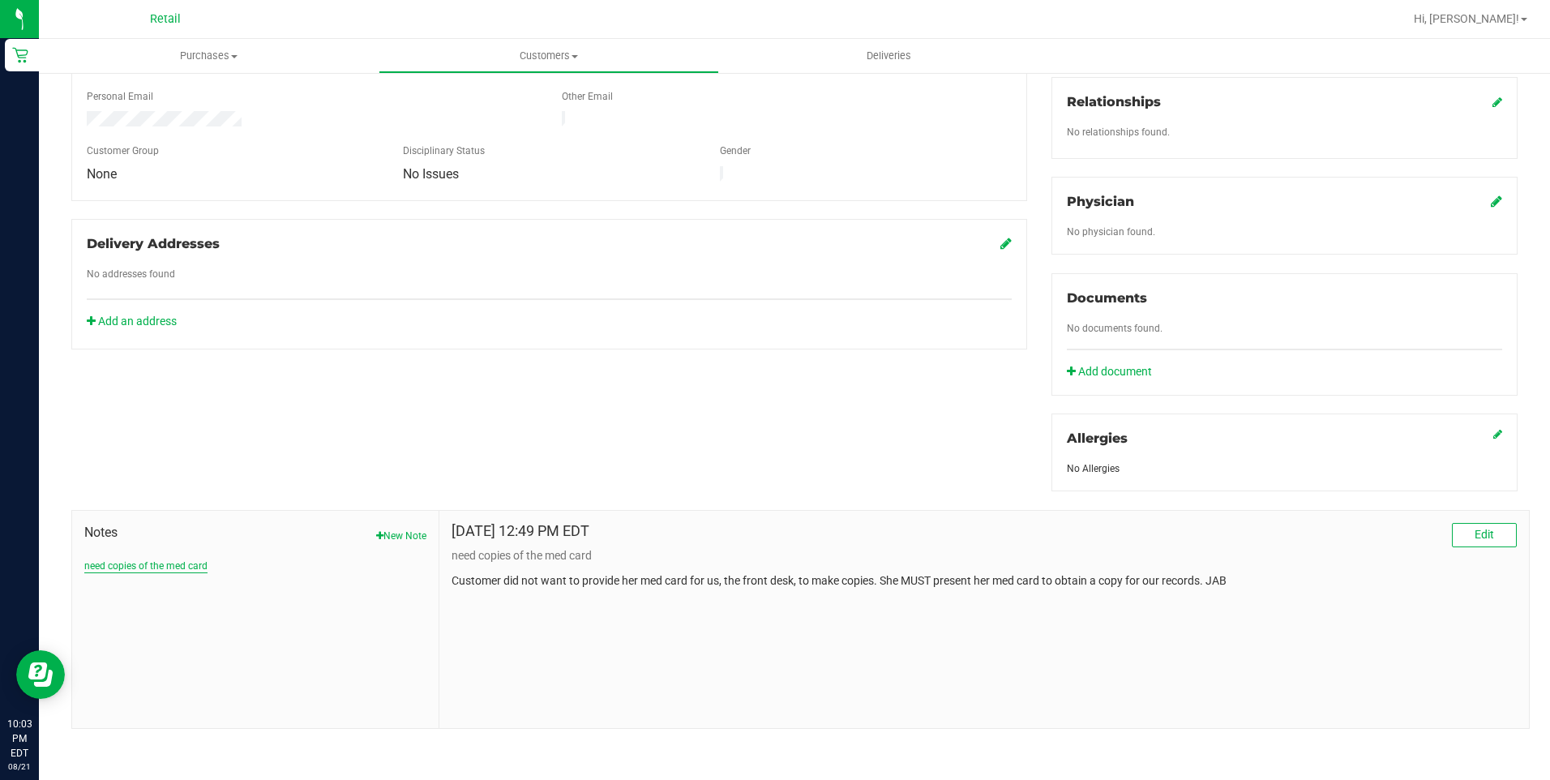
click at [182, 558] on button "need copies of the med card" at bounding box center [145, 565] width 123 height 15
click at [1474, 530] on span "Edit" at bounding box center [1483, 534] width 19 height 13
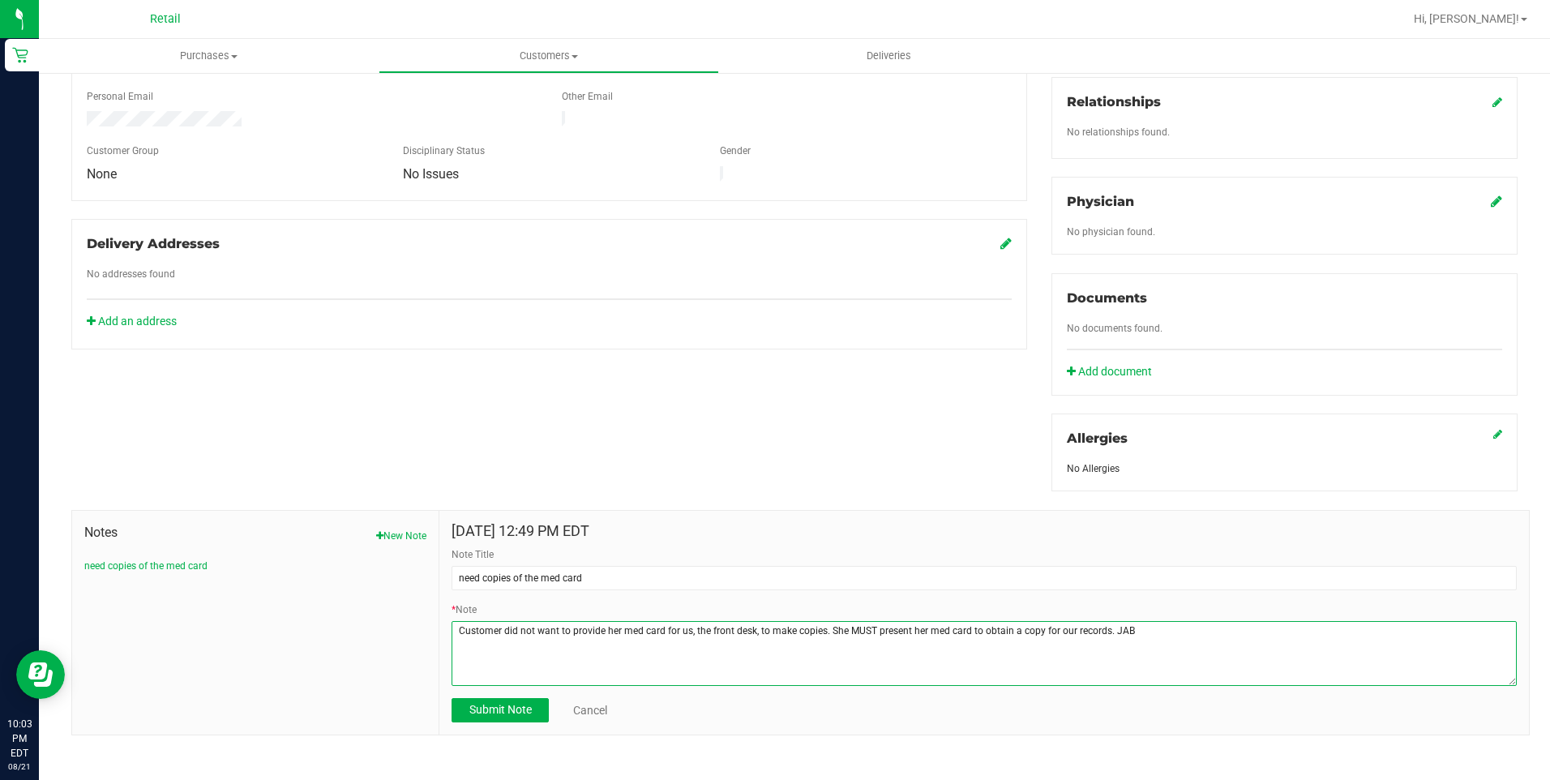
click at [1126, 633] on textarea "* Note" at bounding box center [983, 653] width 1065 height 65
type textarea "Customer did not want to provide her med card for us, the front desk, to make c…"
click at [463, 698] on button "Submit Note" at bounding box center [499, 710] width 97 height 24
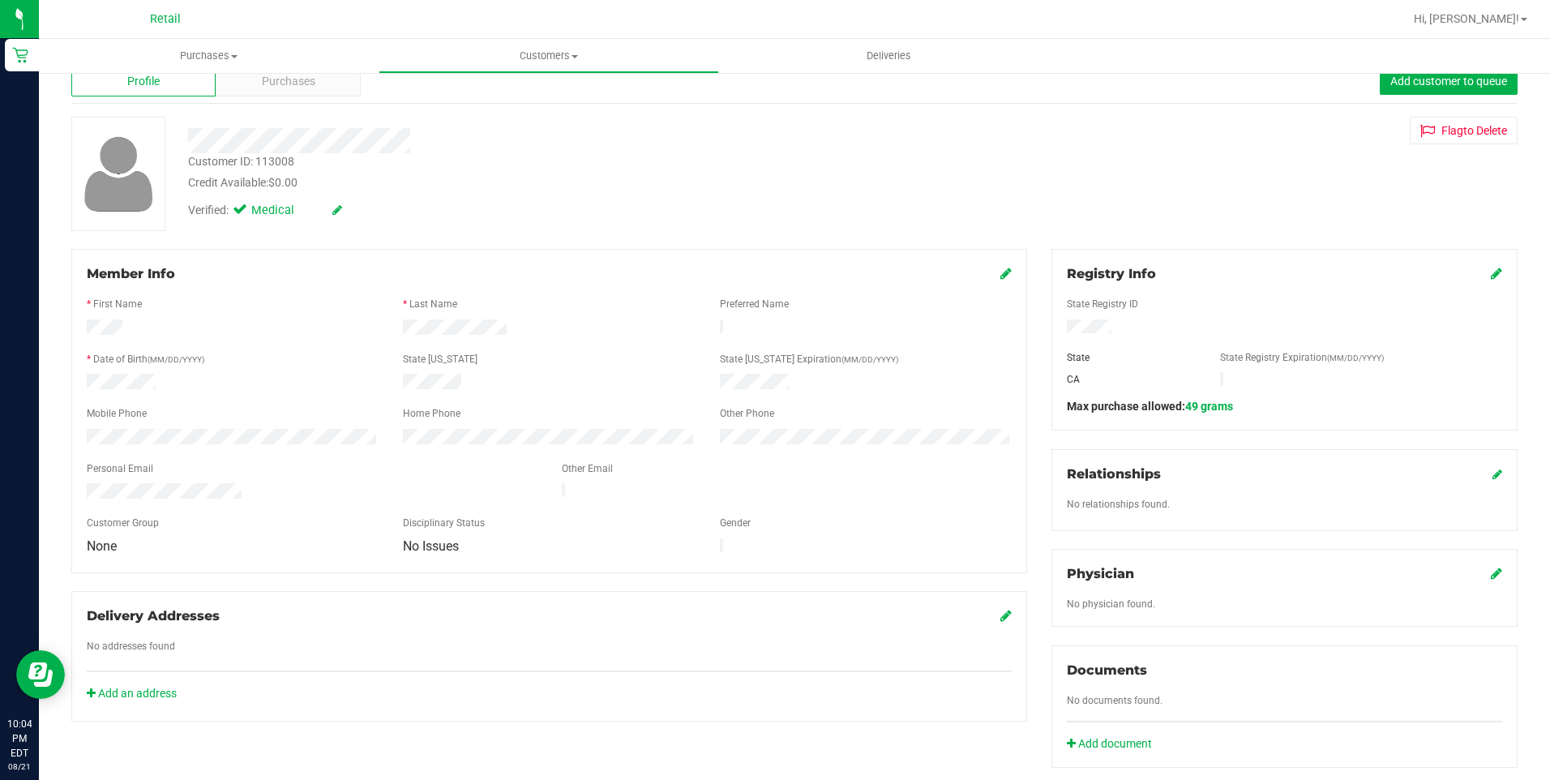
scroll to position [0, 0]
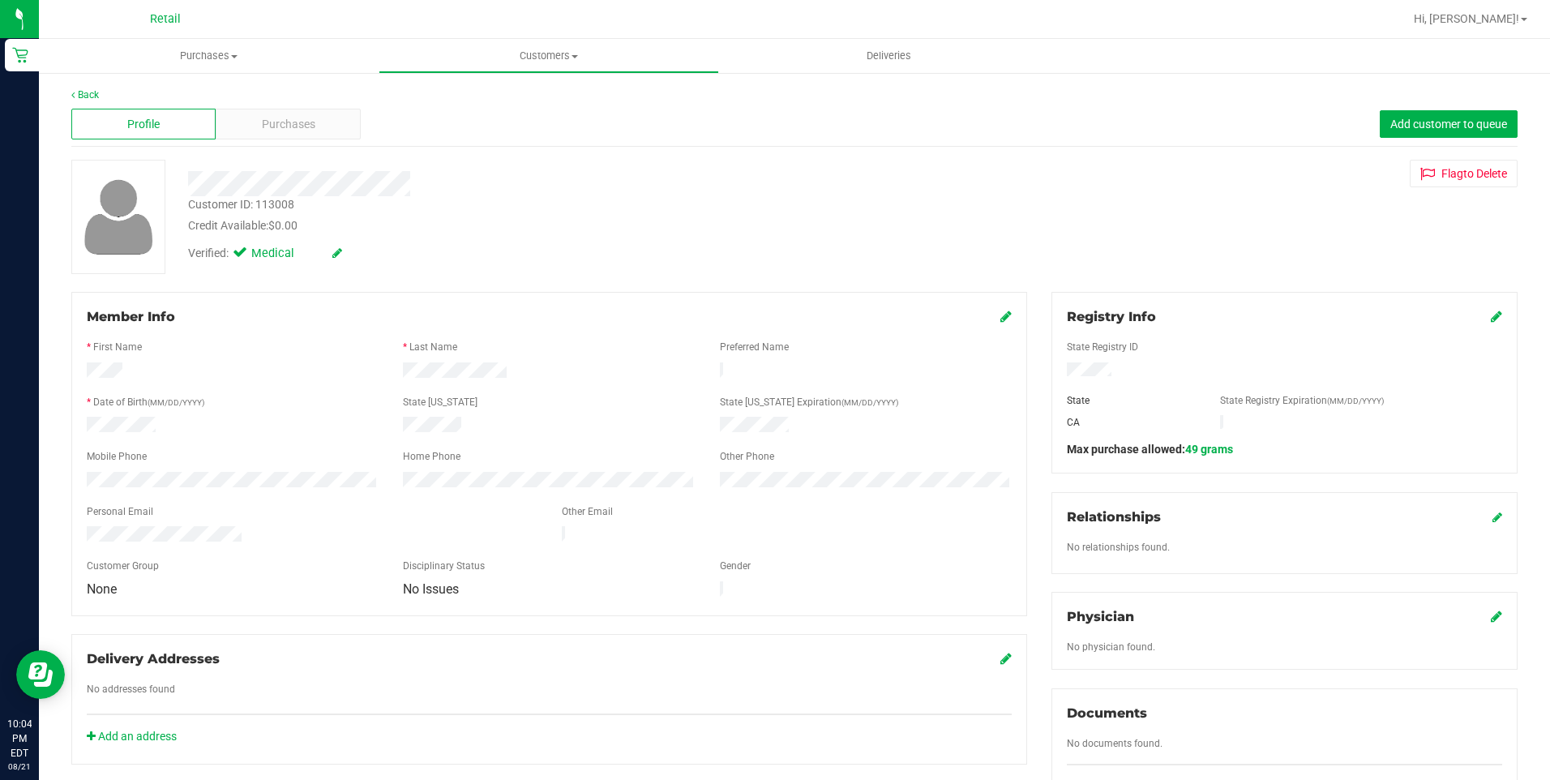
click at [101, 92] on div "Back" at bounding box center [794, 95] width 1446 height 15
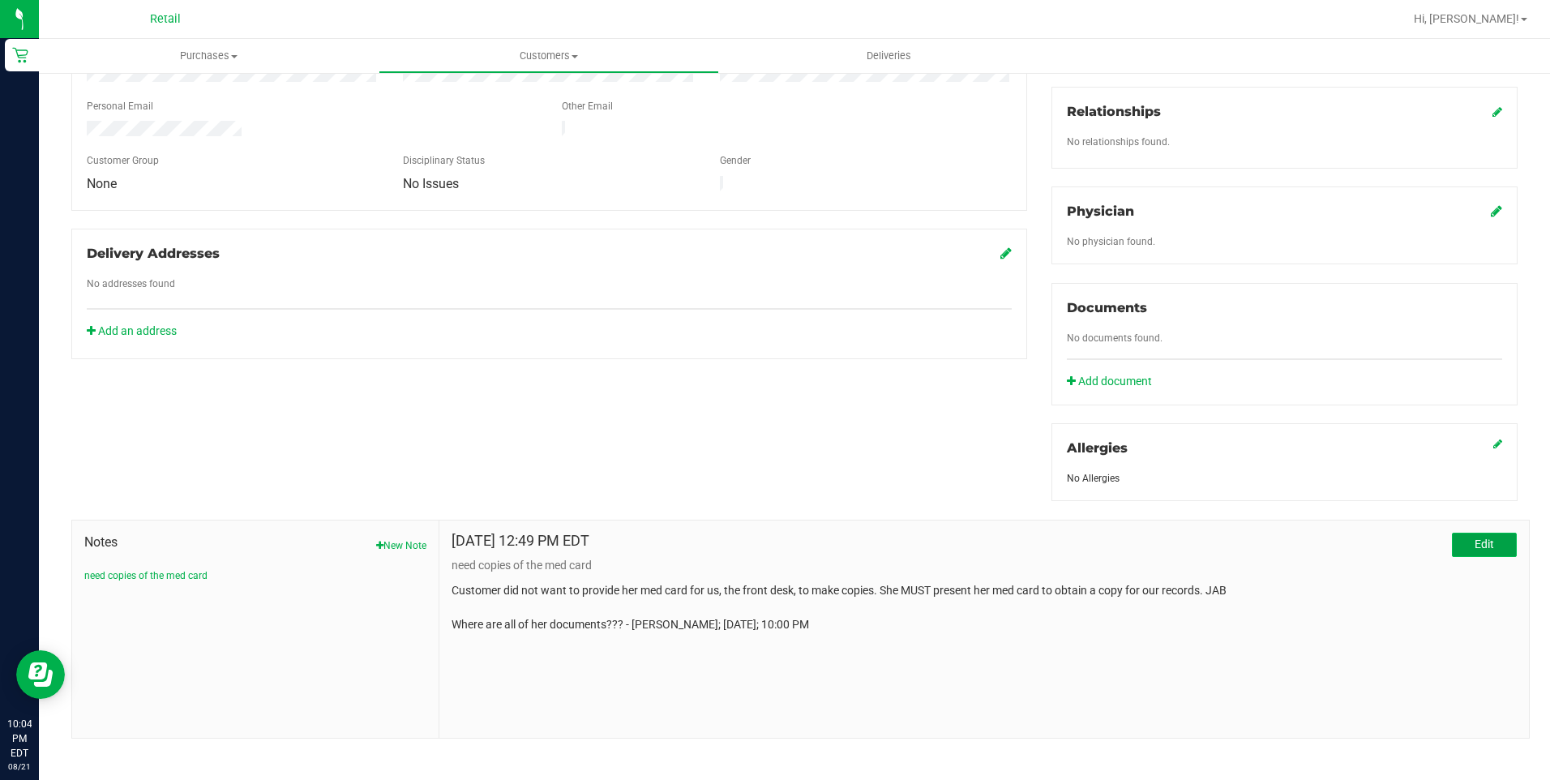
click at [1452, 543] on button "Edit" at bounding box center [1484, 545] width 65 height 24
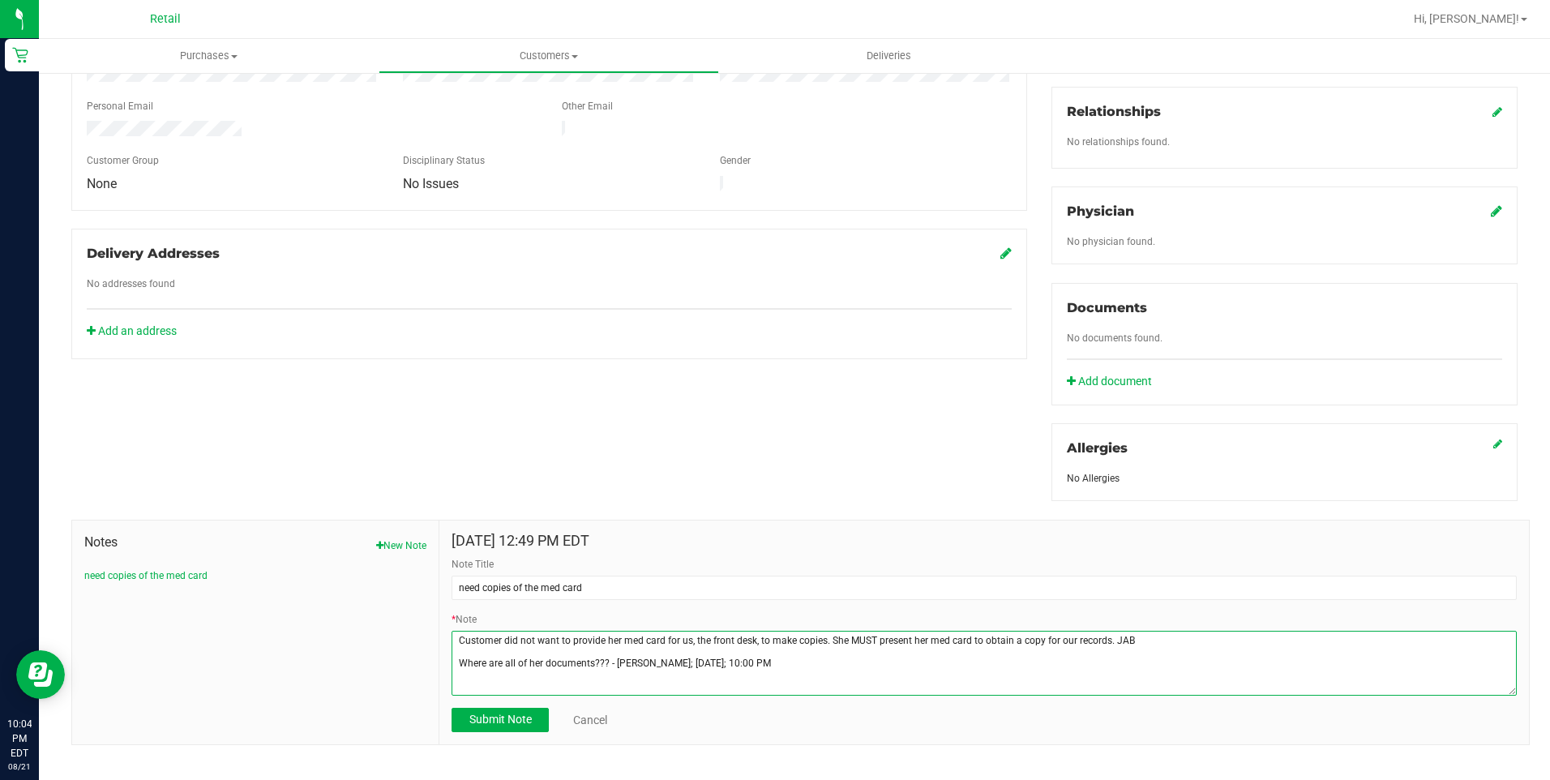
click at [602, 660] on textarea "* Note" at bounding box center [983, 663] width 1065 height 65
type textarea "Customer did not want to provide her med card for us, the front desk, to make c…"
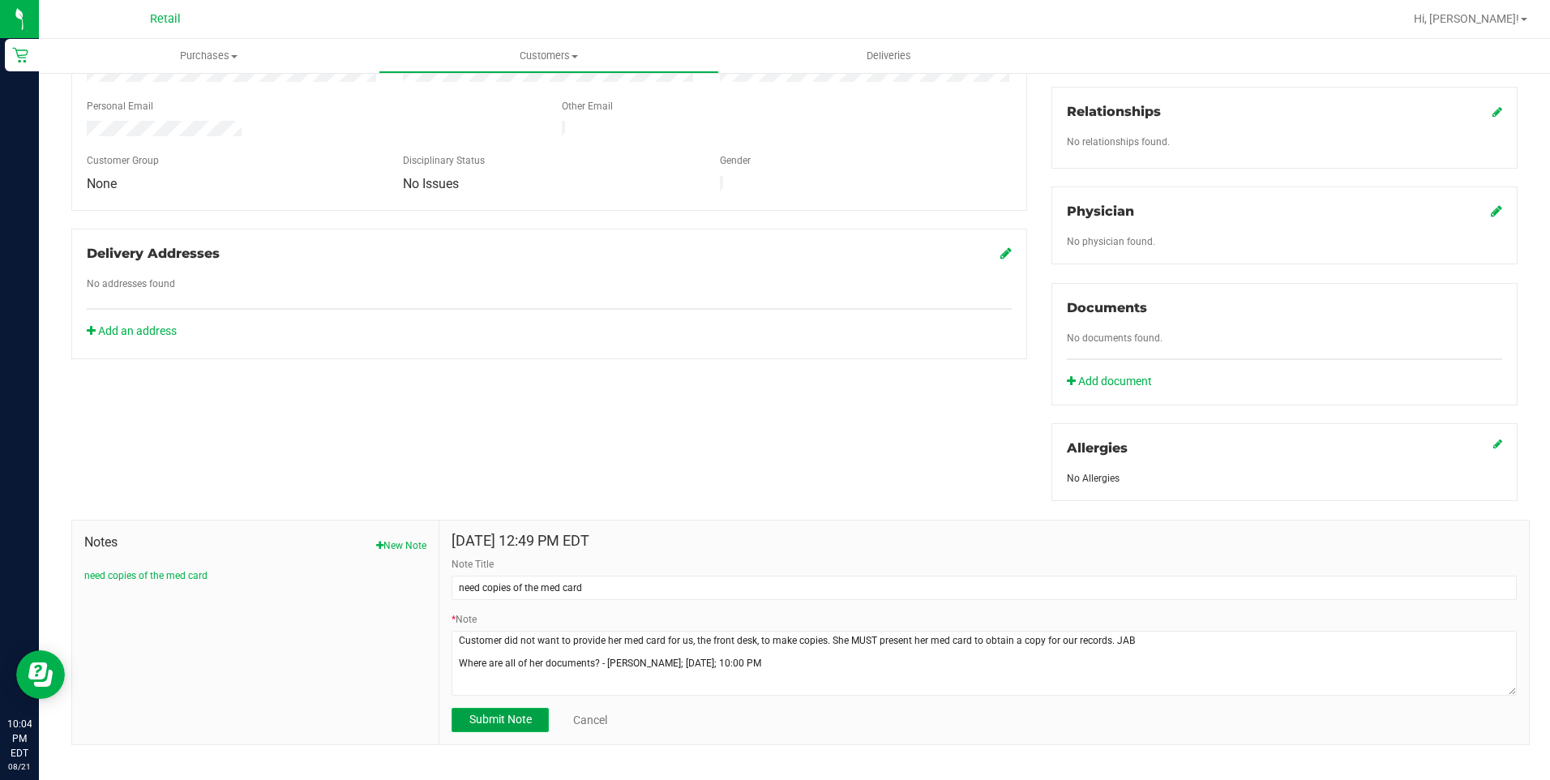
click at [477, 708] on button "Submit Note" at bounding box center [499, 720] width 97 height 24
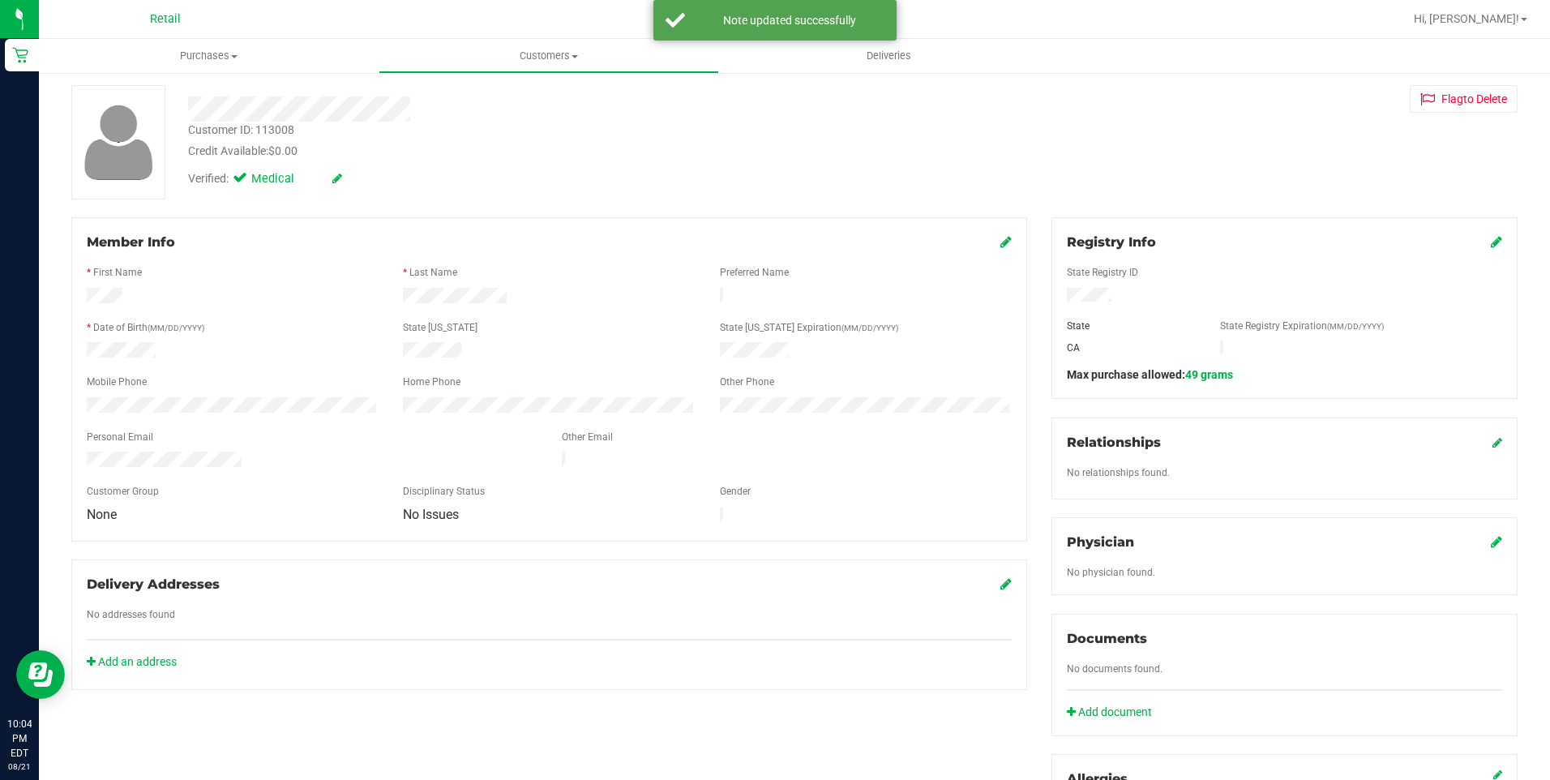
scroll to position [0, 0]
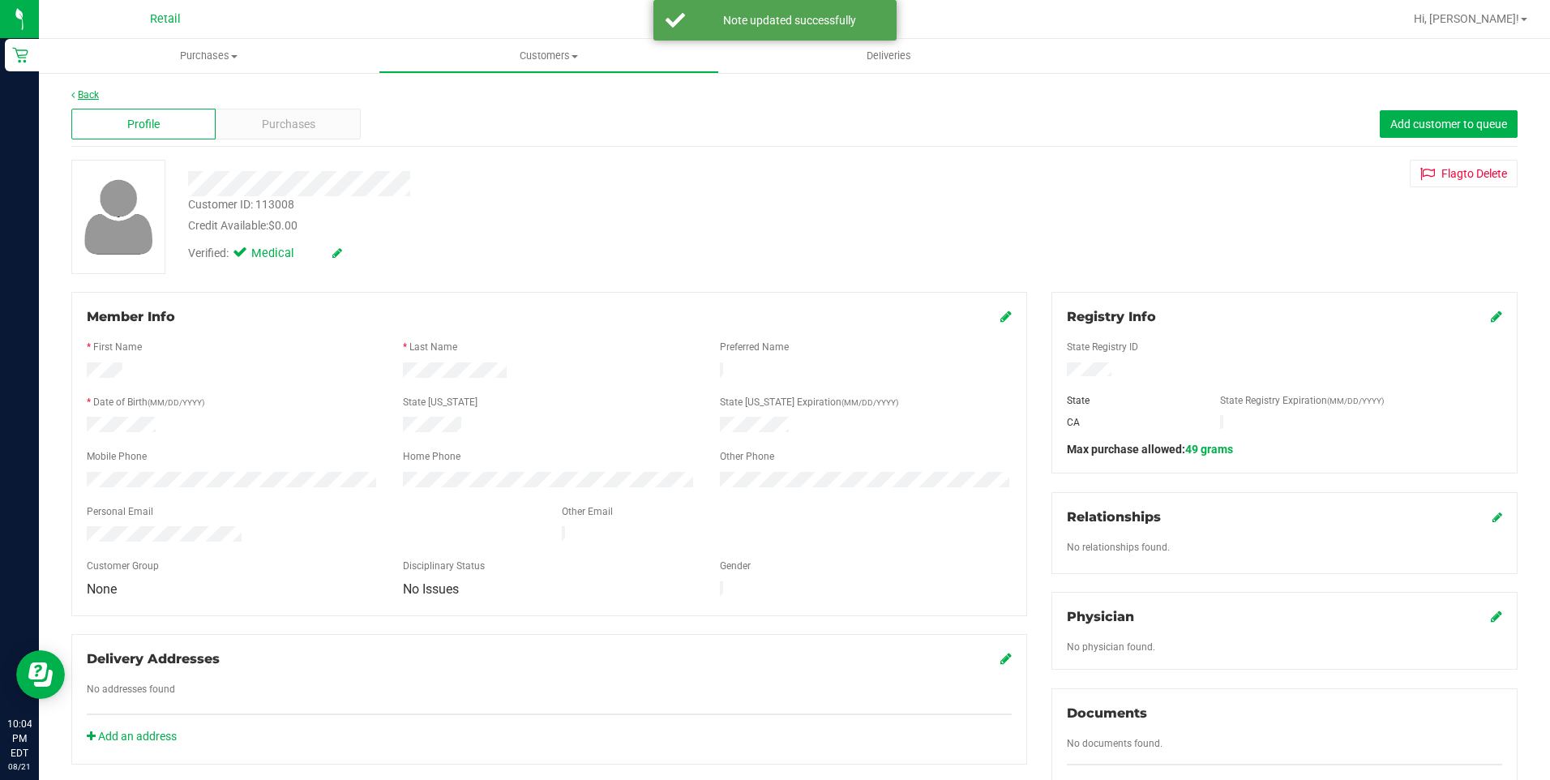
click at [93, 100] on link "Back" at bounding box center [85, 94] width 28 height 11
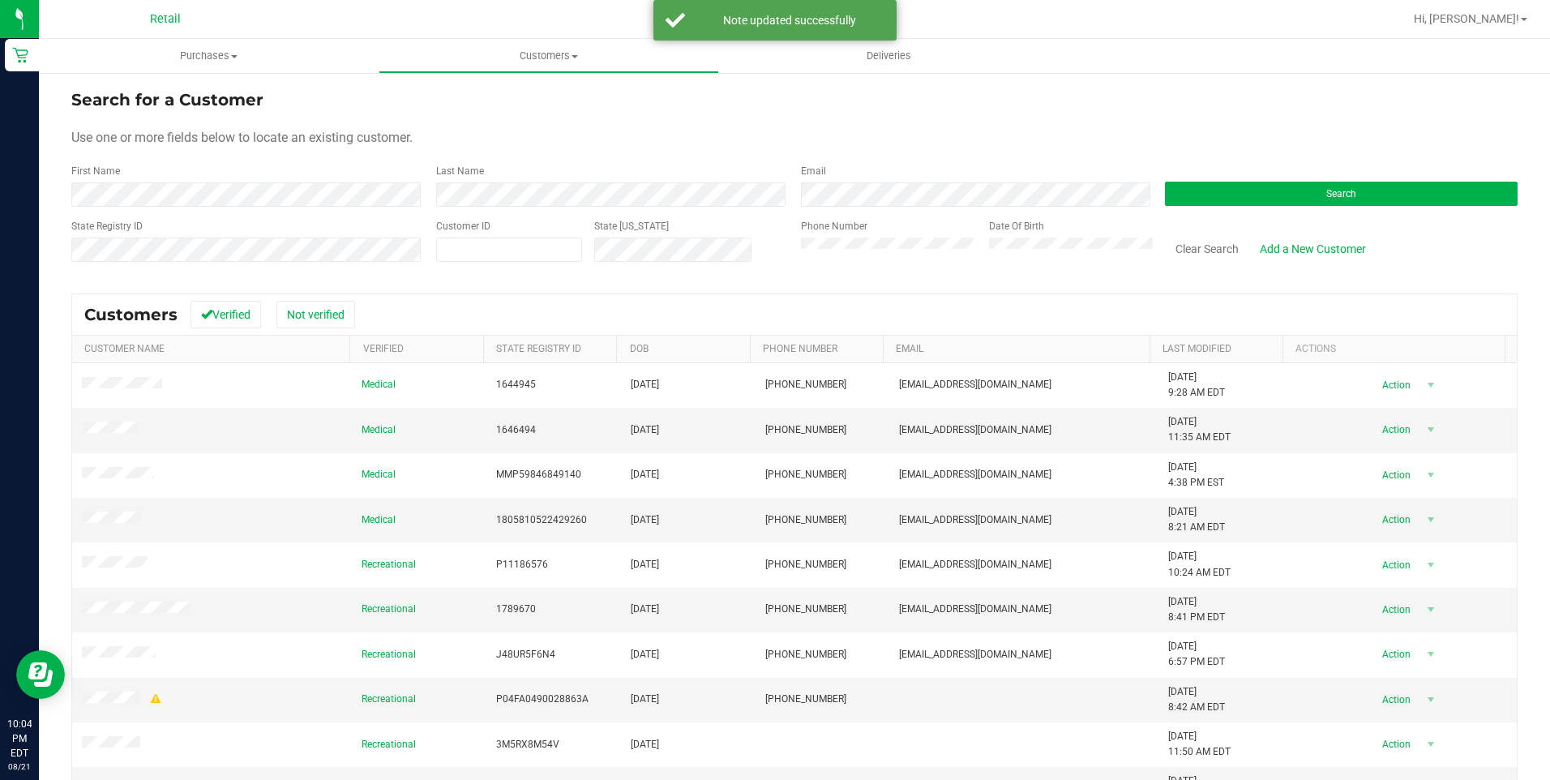
click at [481, 207] on form "Search for a Customer Use one or more fields below to locate an existing custom…" at bounding box center [794, 182] width 1446 height 189
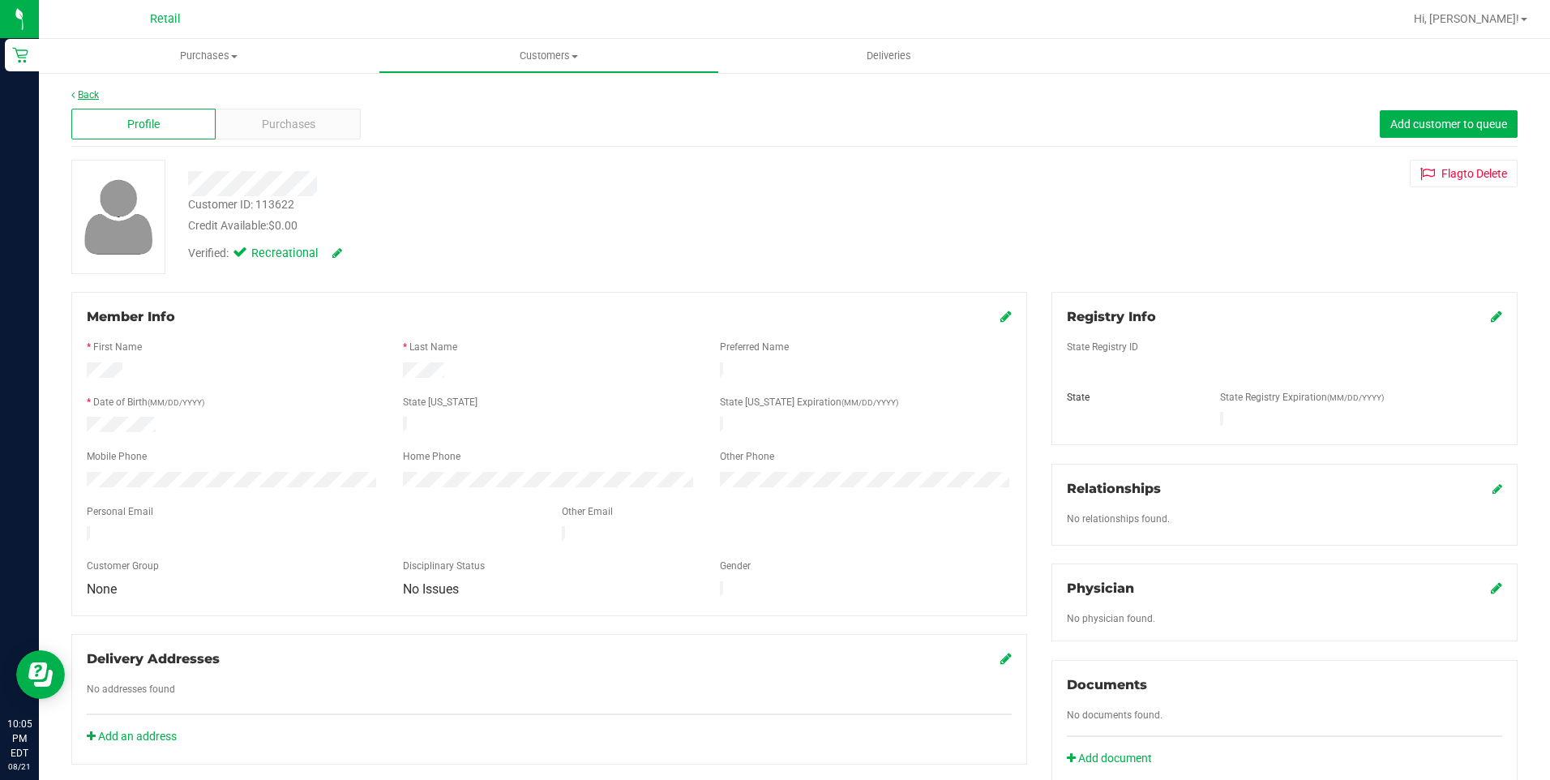
click at [83, 97] on link "Back" at bounding box center [85, 94] width 28 height 11
click at [89, 97] on link "Back" at bounding box center [85, 94] width 28 height 11
click at [87, 100] on link "Back" at bounding box center [85, 94] width 28 height 11
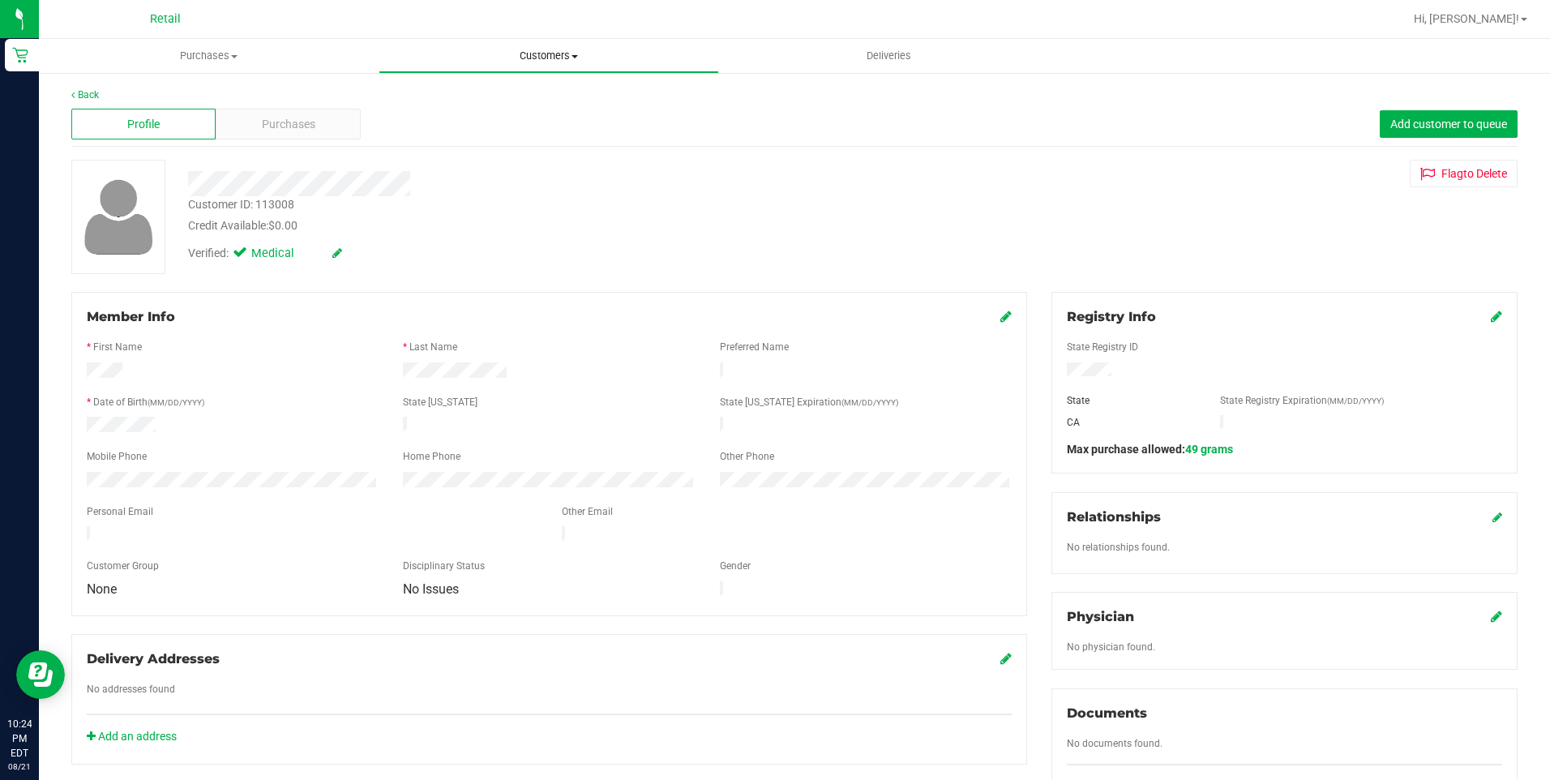
click at [507, 49] on span "Customers" at bounding box center [548, 56] width 338 height 15
click at [464, 99] on span "All customers" at bounding box center [437, 98] width 117 height 14
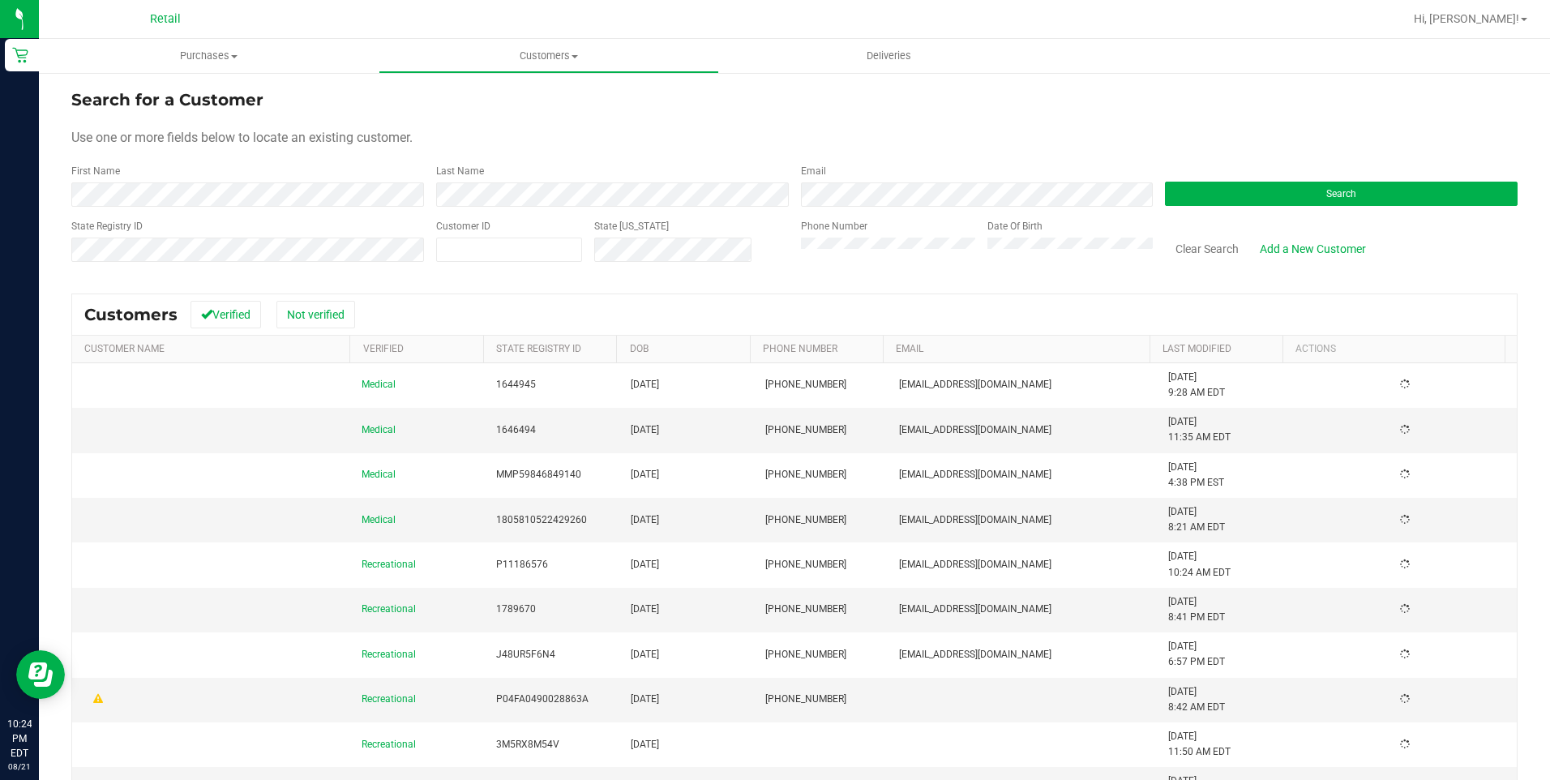
click at [159, 182] on div "First Name" at bounding box center [247, 185] width 353 height 43
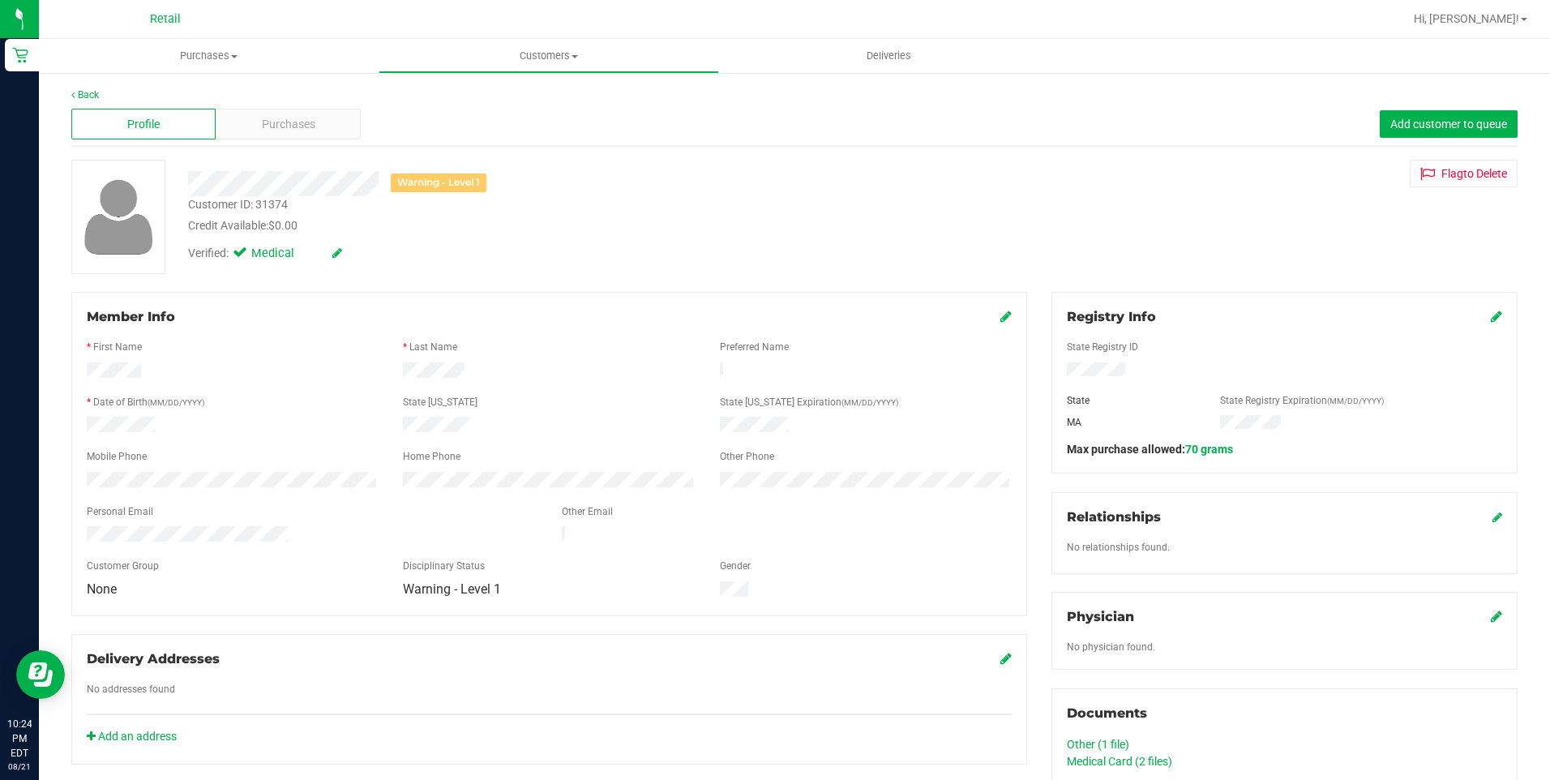
scroll to position [81, 0]
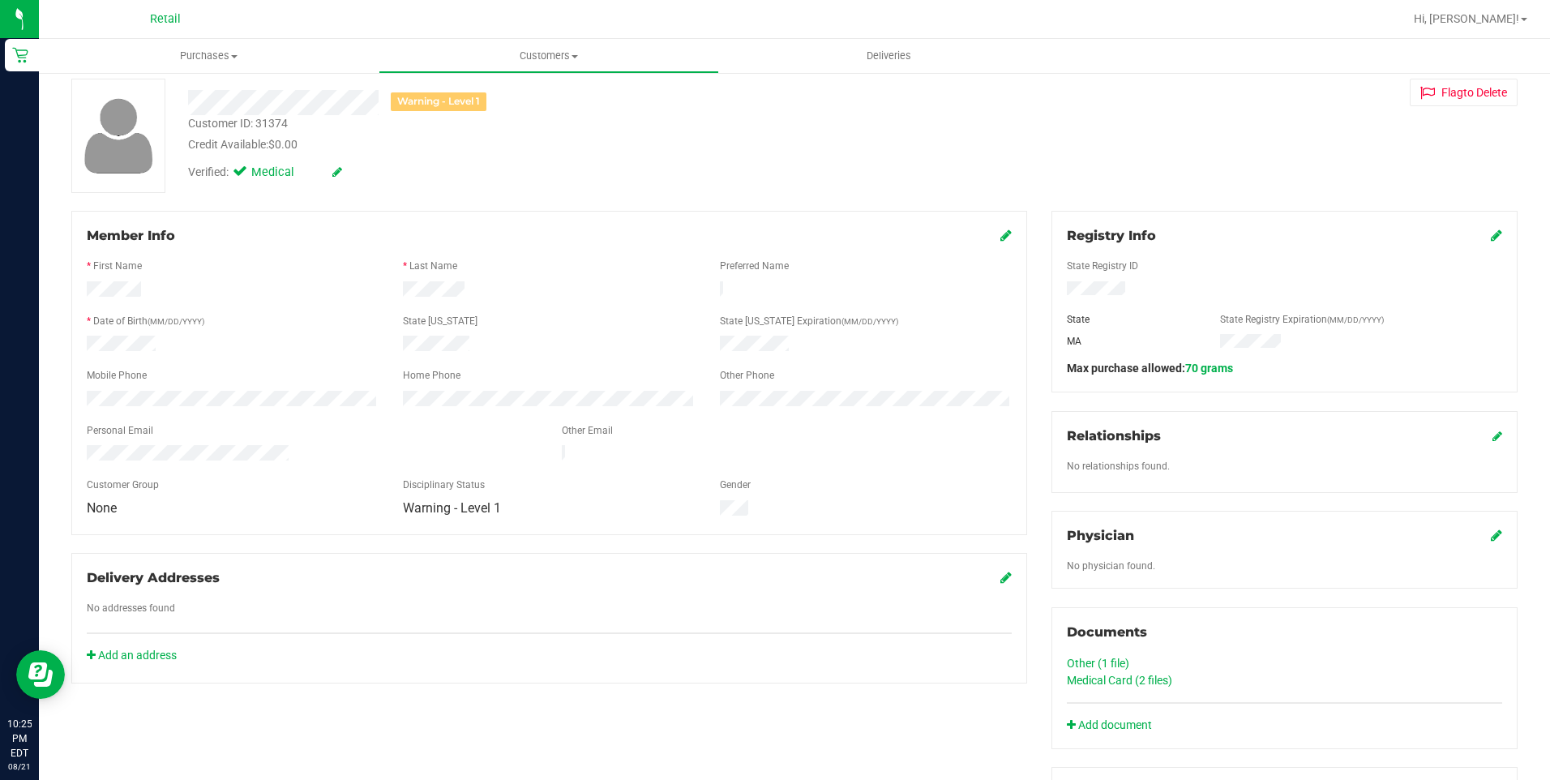
click at [1491, 233] on icon at bounding box center [1496, 235] width 11 height 13
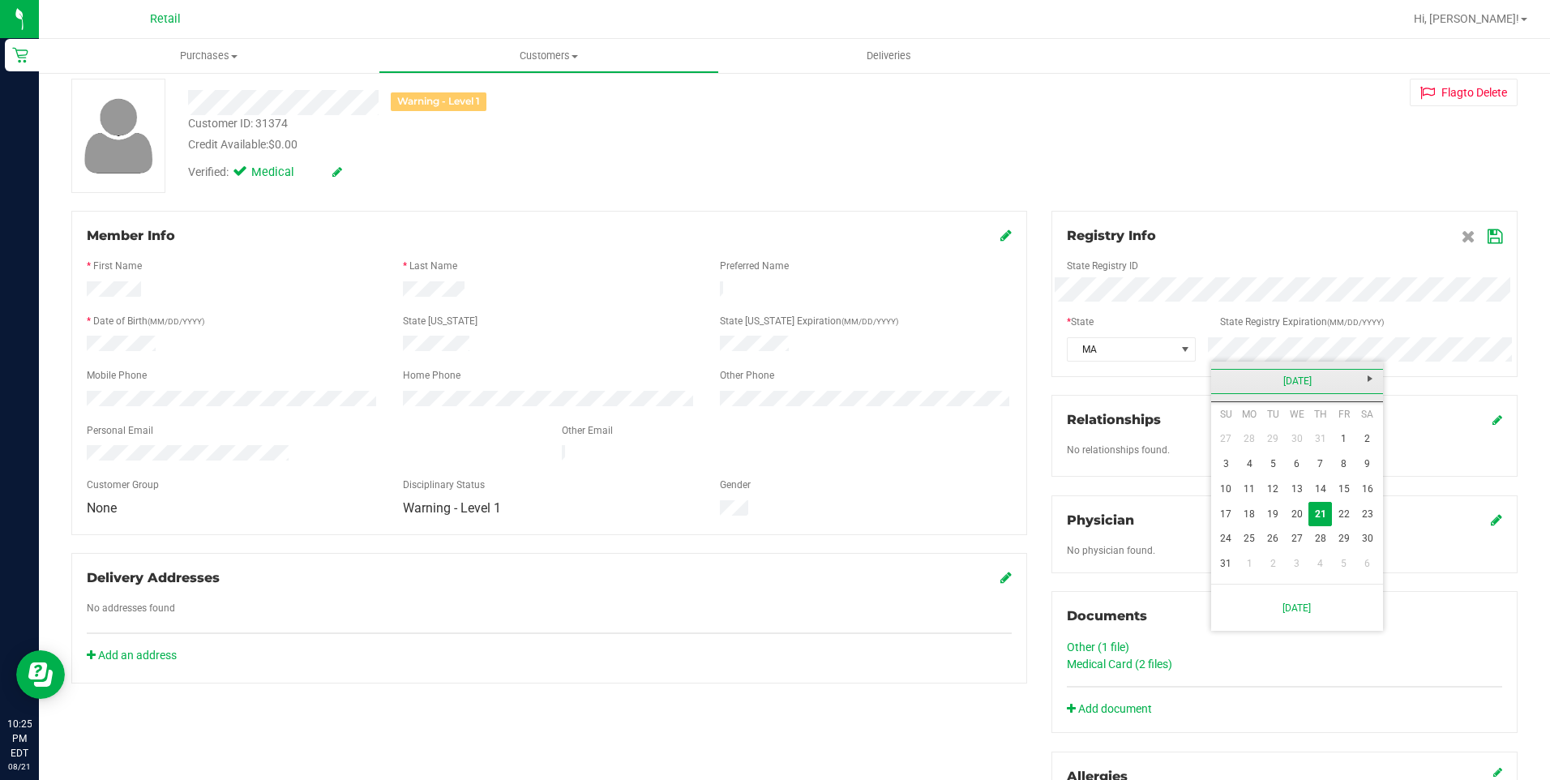
click at [1330, 374] on link "August 2025" at bounding box center [1297, 381] width 174 height 25
click at [1324, 378] on link "2025" at bounding box center [1297, 381] width 174 height 25
click at [1355, 471] on link "2026" at bounding box center [1358, 471] width 41 height 41
click at [1234, 461] on link "May" at bounding box center [1234, 471] width 41 height 41
click at [1321, 490] on link "14" at bounding box center [1320, 489] width 24 height 25
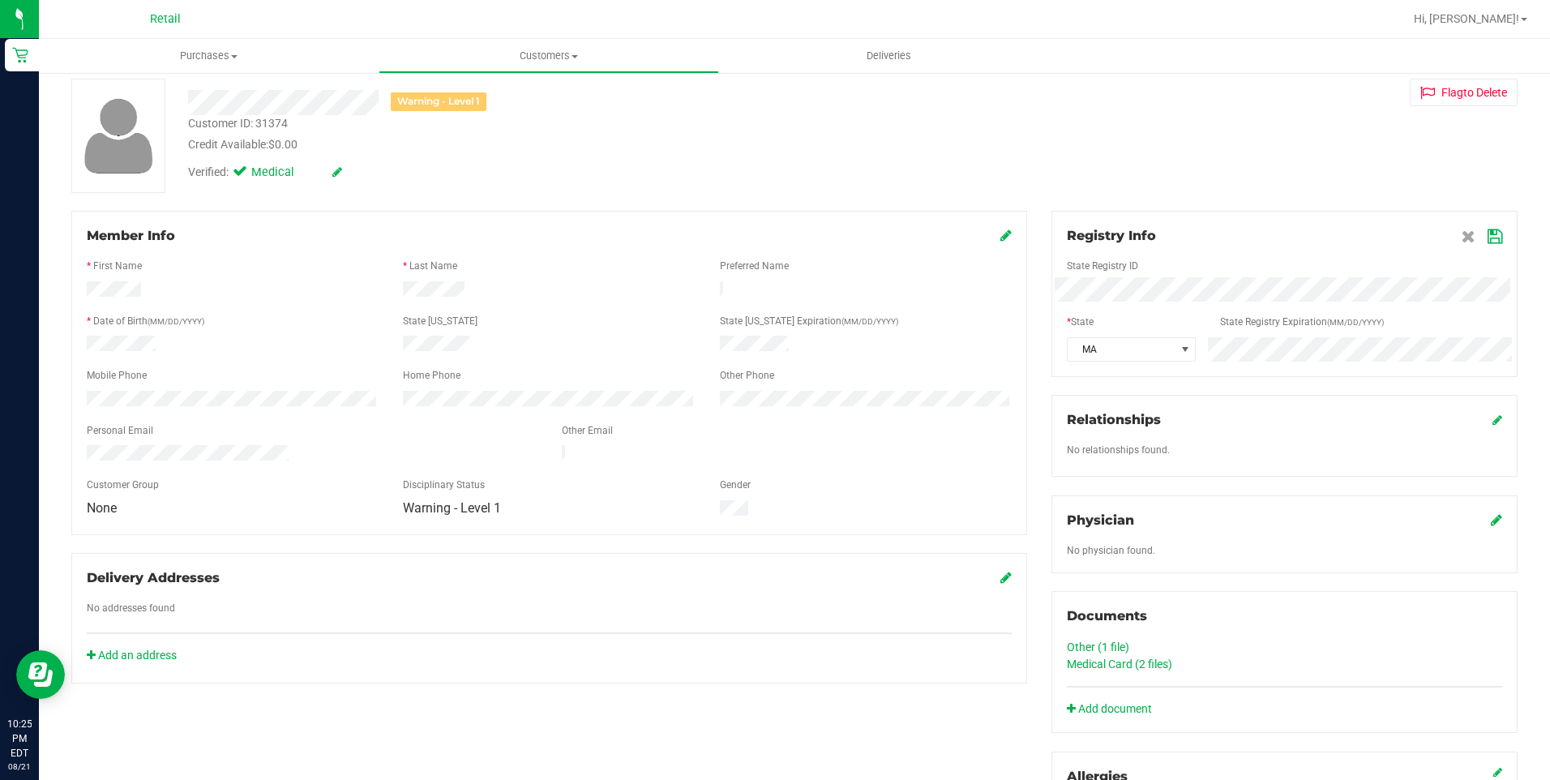
click at [1487, 243] on icon at bounding box center [1494, 236] width 15 height 13
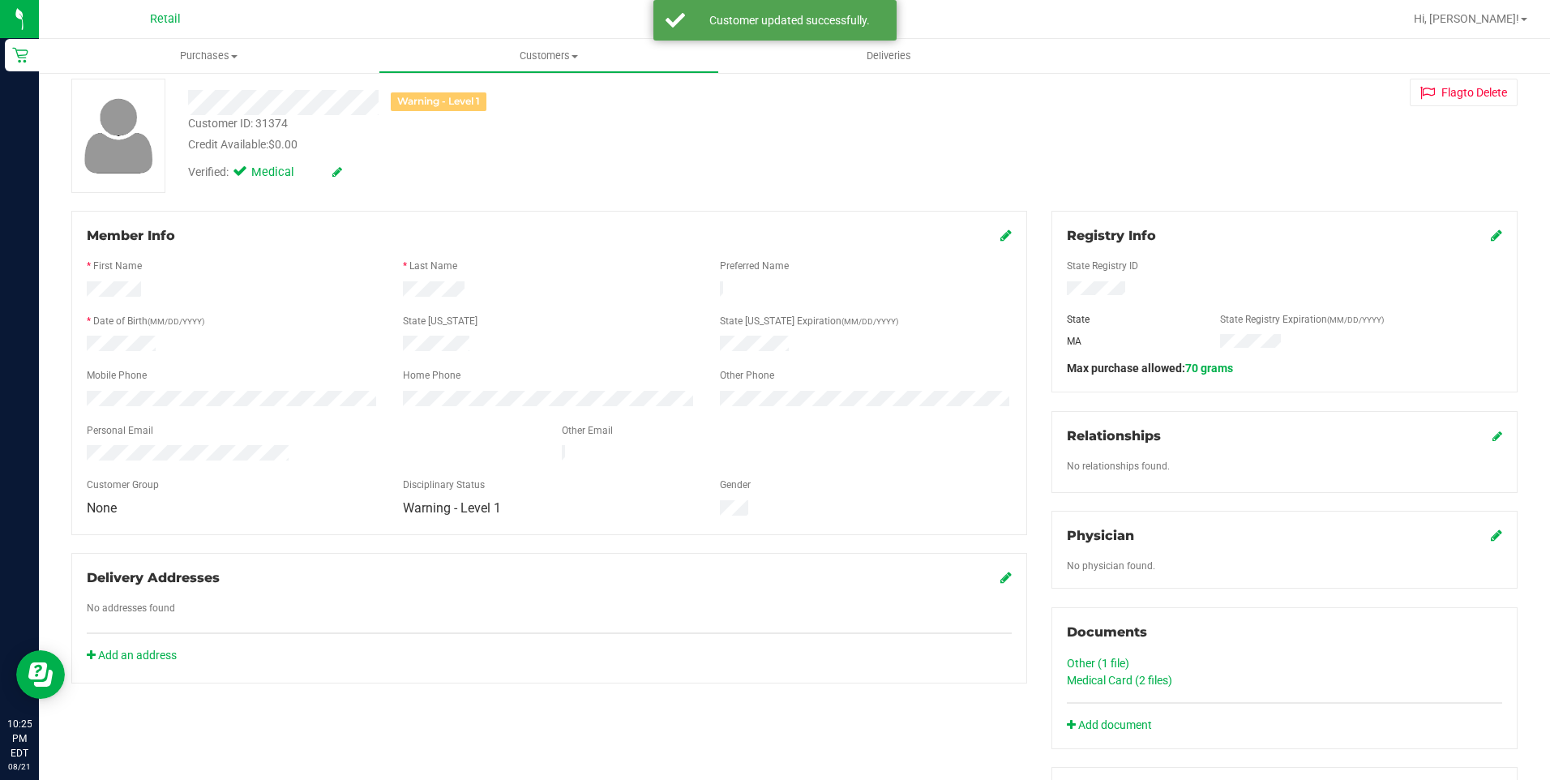
scroll to position [0, 0]
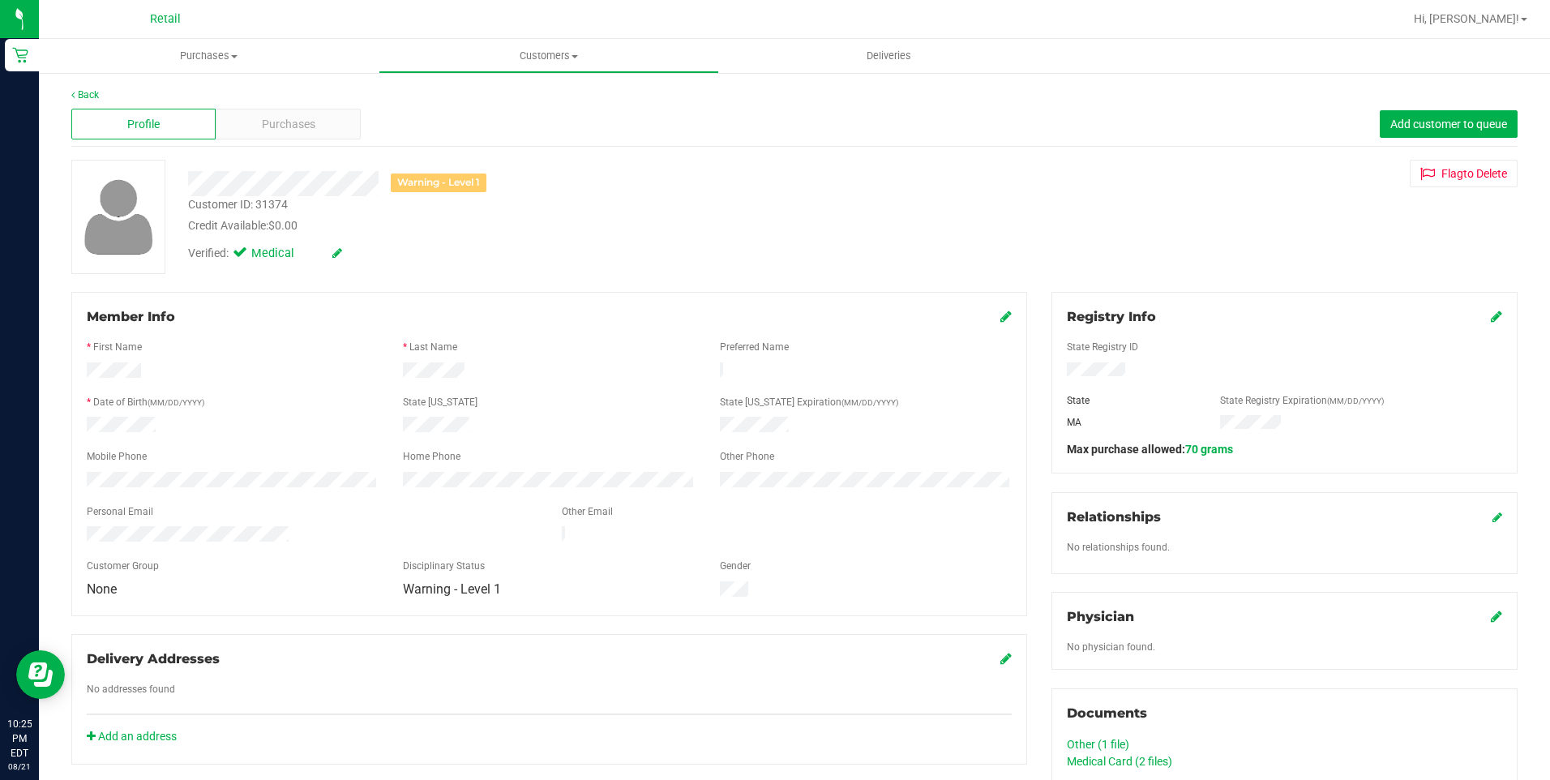
click at [1086, 763] on link "Medical Card (2 files)" at bounding box center [1119, 761] width 105 height 13
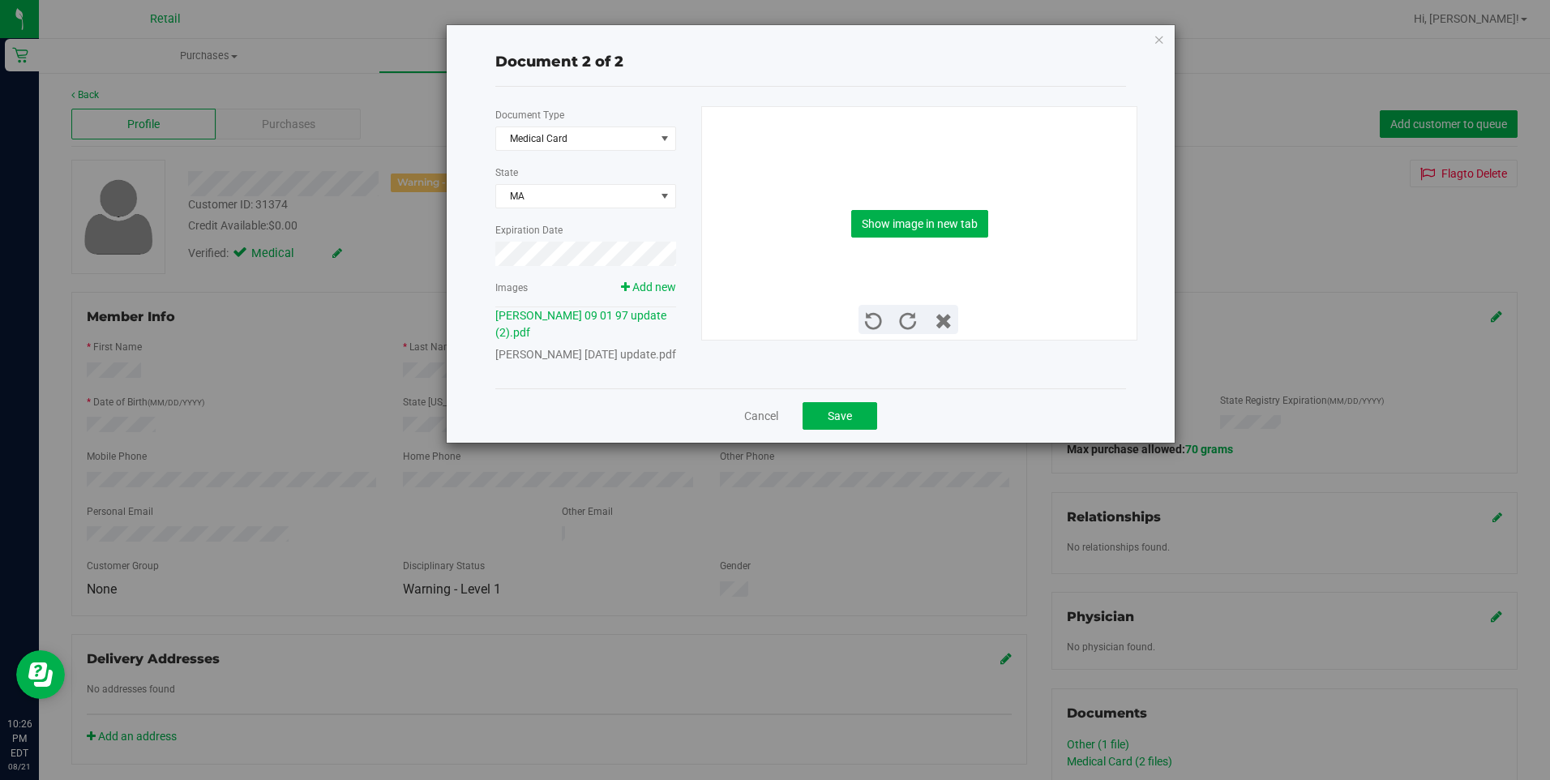
click at [625, 50] on div "Document 2 of 2" at bounding box center [810, 62] width 631 height 49
click at [668, 285] on span "Add new" at bounding box center [654, 286] width 44 height 13
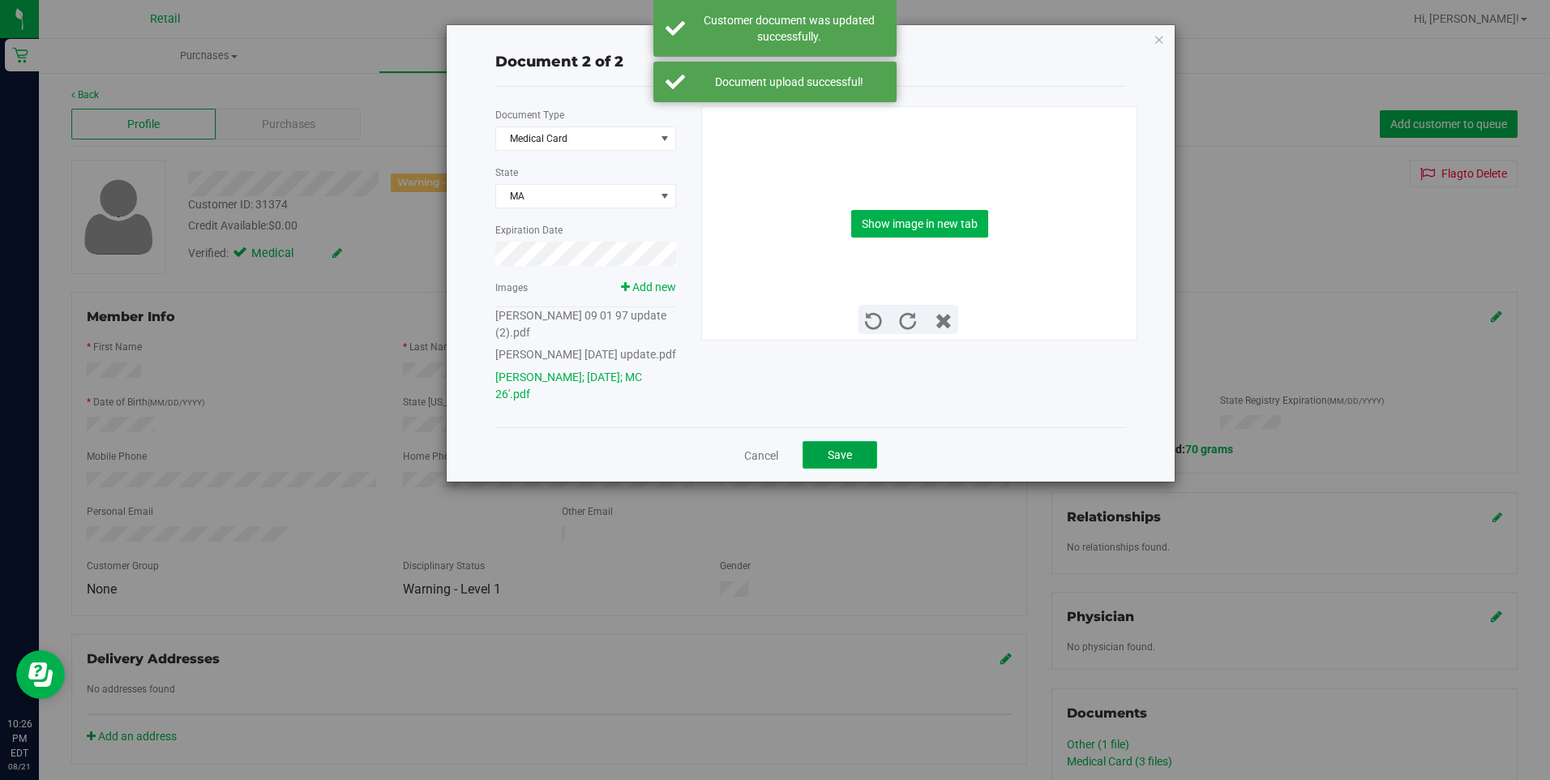
click at [868, 468] on button "Save" at bounding box center [839, 455] width 75 height 28
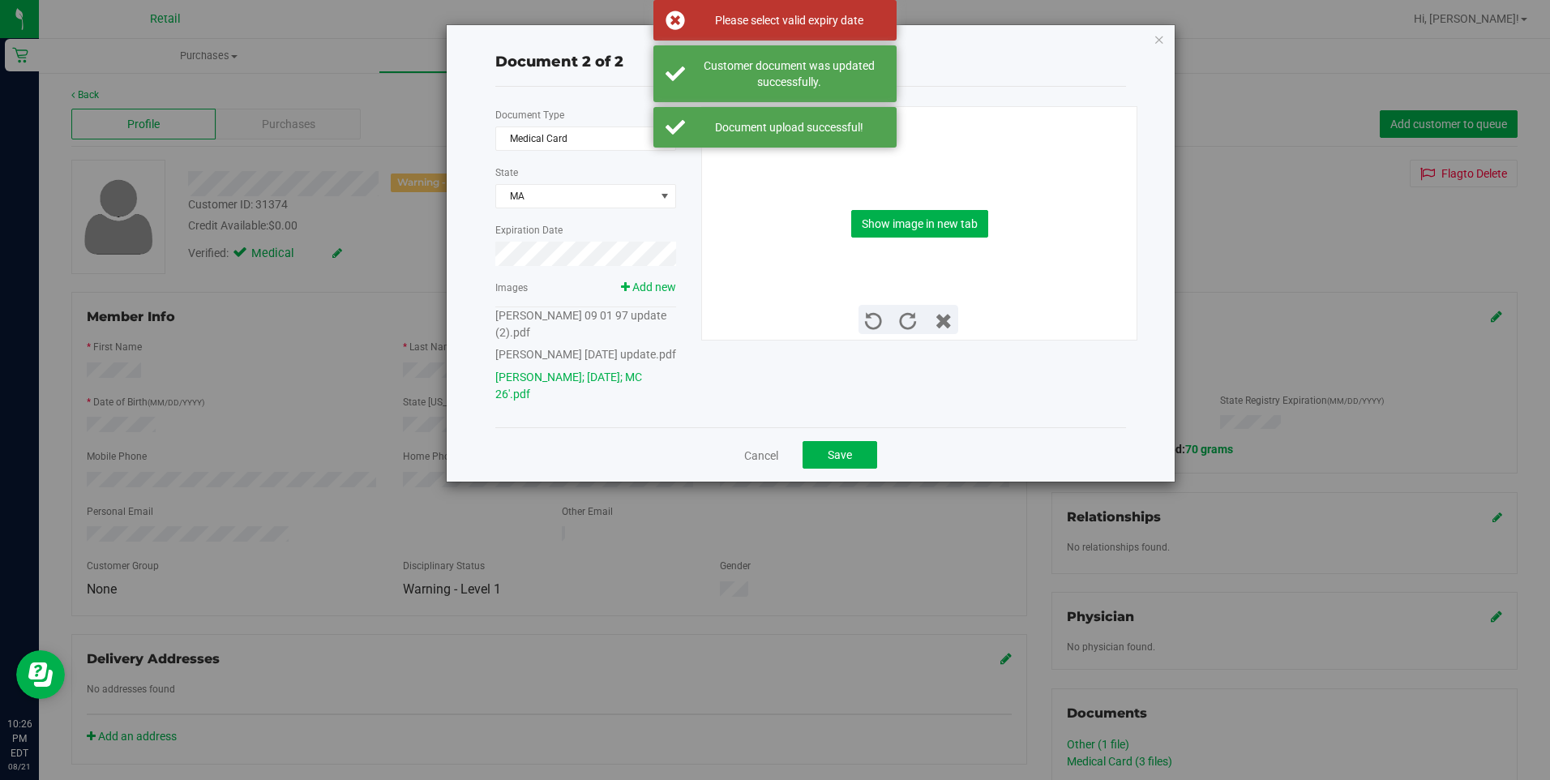
click at [264, 225] on div "Document 2 of 2 Document Type Medical Card 5 State MA Expiration Date Images Ad…" at bounding box center [781, 390] width 1562 height 780
click at [865, 468] on button "Save" at bounding box center [839, 455] width 75 height 28
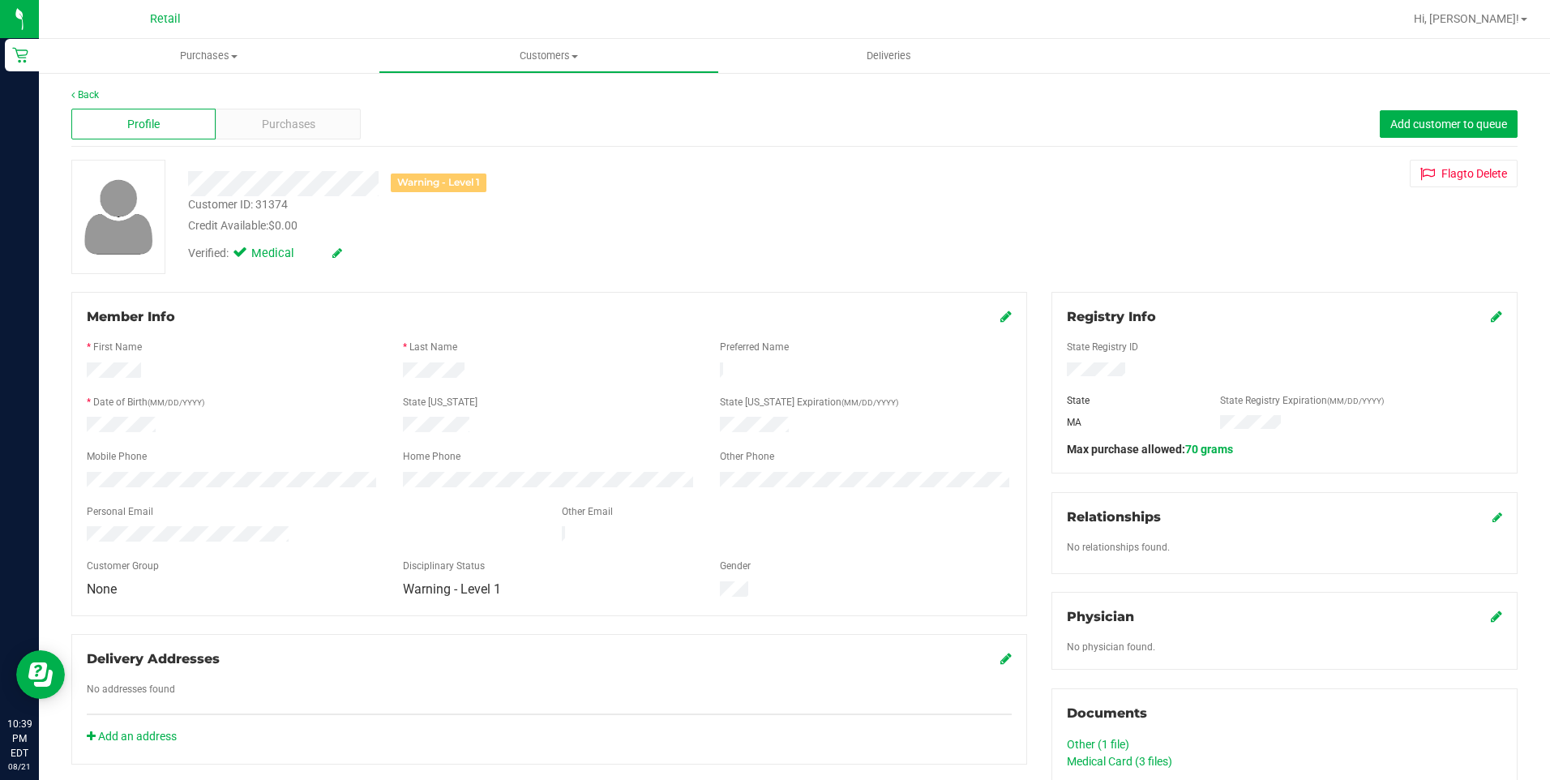
click at [93, 88] on div "Back" at bounding box center [794, 95] width 1446 height 15
click at [75, 84] on div "Back Profile Purchases Add customer to queue Warning - Level 1 Customer ID: 313…" at bounding box center [794, 643] width 1511 height 1144
click at [78, 92] on link "Back" at bounding box center [85, 94] width 28 height 11
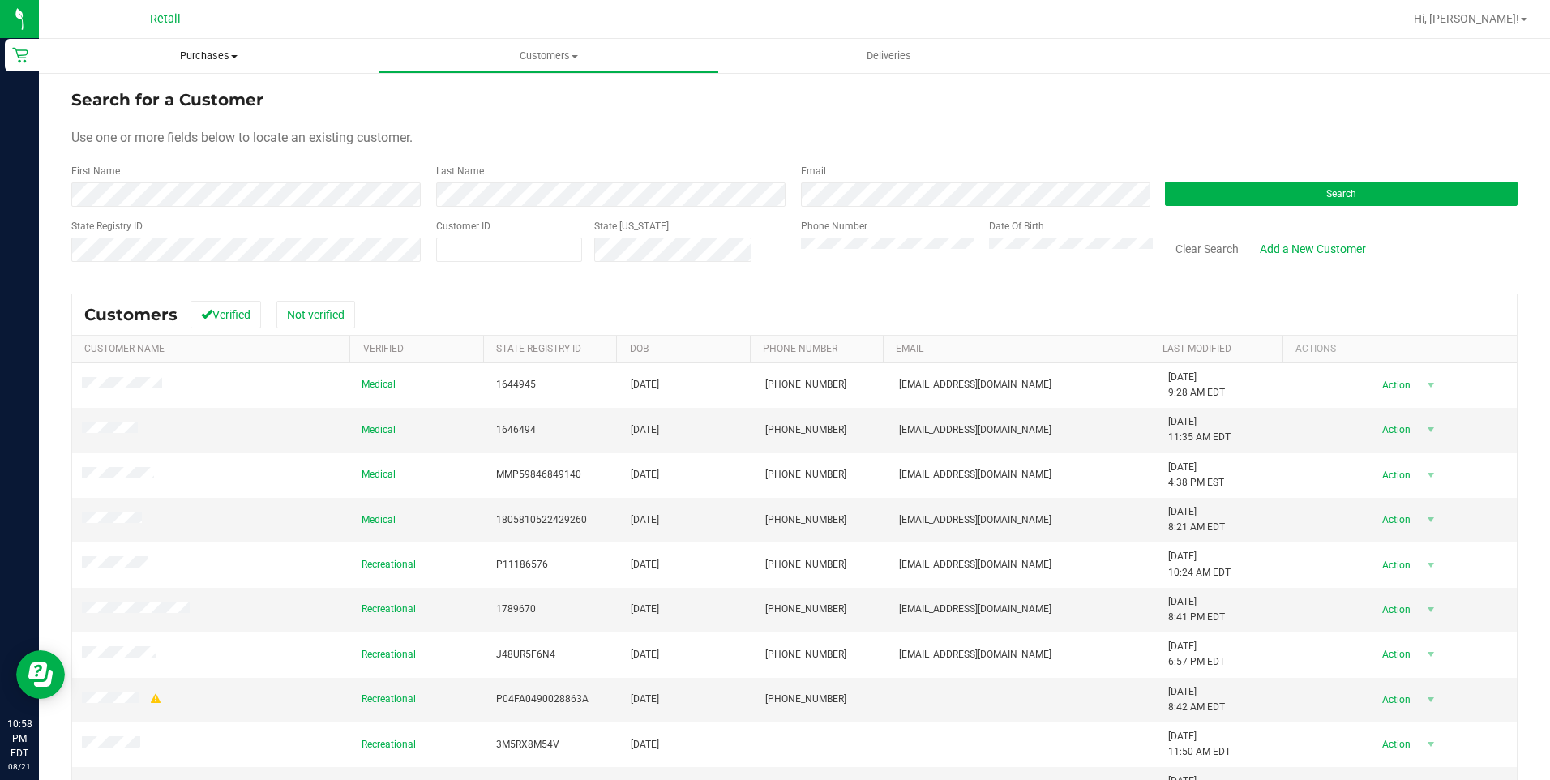
drag, startPoint x: 216, startPoint y: 54, endPoint x: 215, endPoint y: 66, distance: 11.5
click at [216, 54] on span "Purchases" at bounding box center [209, 56] width 340 height 15
click at [132, 102] on span "Summary of purchases" at bounding box center [122, 98] width 166 height 14
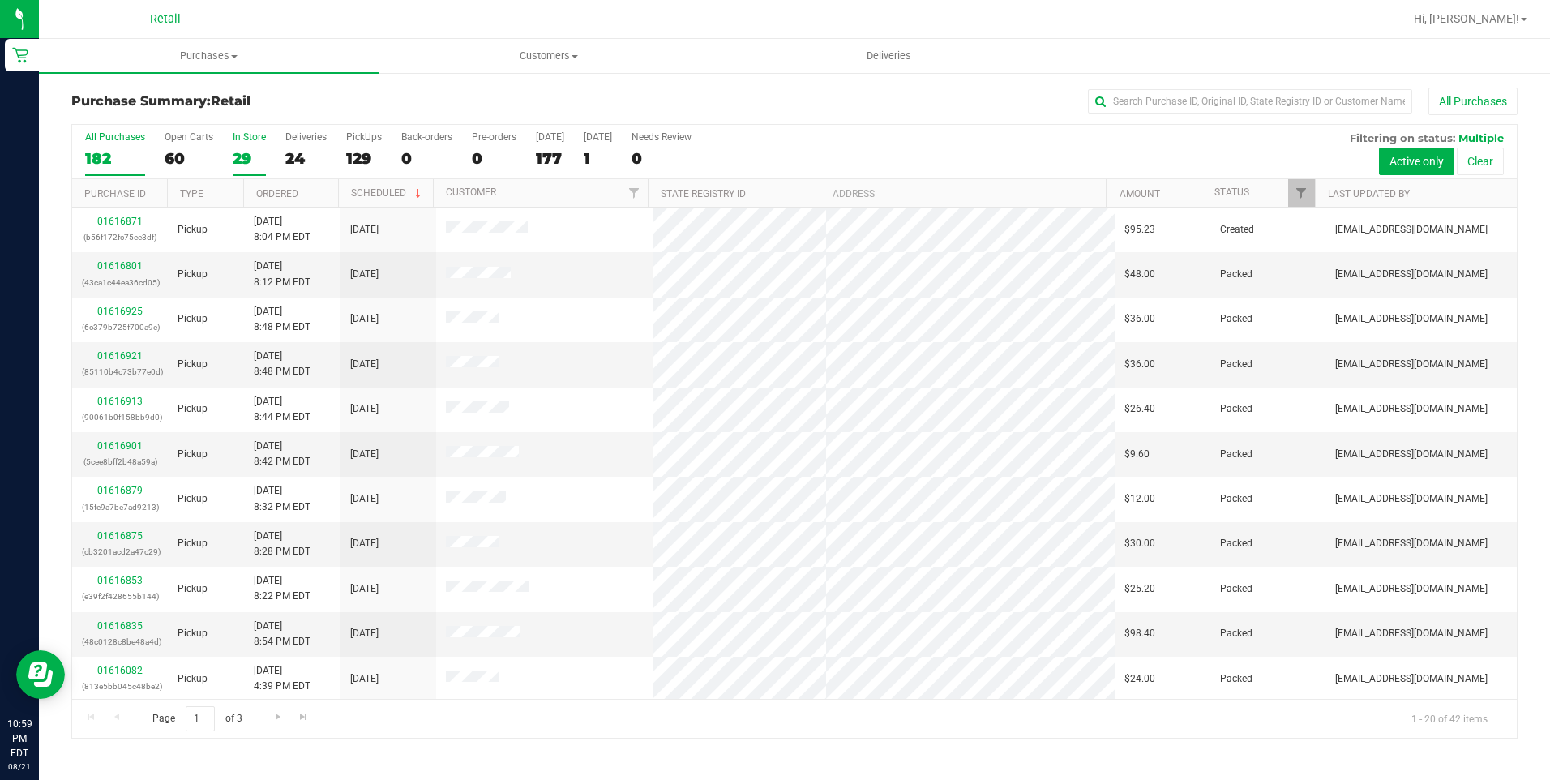
click at [238, 154] on div "29" at bounding box center [249, 158] width 33 height 19
click at [0, 0] on input "In Store 29" at bounding box center [0, 0] width 0 height 0
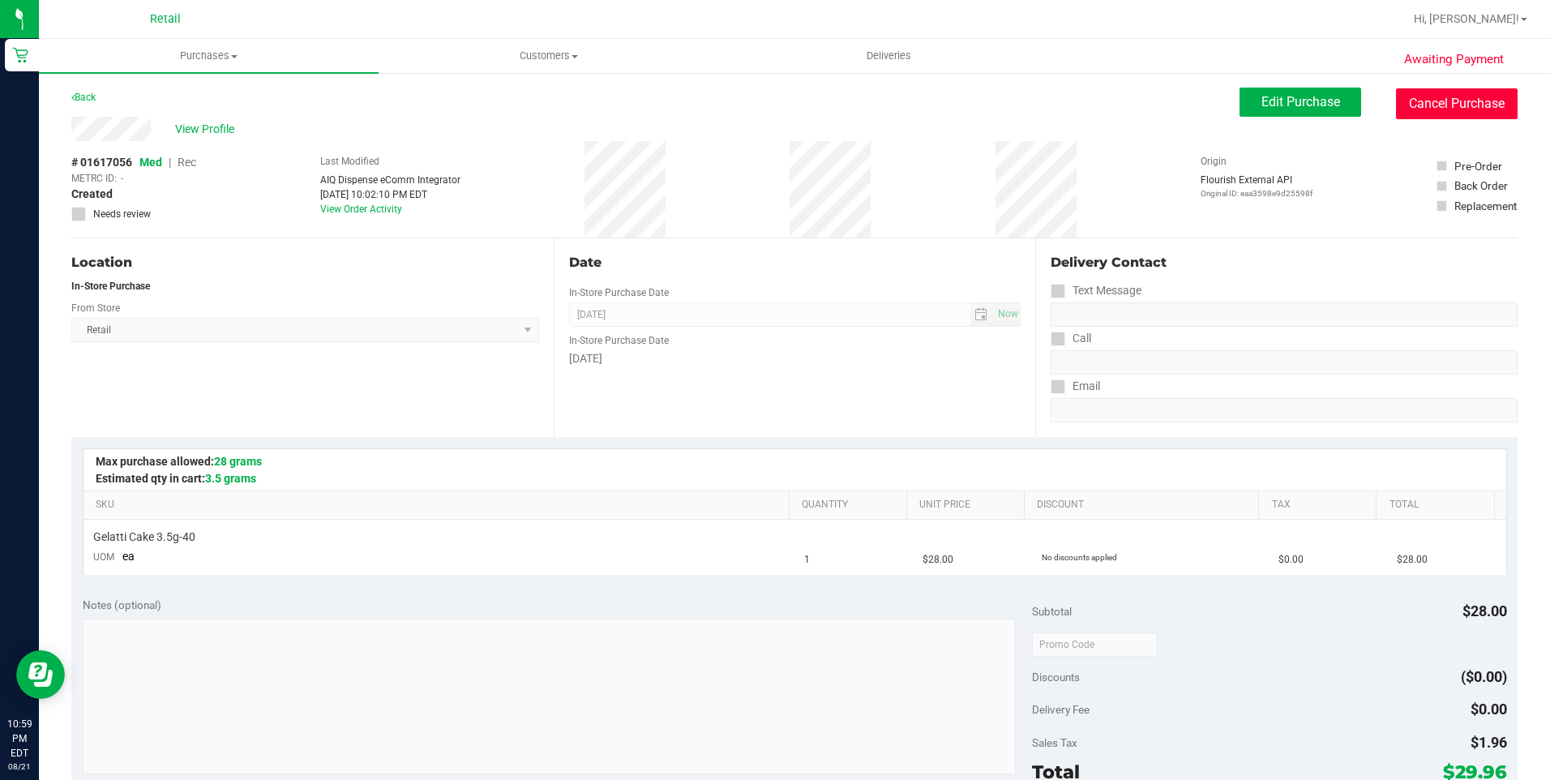
click at [1497, 103] on button "Cancel Purchase" at bounding box center [1457, 103] width 122 height 31
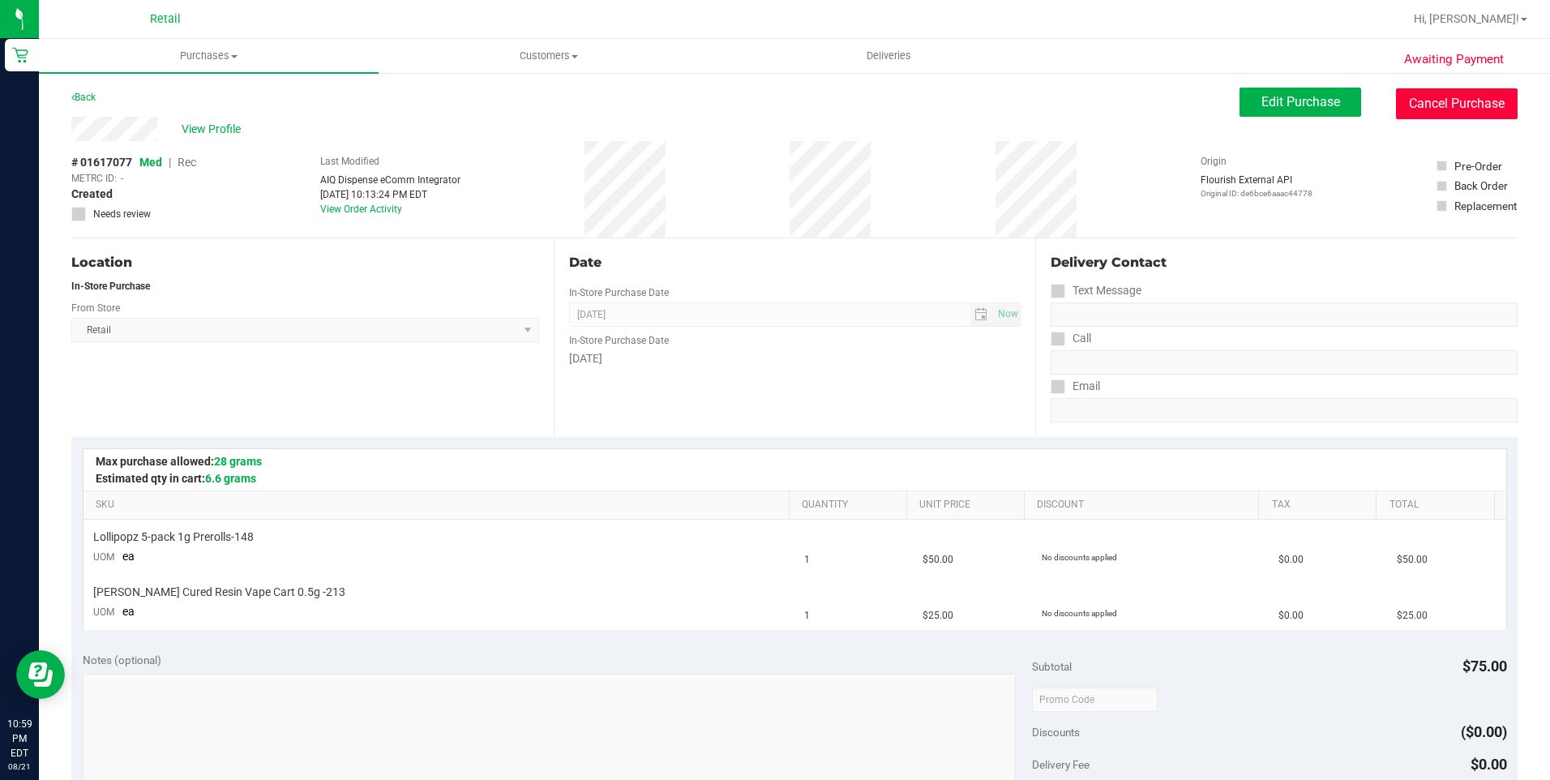
drag, startPoint x: 1442, startPoint y: 103, endPoint x: 842, endPoint y: 101, distance: 599.8
click at [1442, 103] on button "Cancel Purchase" at bounding box center [1457, 103] width 122 height 31
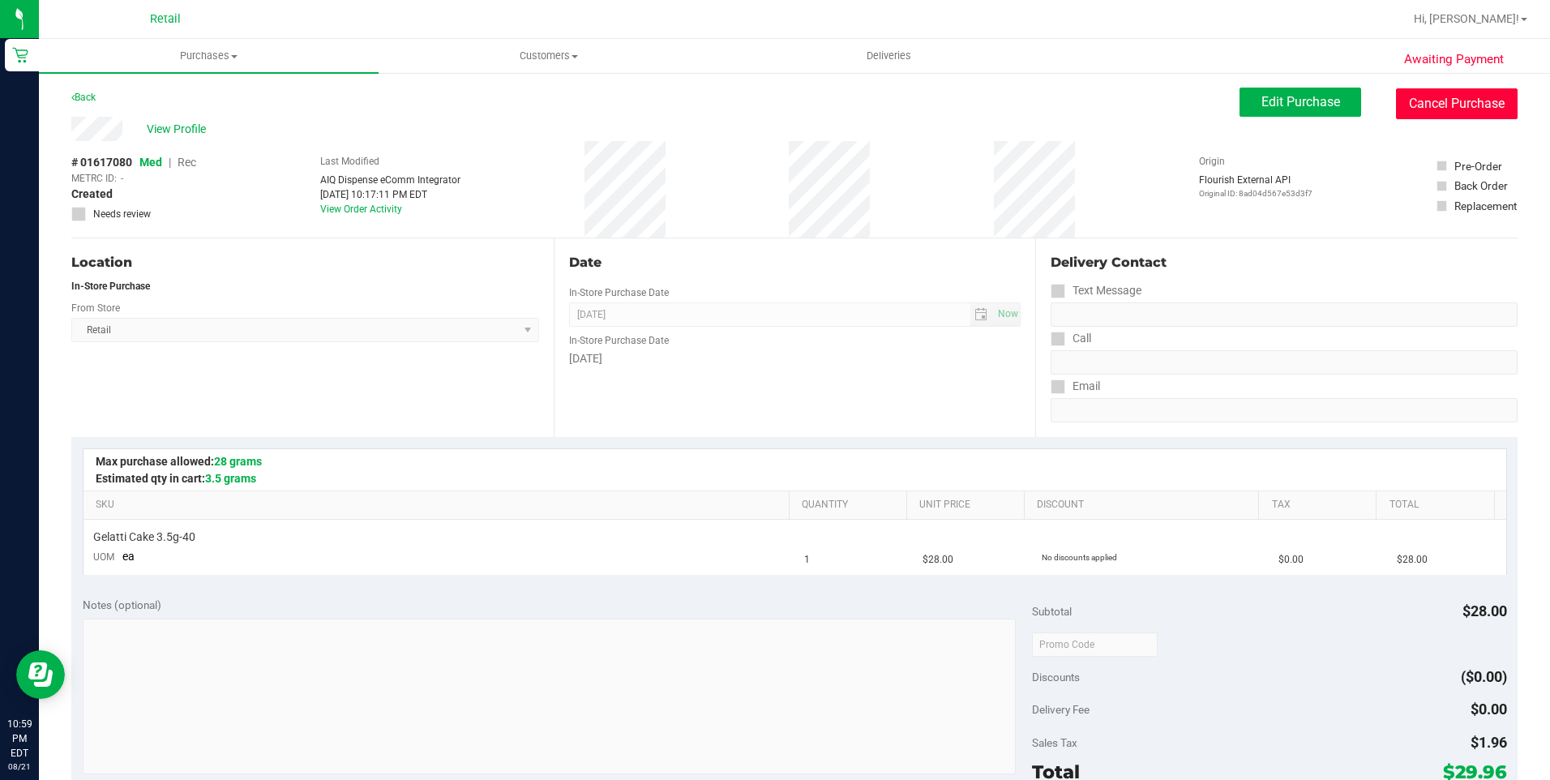
click at [1428, 108] on button "Cancel Purchase" at bounding box center [1457, 103] width 122 height 31
drag, startPoint x: 1425, startPoint y: 105, endPoint x: 828, endPoint y: 96, distance: 597.4
click at [1425, 105] on button "Cancel Purchase" at bounding box center [1457, 103] width 122 height 31
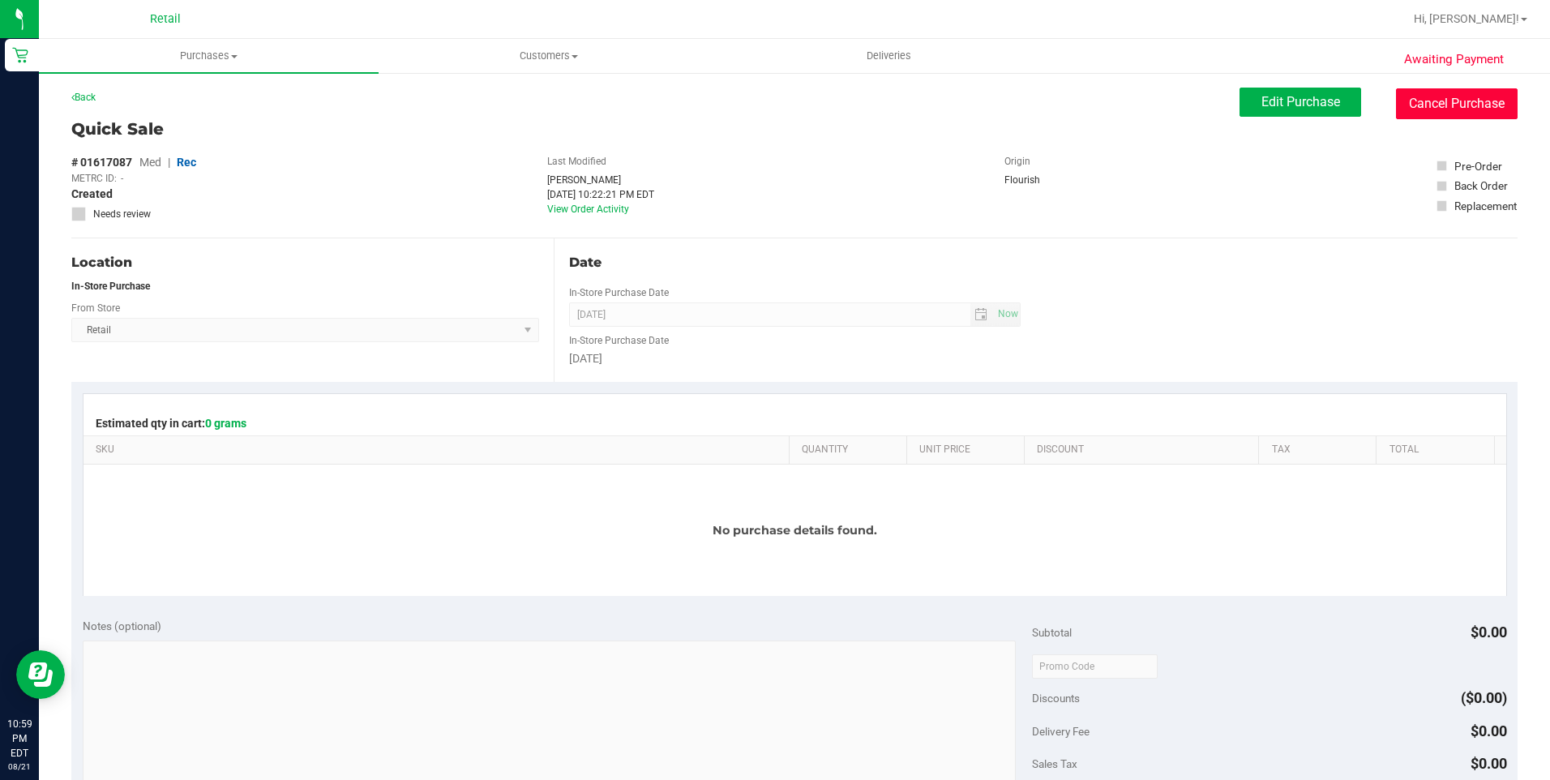
click at [1452, 115] on button "Cancel Purchase" at bounding box center [1457, 103] width 122 height 31
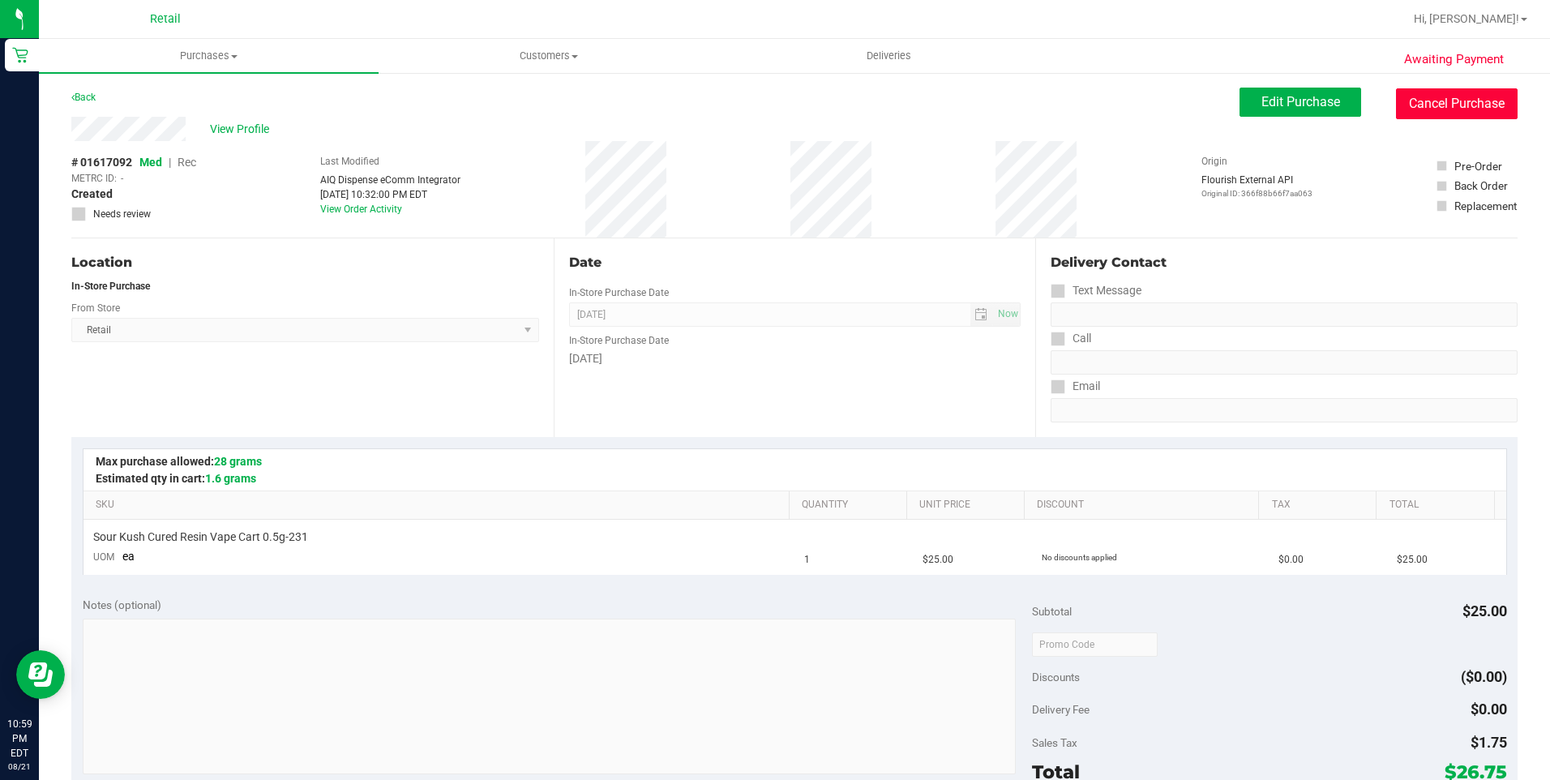
drag, startPoint x: 1470, startPoint y: 91, endPoint x: 824, endPoint y: 91, distance: 646.8
click at [1470, 92] on button "Cancel Purchase" at bounding box center [1457, 103] width 122 height 31
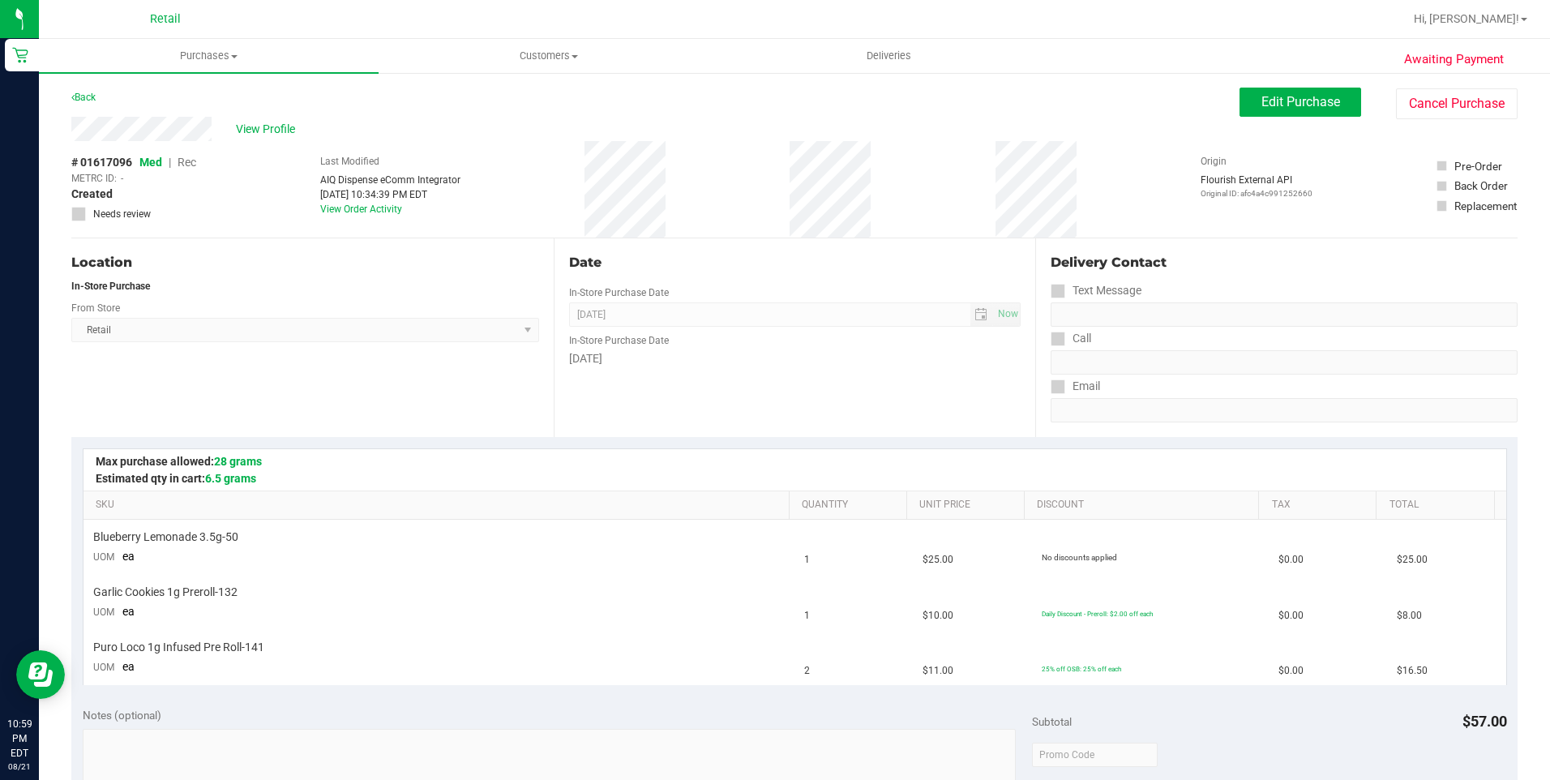
click at [1402, 76] on div "Awaiting Payment Back Edit Purchase Cancel Purchase View Profile # 01617096 Med…" at bounding box center [794, 734] width 1511 height 1326
click at [1405, 93] on button "Cancel Purchase" at bounding box center [1457, 103] width 122 height 31
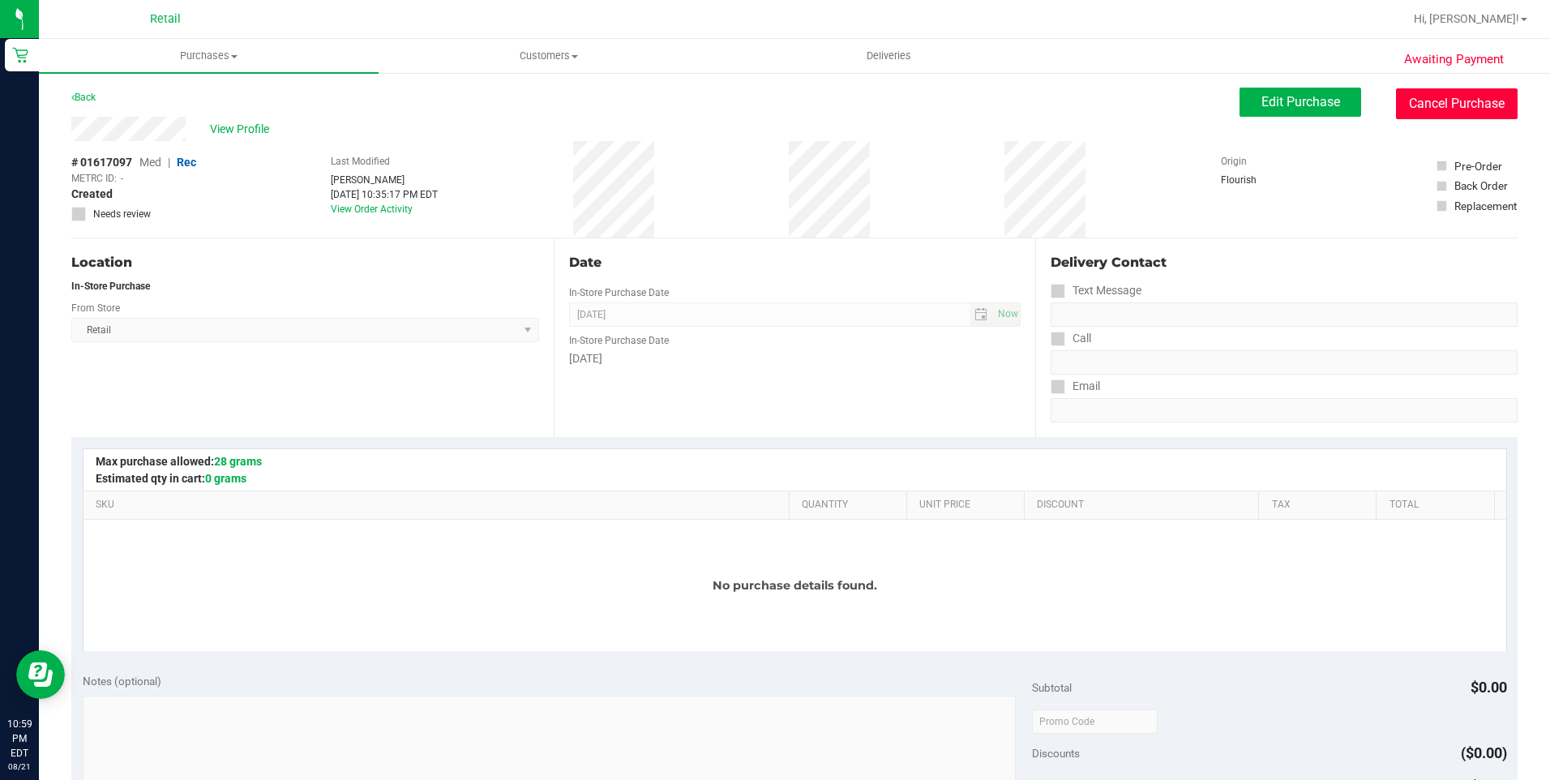
click at [1414, 96] on button "Cancel Purchase" at bounding box center [1457, 103] width 122 height 31
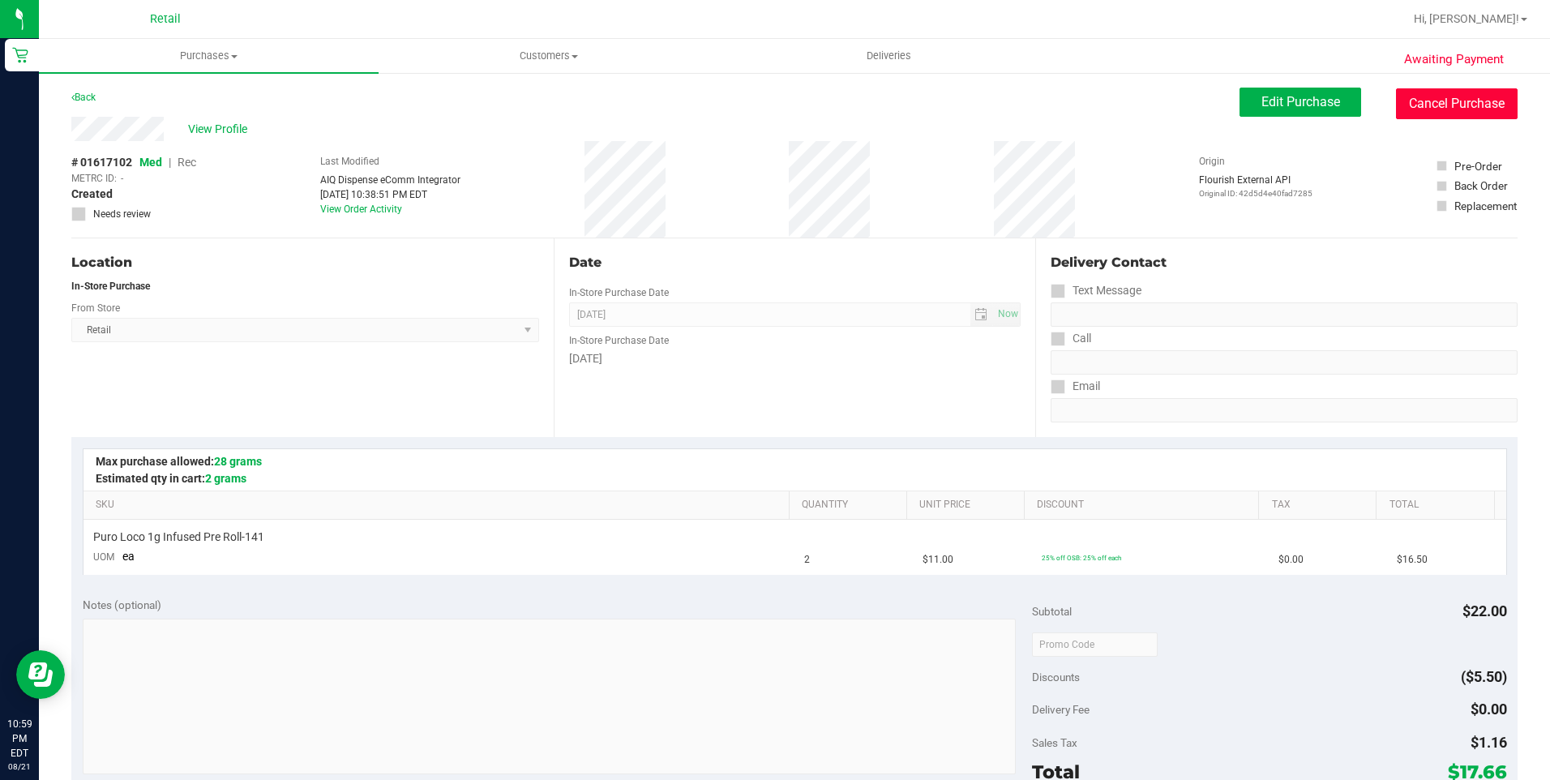
drag, startPoint x: 1491, startPoint y: 105, endPoint x: 857, endPoint y: 90, distance: 634.0
click at [1489, 105] on button "Cancel Purchase" at bounding box center [1457, 103] width 122 height 31
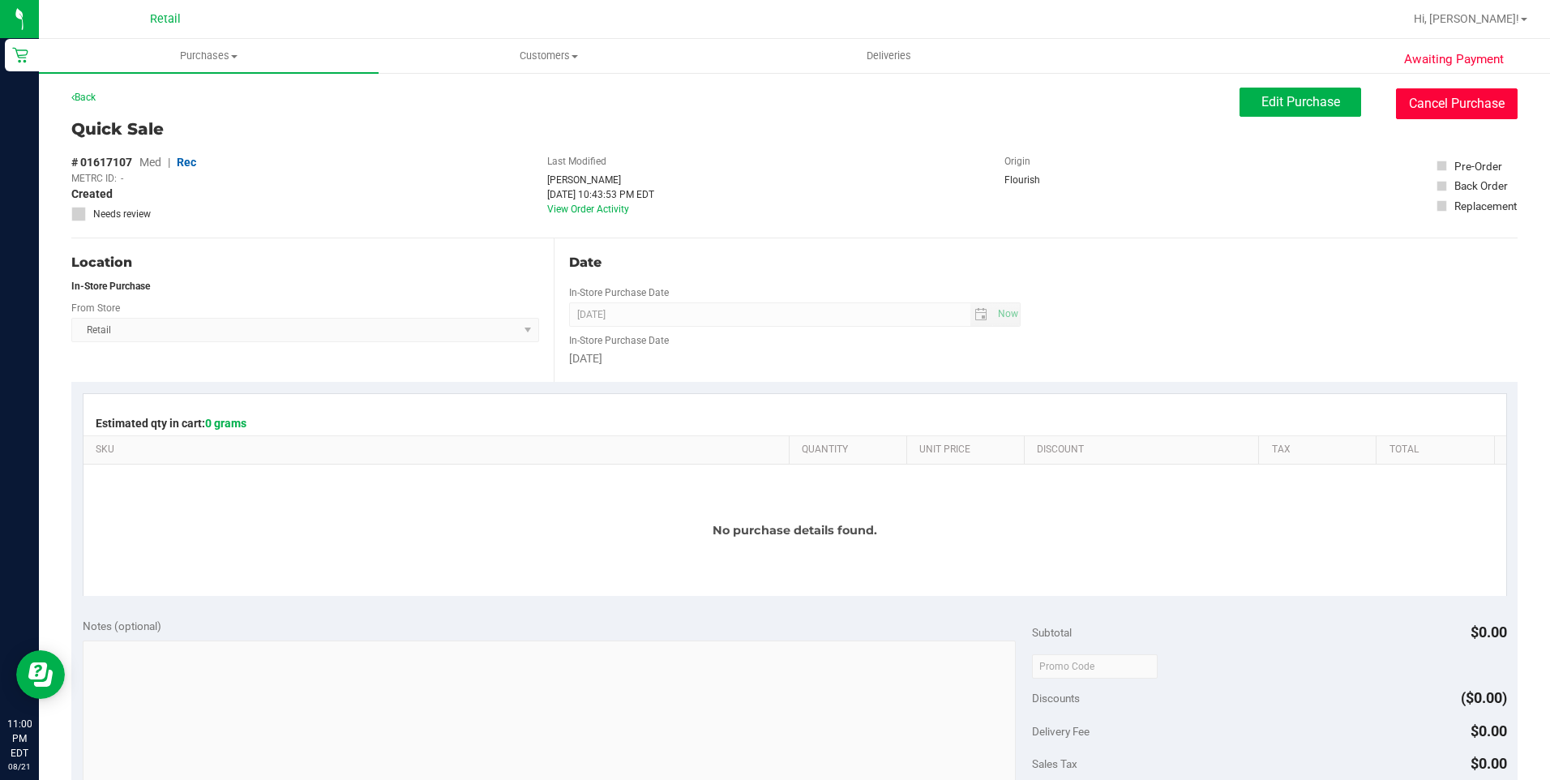
click at [1459, 104] on button "Cancel Purchase" at bounding box center [1457, 103] width 122 height 31
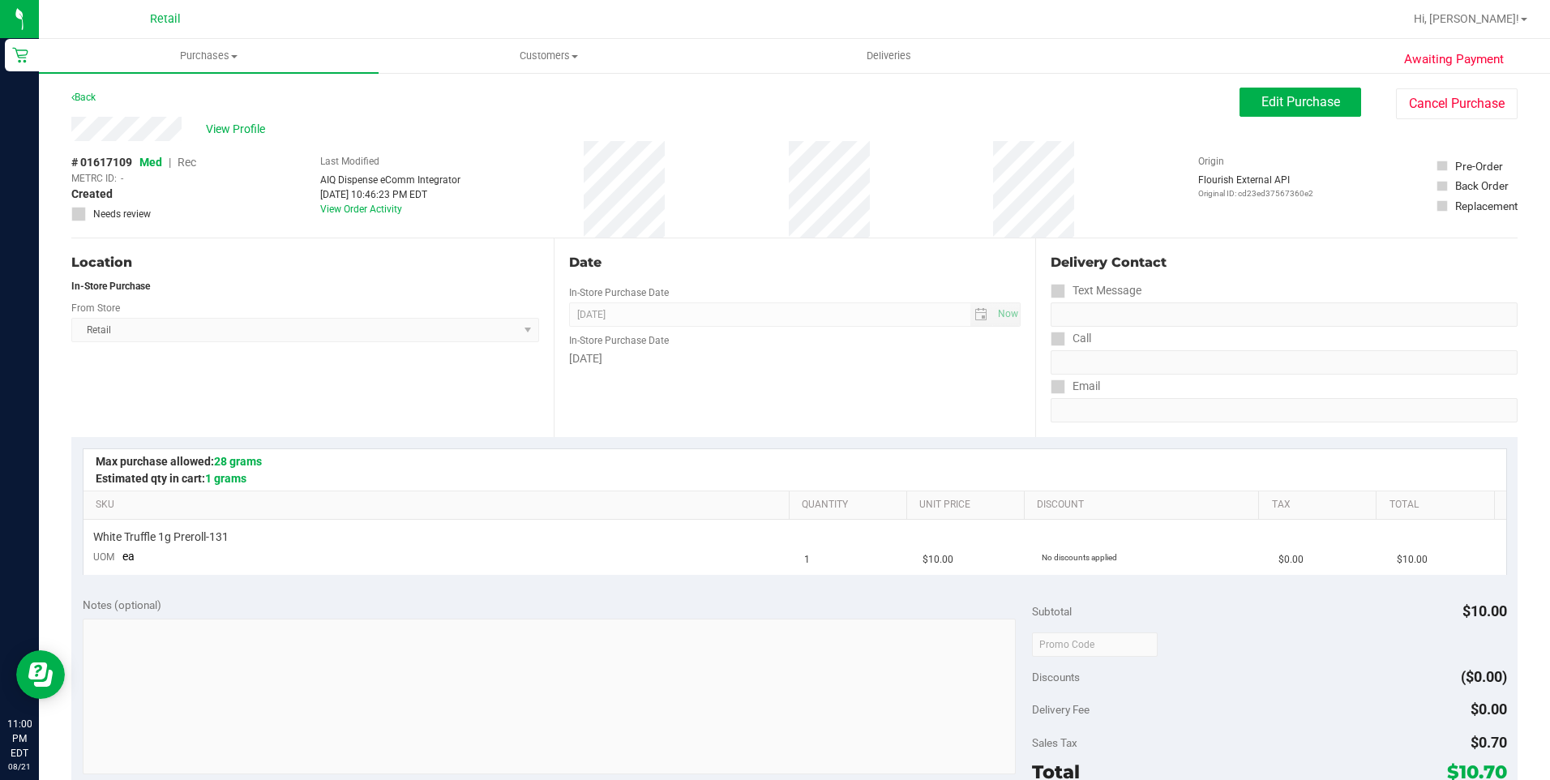
click at [1452, 83] on div "Awaiting Payment Back Edit Purchase Cancel Purchase View Profile # 01617109 Med…" at bounding box center [794, 679] width 1511 height 1216
click at [1379, 98] on div "Edit Purchase Cancel Purchase" at bounding box center [1378, 104] width 278 height 32
click at [1410, 102] on button "Cancel Purchase" at bounding box center [1457, 103] width 122 height 31
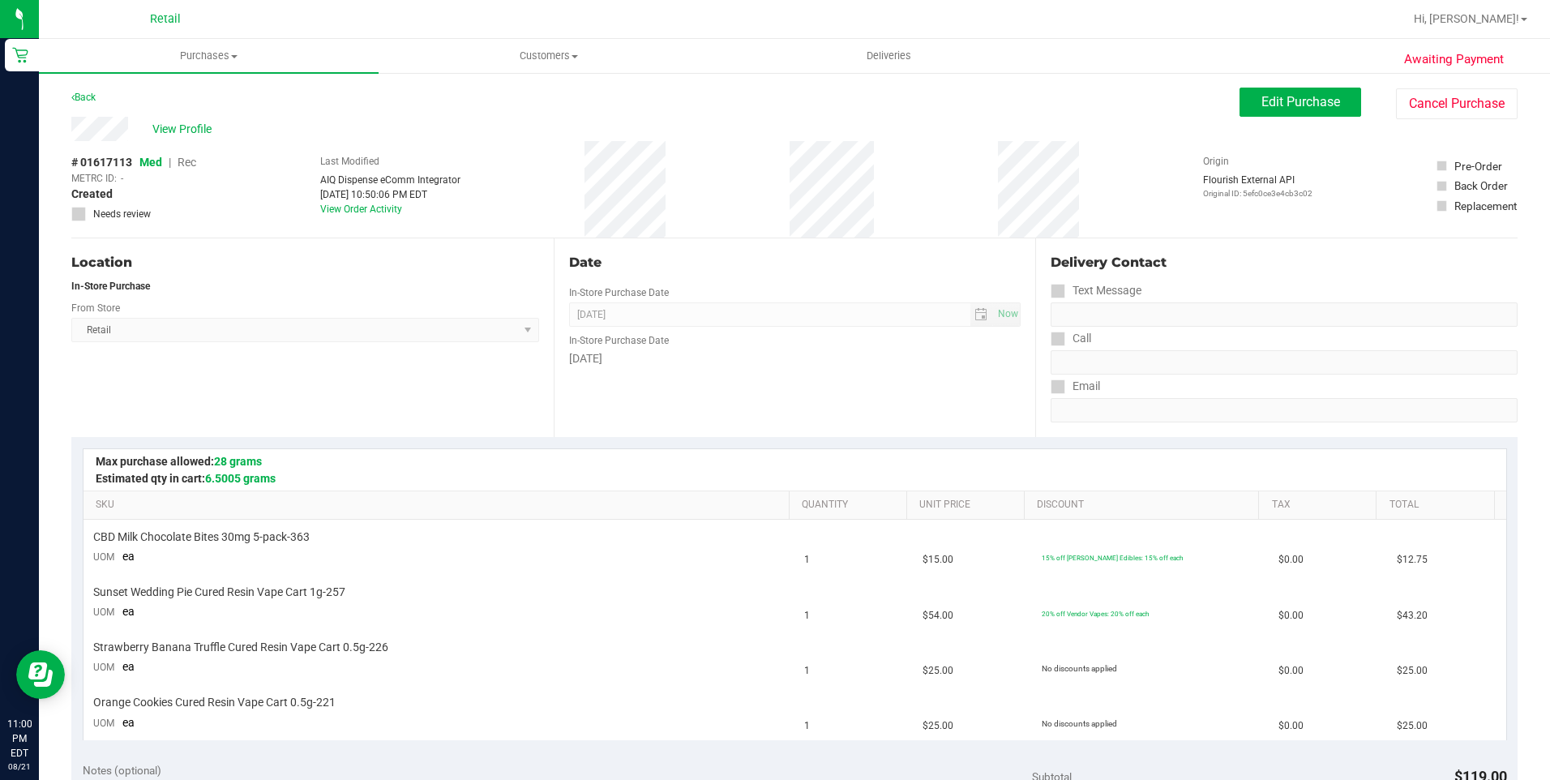
click at [1438, 132] on div "View Profile # 01617113 Med | Rec METRC ID: - Created Needs review Last Modifie…" at bounding box center [794, 178] width 1446 height 122
click at [1442, 108] on button "Cancel Purchase" at bounding box center [1457, 103] width 122 height 31
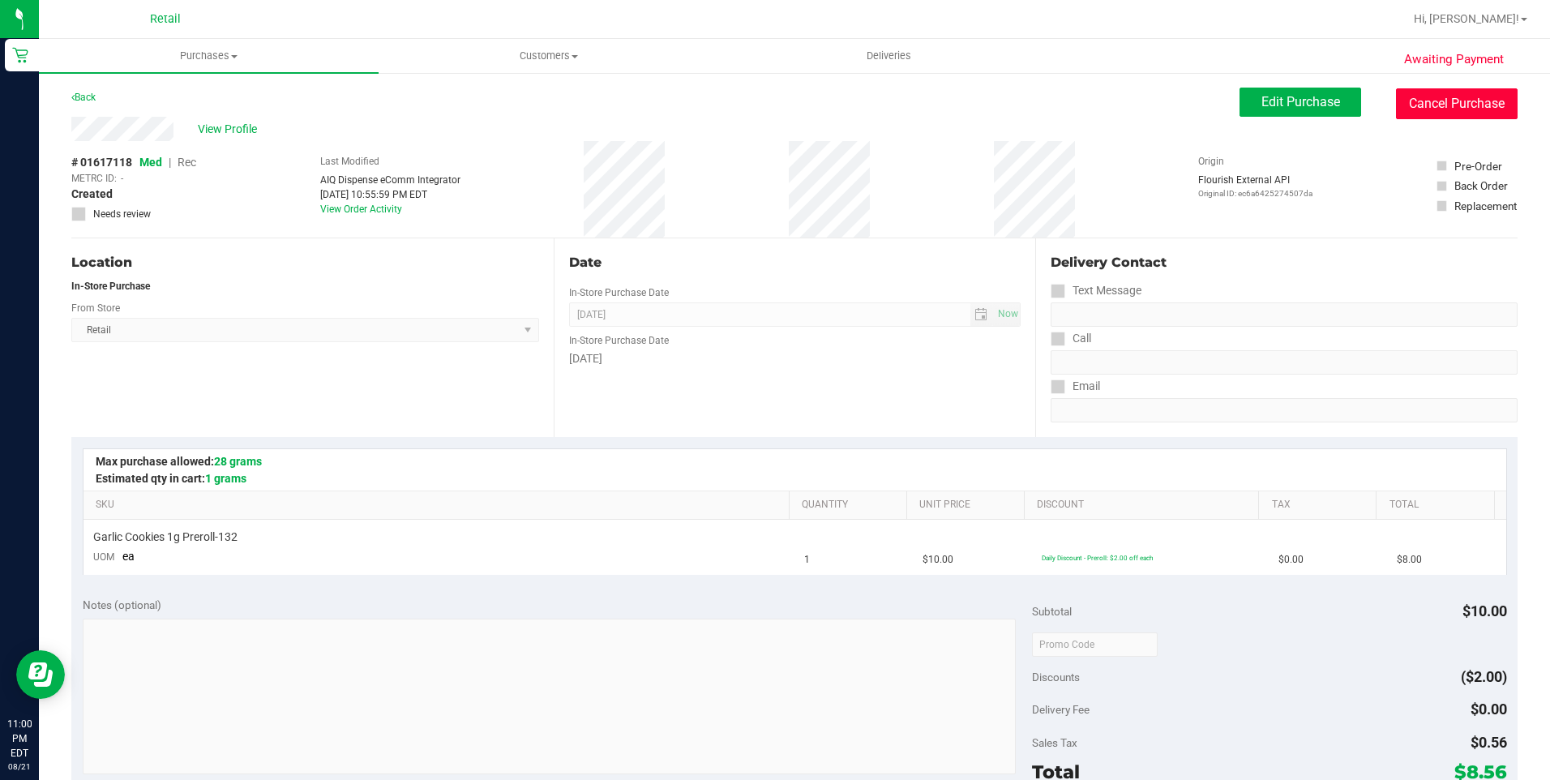
click at [1455, 105] on button "Cancel Purchase" at bounding box center [1457, 103] width 122 height 31
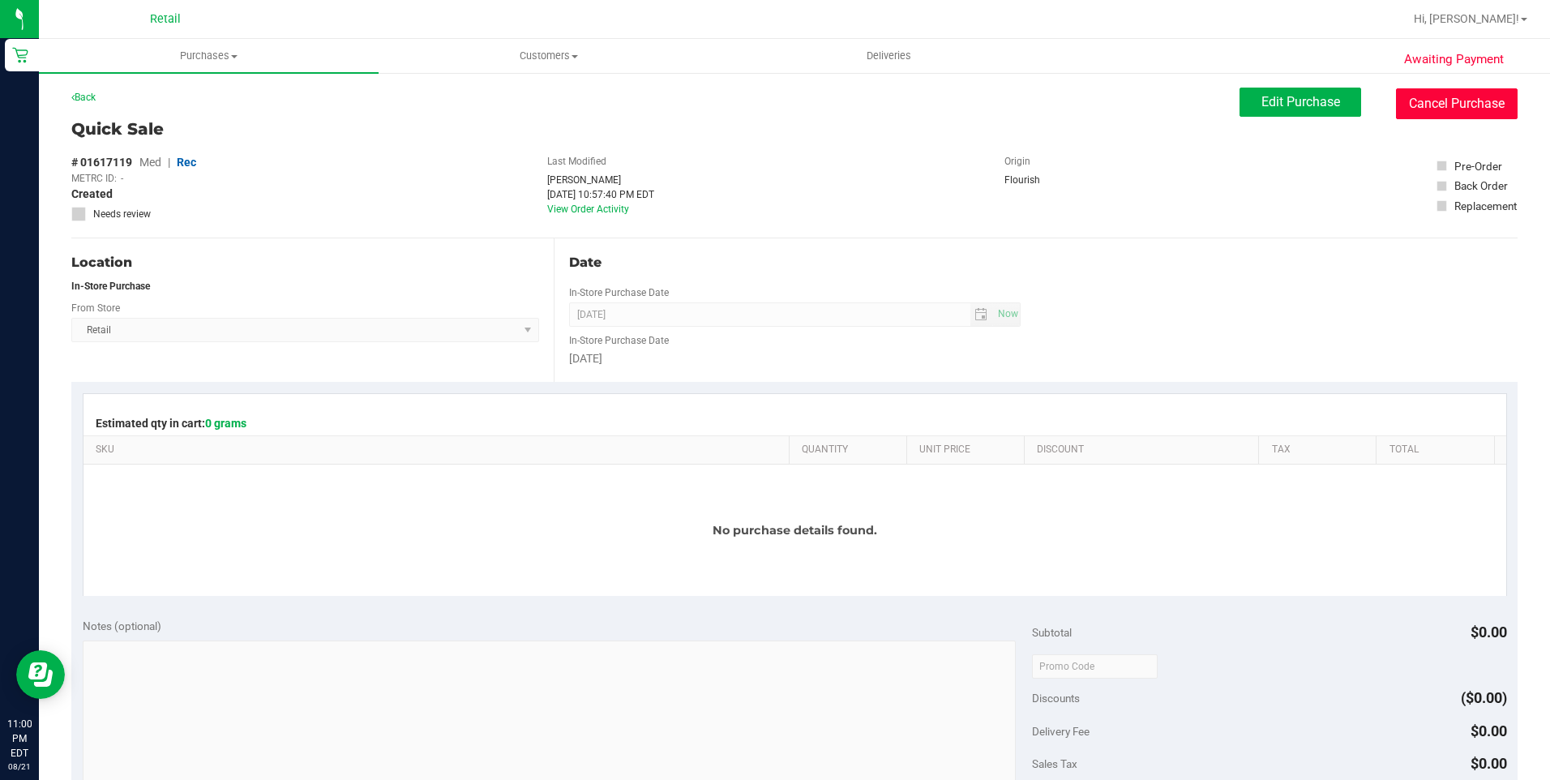
click at [1464, 94] on button "Cancel Purchase" at bounding box center [1457, 103] width 122 height 31
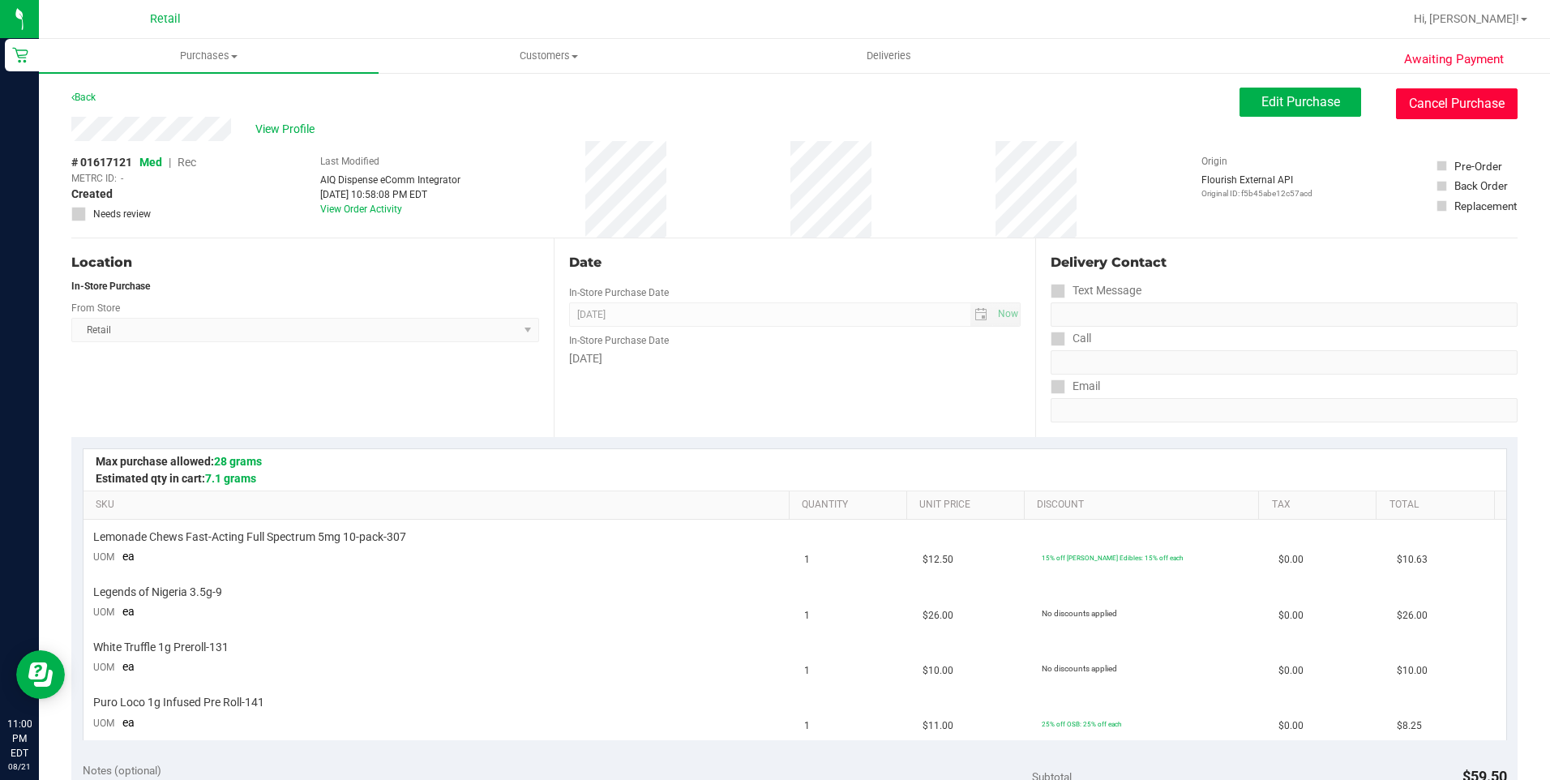
click at [1407, 101] on button "Cancel Purchase" at bounding box center [1457, 103] width 122 height 31
